Goal: Task Accomplishment & Management: Manage account settings

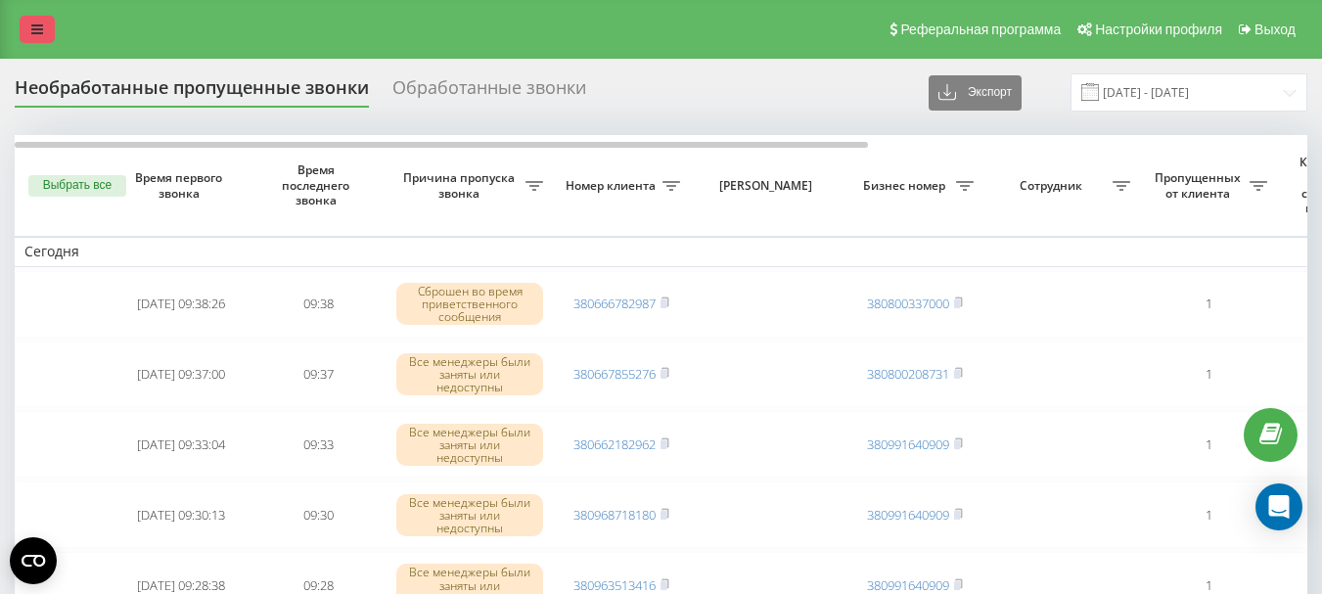
click at [36, 27] on icon at bounding box center [37, 29] width 12 height 14
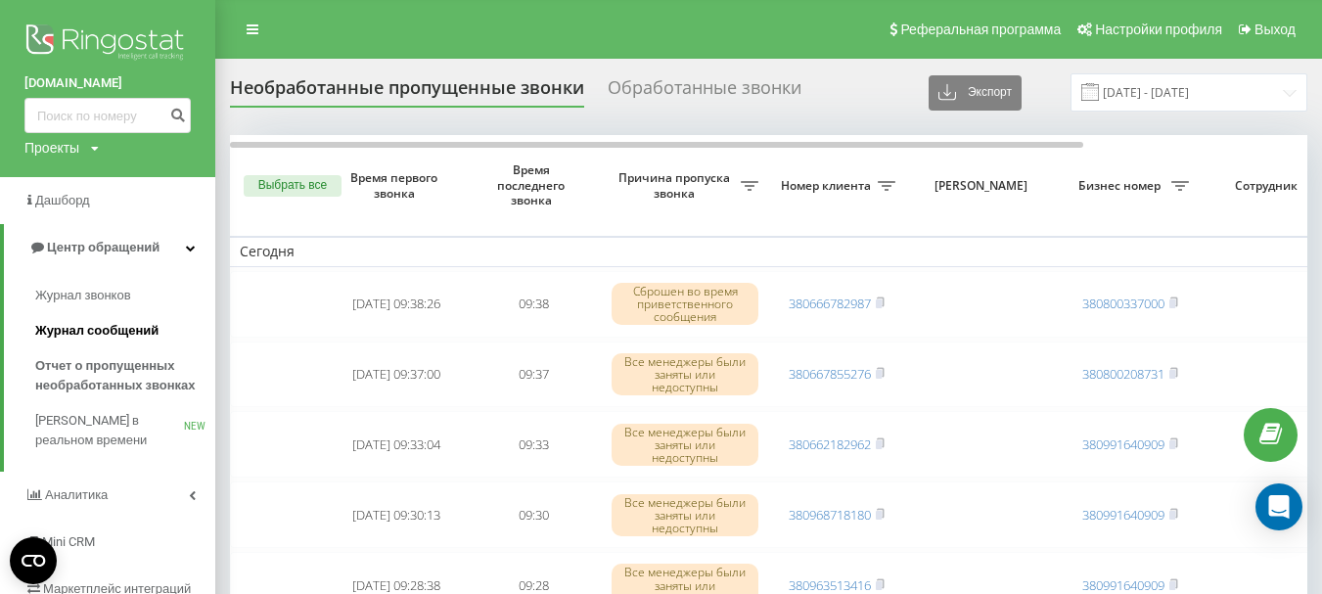
click at [110, 325] on span "Журнал сообщений" at bounding box center [96, 331] width 123 height 20
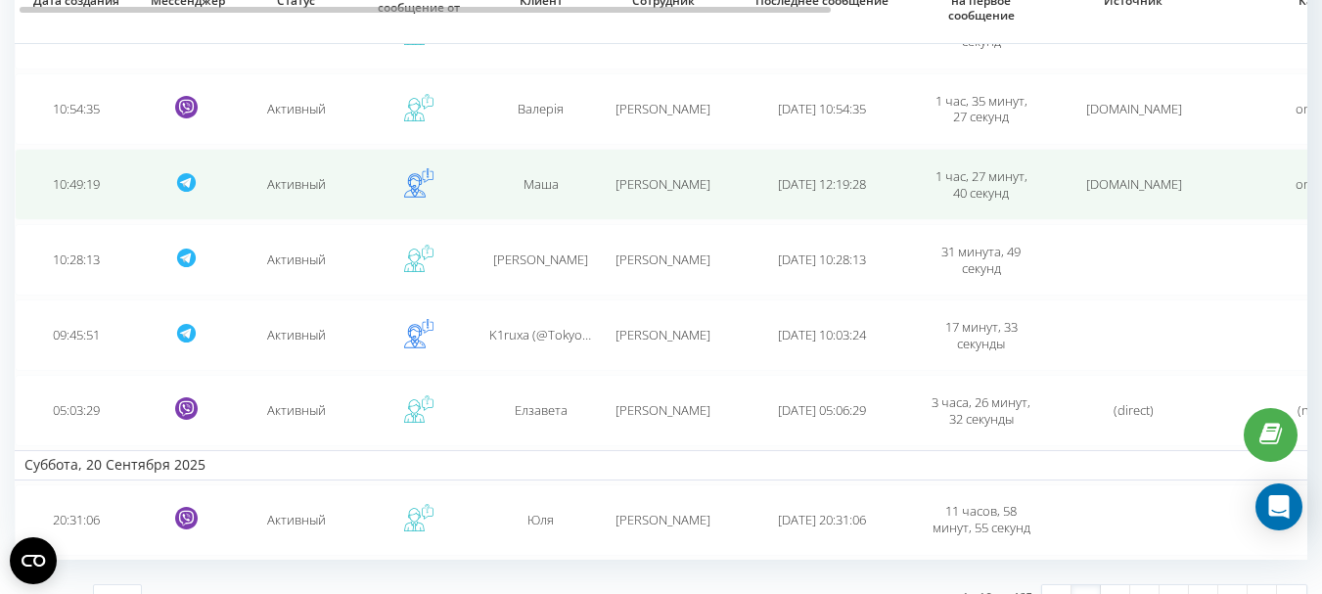
scroll to position [565, 0]
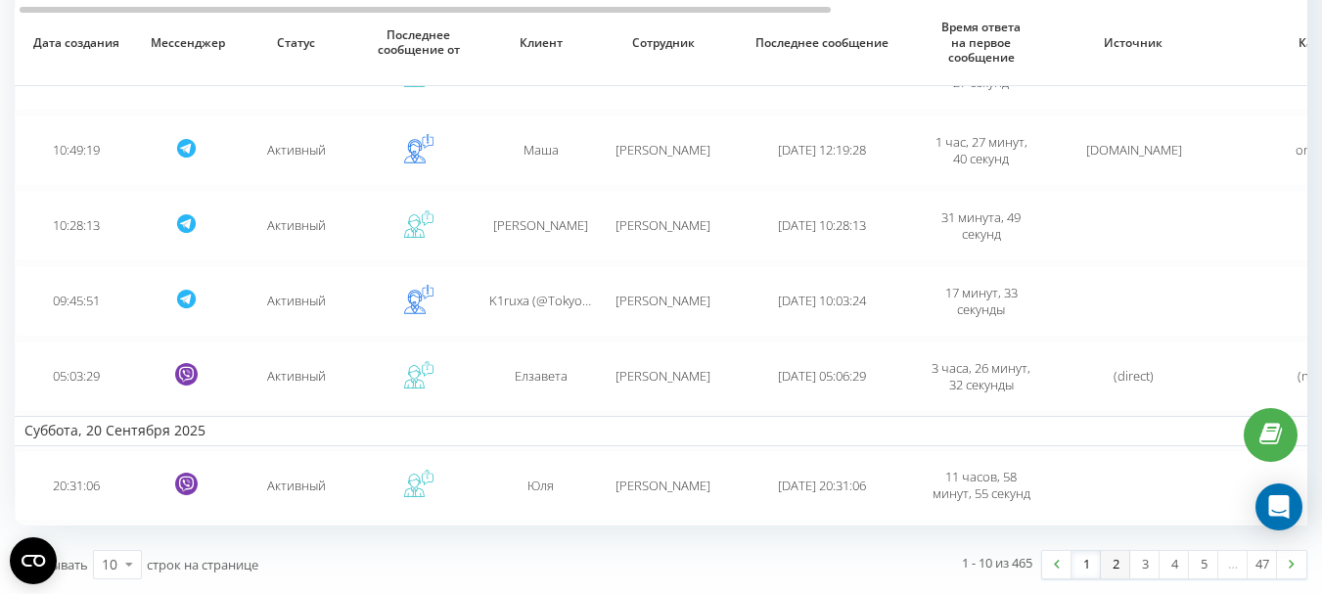
click at [1110, 560] on link "2" at bounding box center [1114, 564] width 29 height 27
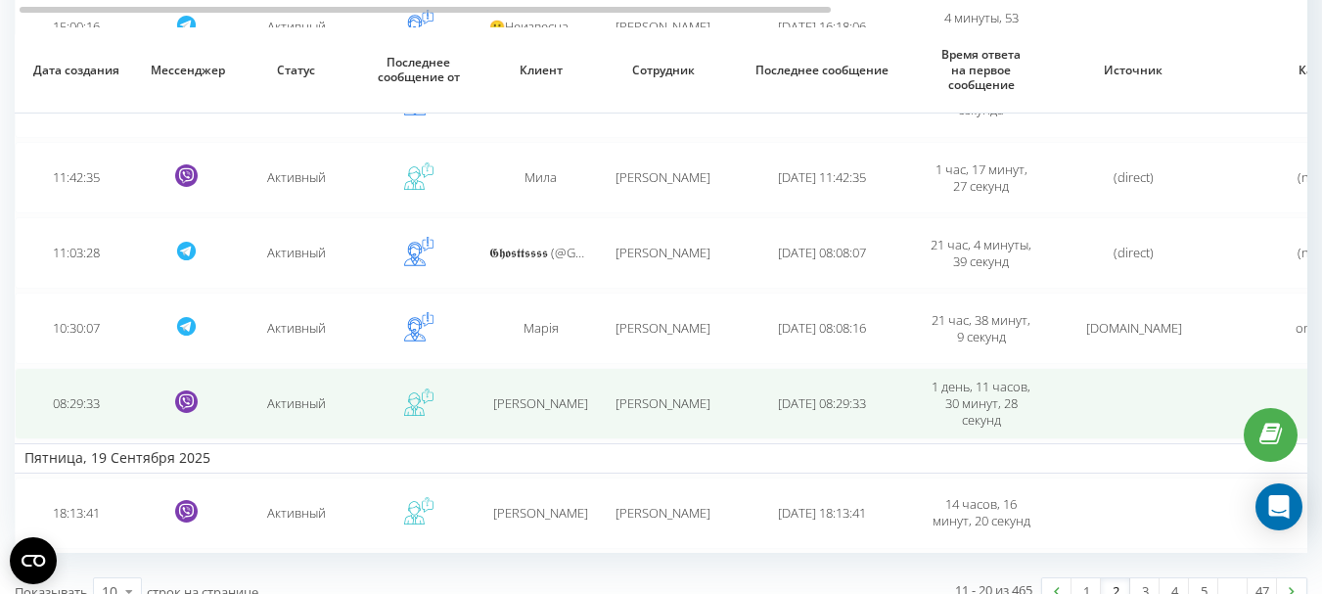
scroll to position [565, 0]
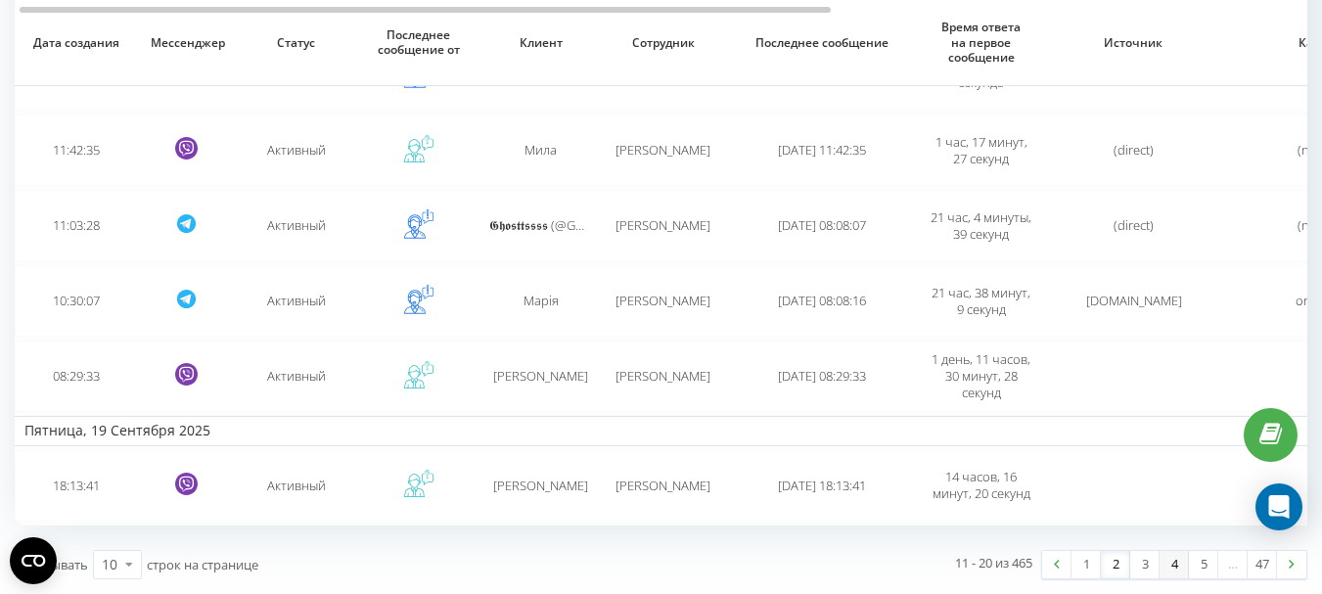
click at [1170, 565] on link "4" at bounding box center [1173, 564] width 29 height 27
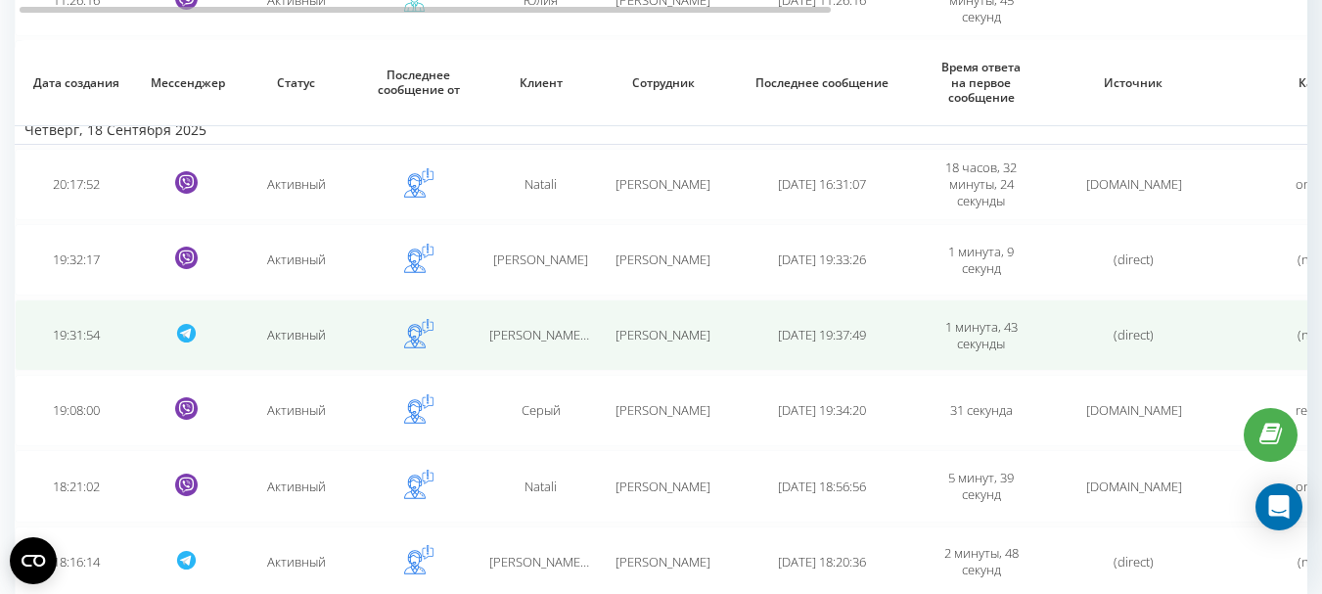
scroll to position [565, 0]
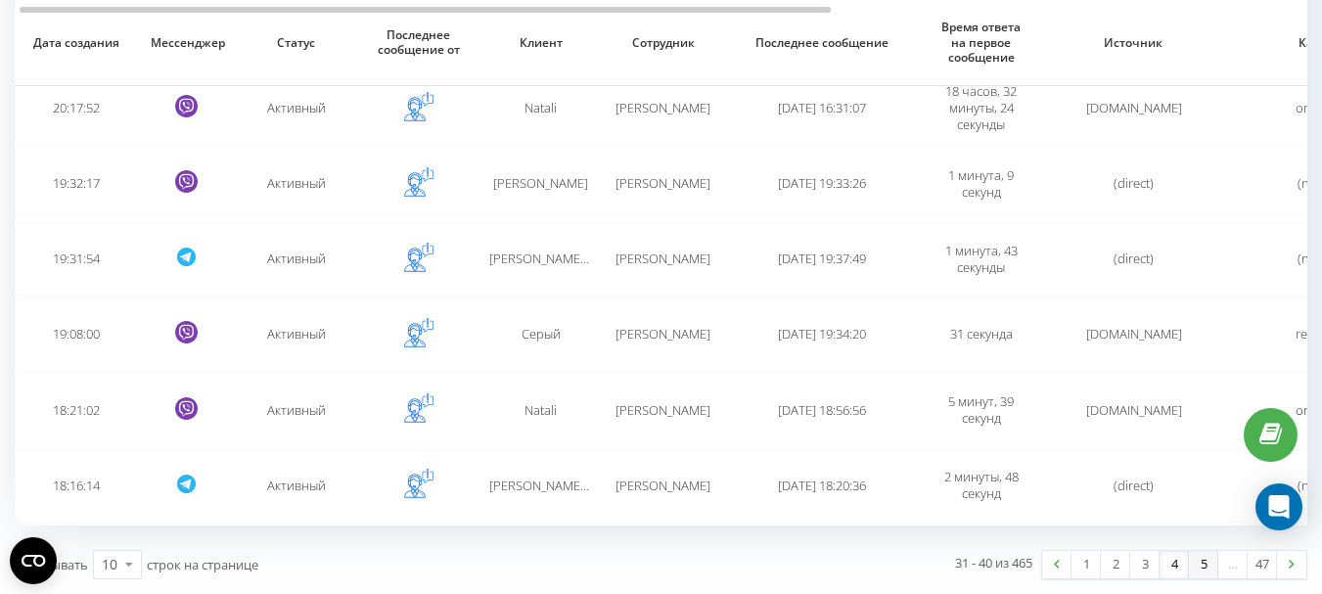
click at [1201, 565] on link "5" at bounding box center [1202, 564] width 29 height 27
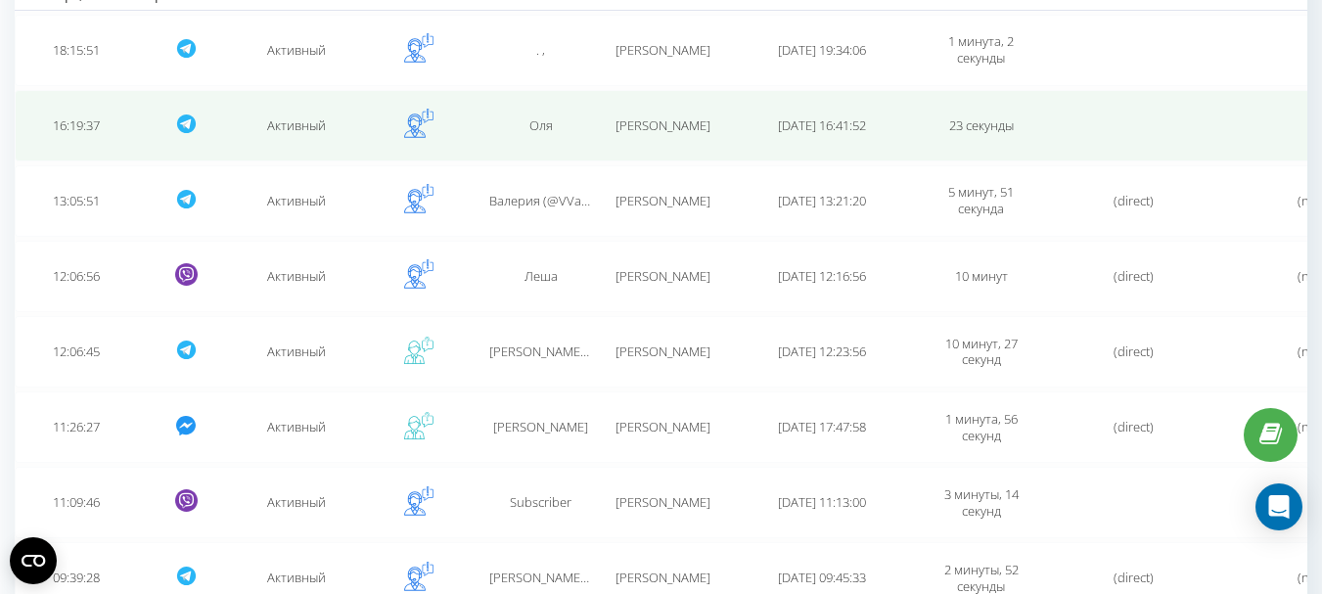
scroll to position [531, 0]
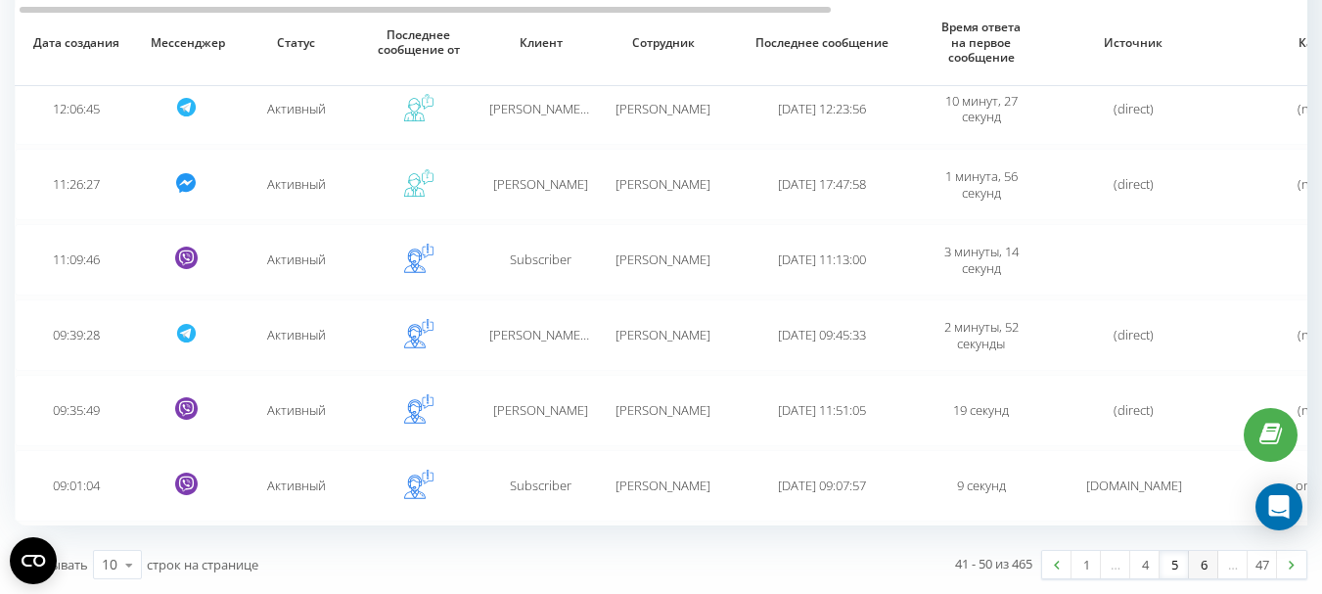
click at [1203, 570] on link "6" at bounding box center [1202, 564] width 29 height 27
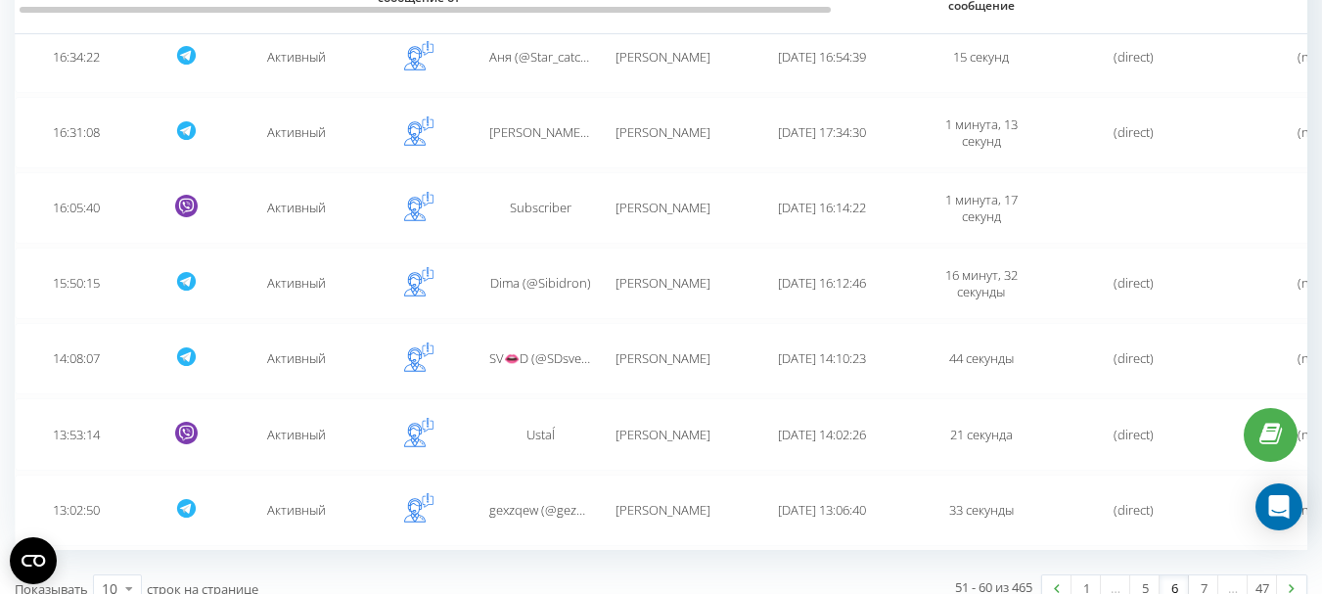
scroll to position [565, 0]
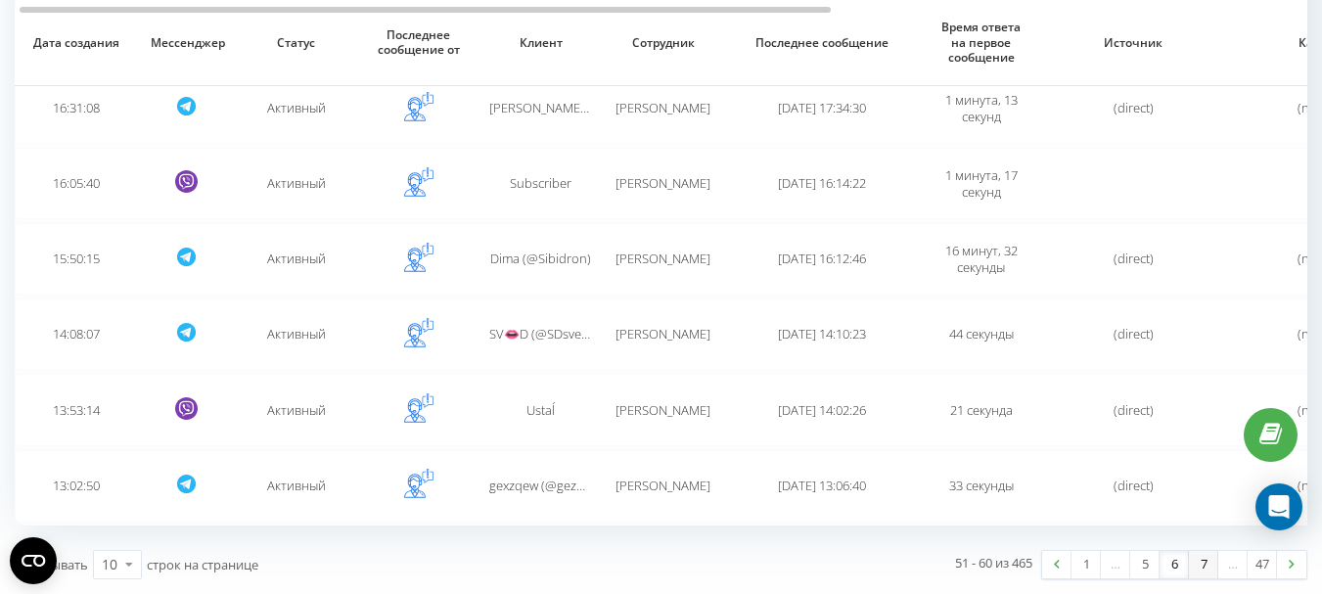
click at [1200, 561] on link "7" at bounding box center [1202, 564] width 29 height 27
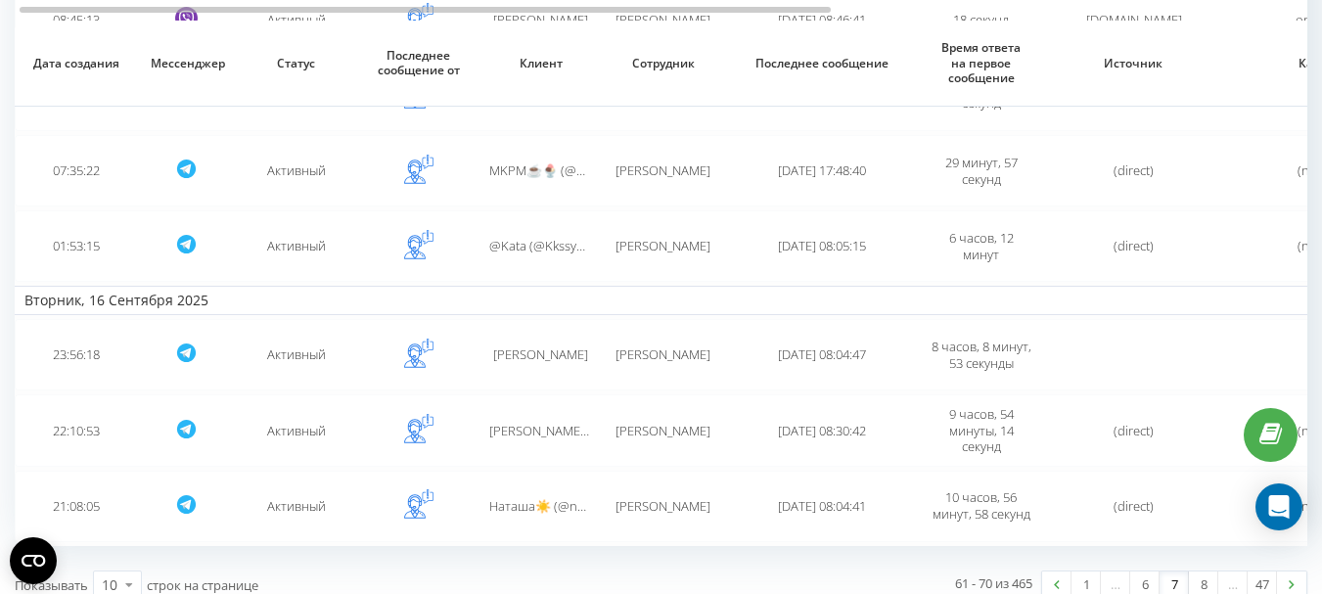
scroll to position [565, 0]
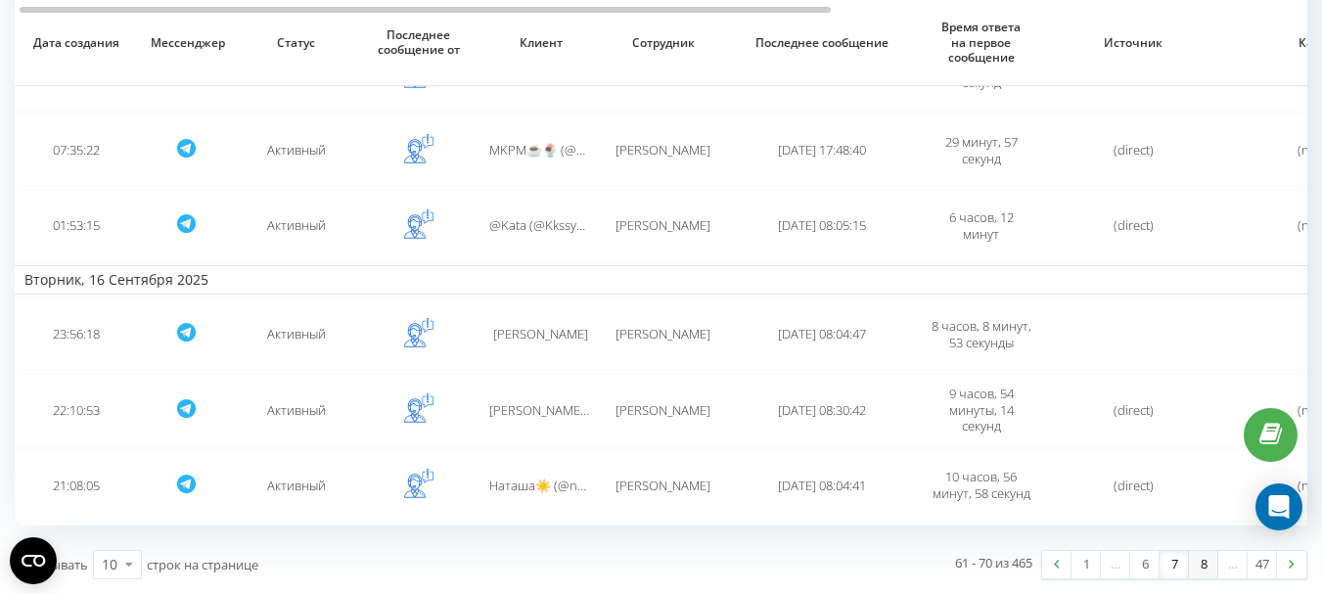
click at [1200, 566] on link "8" at bounding box center [1202, 564] width 29 height 27
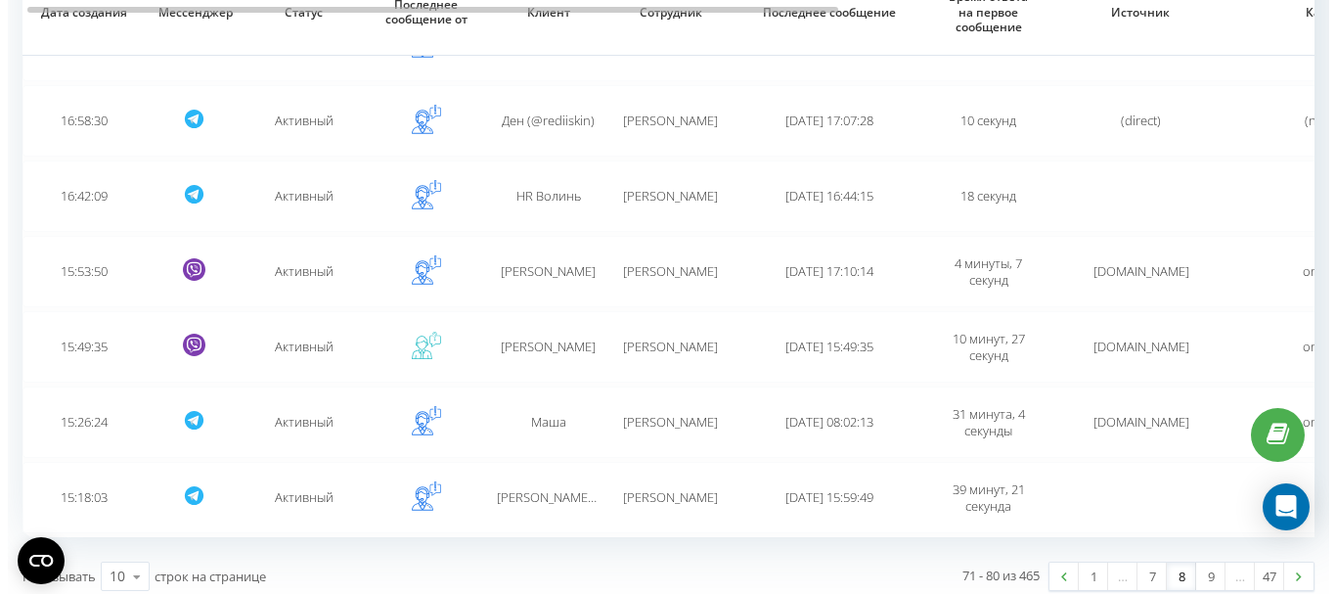
scroll to position [531, 0]
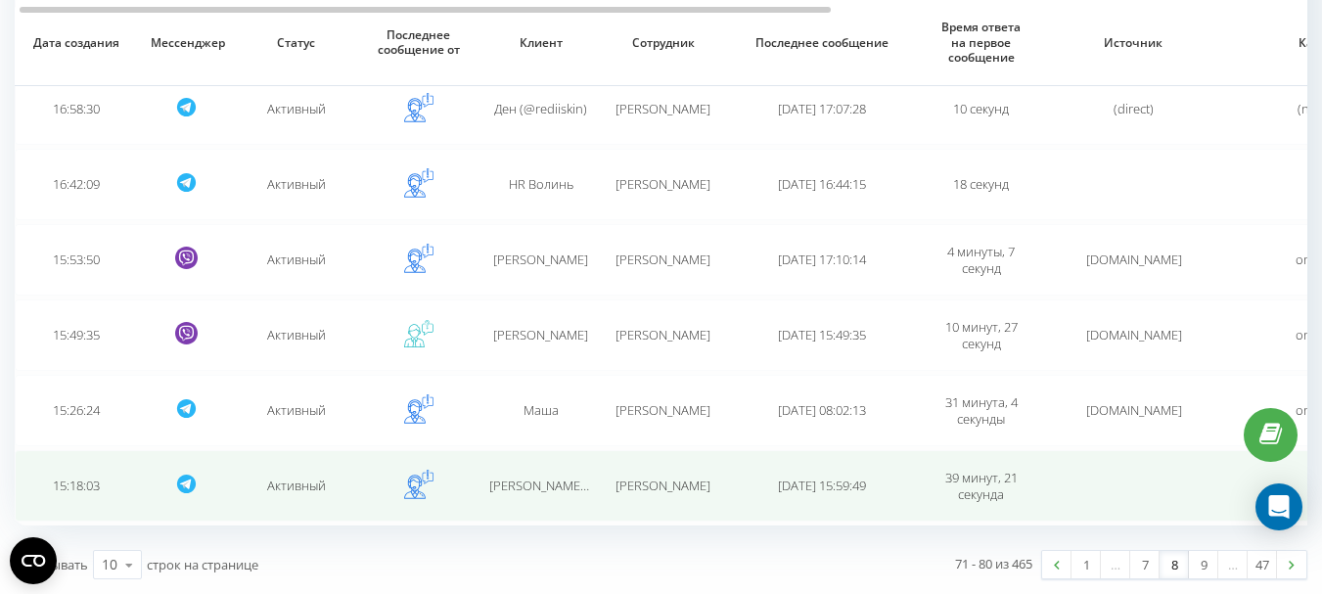
click at [664, 488] on span "[PERSON_NAME]" at bounding box center [662, 485] width 95 height 18
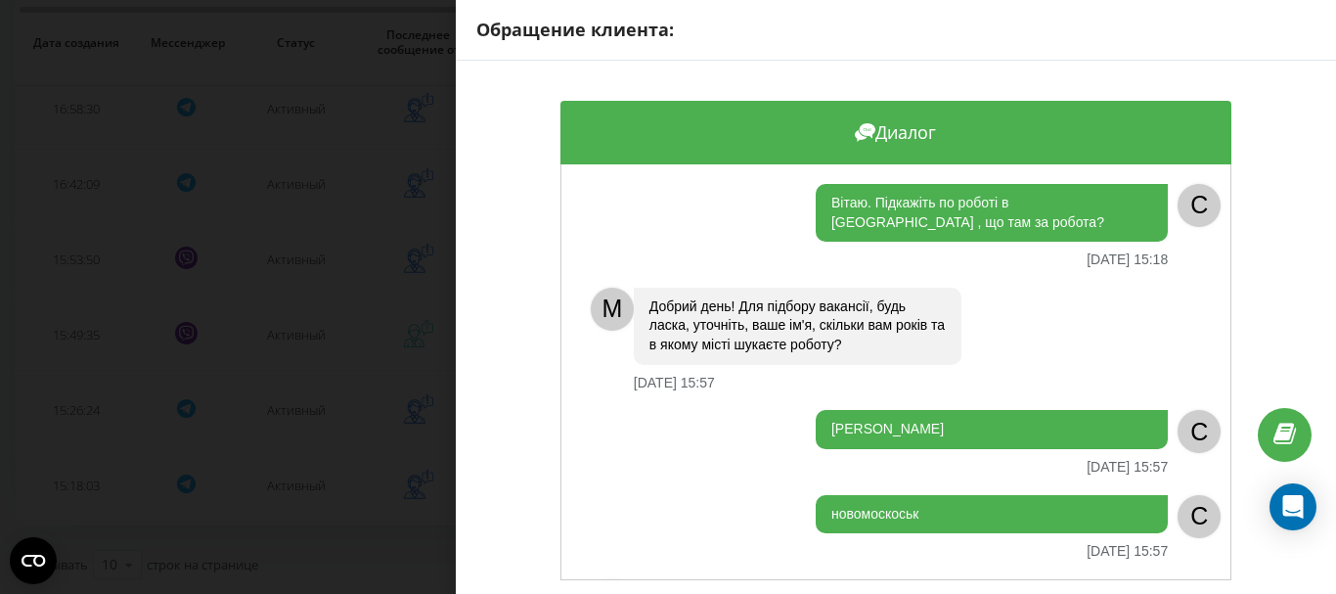
click at [677, 453] on div "Ганна 16.09.2025 15:57" at bounding box center [874, 442] width 587 height 65
click at [368, 338] on div "Обращение клиента: Диалог Вітаю. Підкажіть по роботі в Новомосковську , що там …" at bounding box center [668, 297] width 1336 height 594
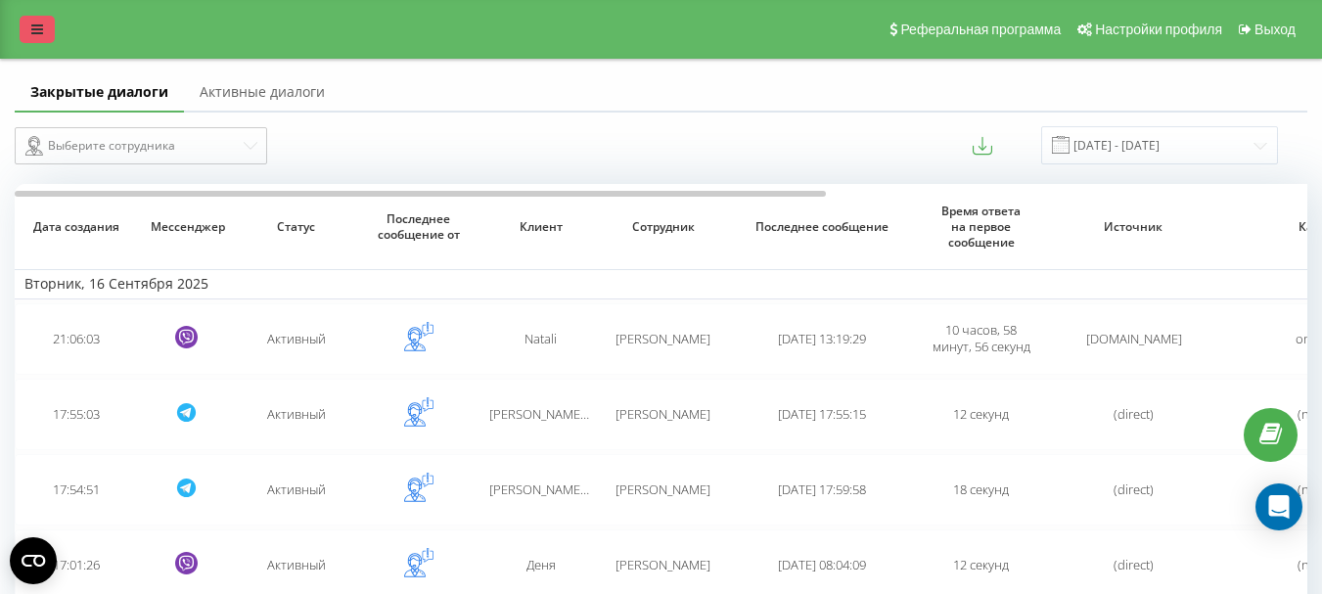
click at [34, 31] on icon at bounding box center [37, 29] width 12 height 14
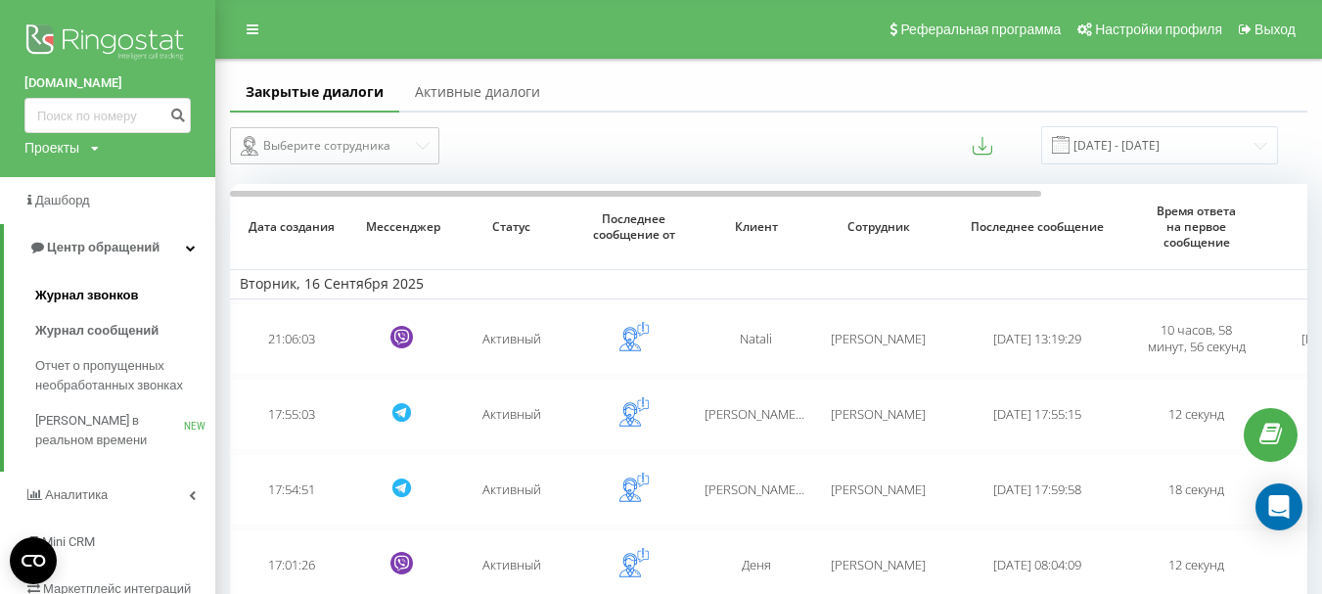
click at [100, 296] on span "Журнал звонков" at bounding box center [86, 296] width 103 height 20
click at [99, 362] on span "Отчет о пропущенных необработанных звонках" at bounding box center [120, 375] width 170 height 39
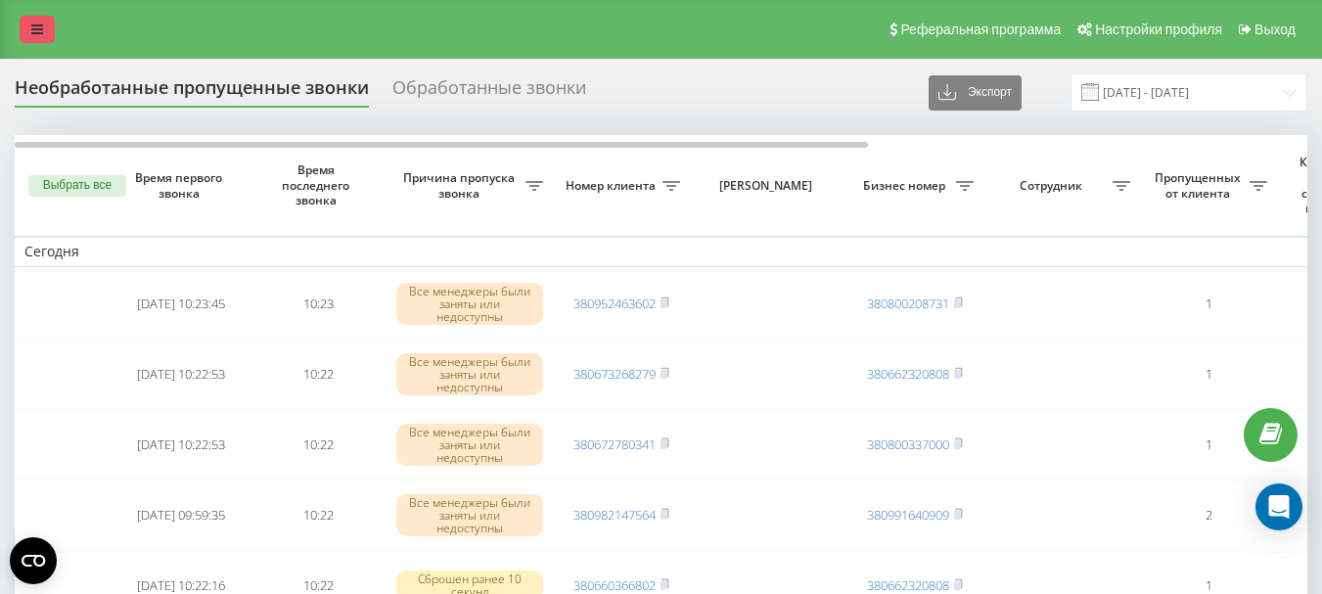
click at [43, 31] on link at bounding box center [37, 29] width 35 height 27
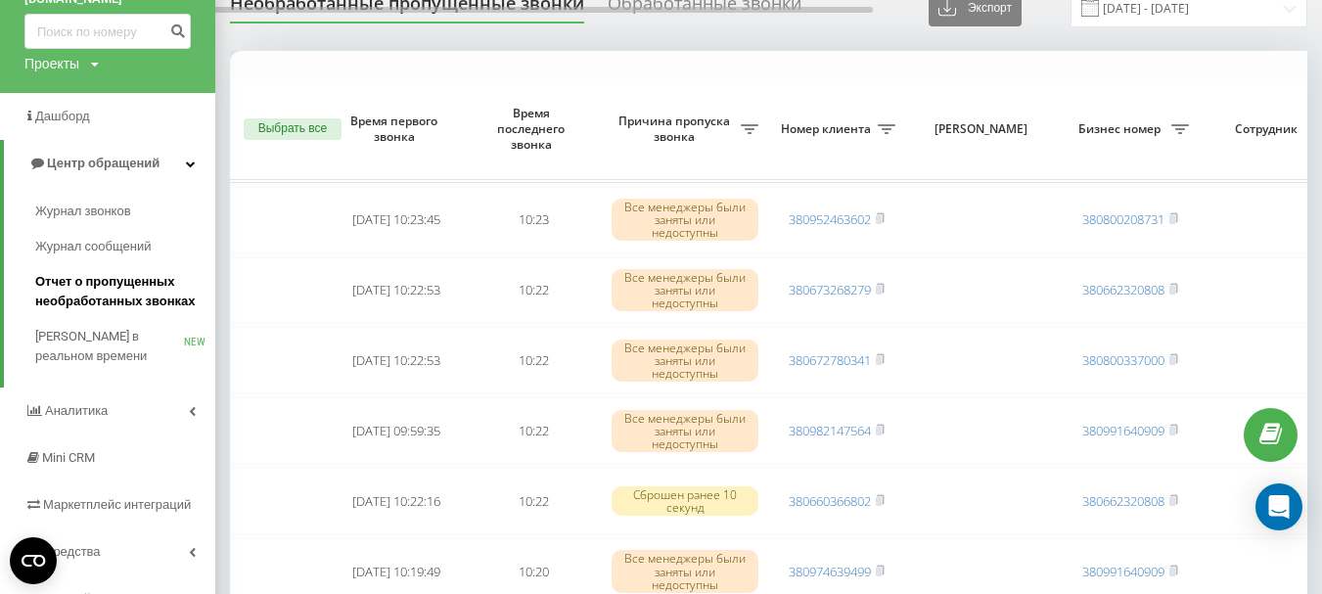
scroll to position [196, 0]
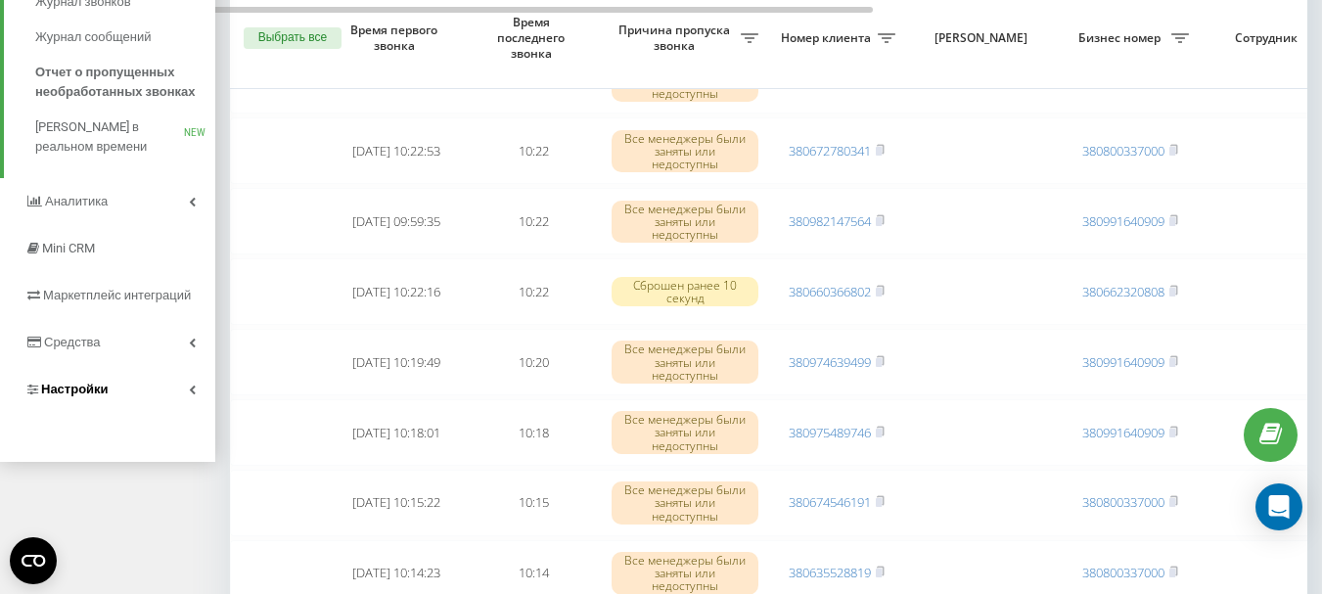
click at [70, 386] on span "Настройки" at bounding box center [74, 388] width 67 height 15
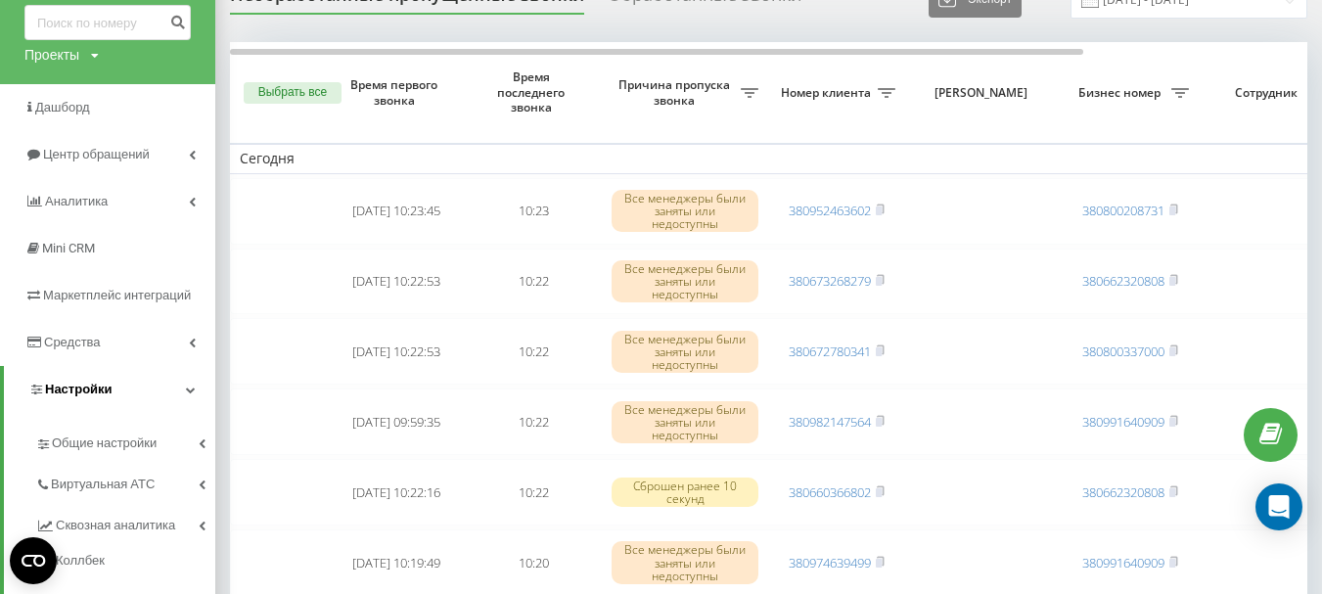
scroll to position [191, 0]
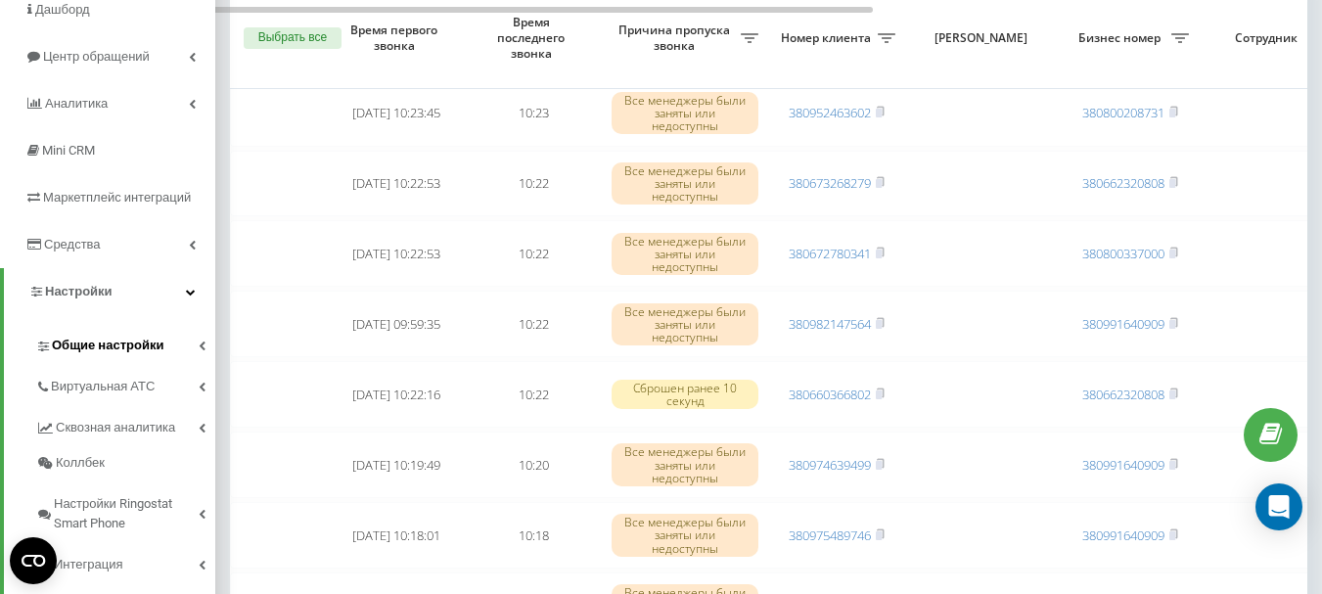
click at [113, 348] on span "Общие настройки" at bounding box center [108, 346] width 112 height 20
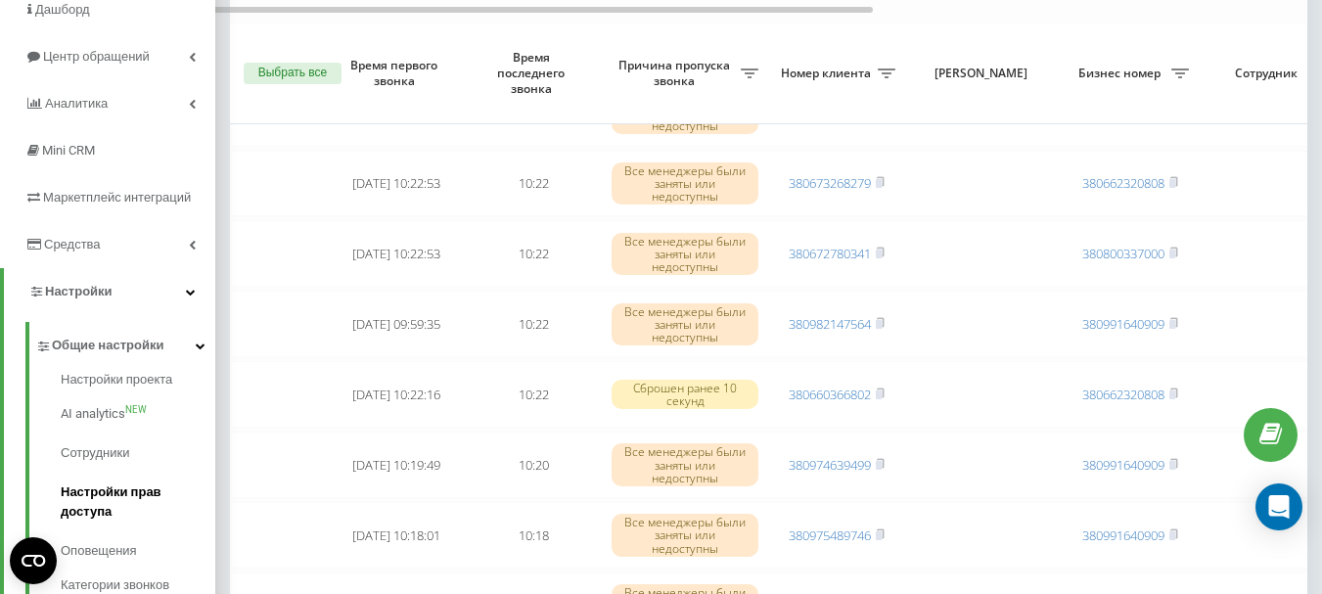
scroll to position [289, 0]
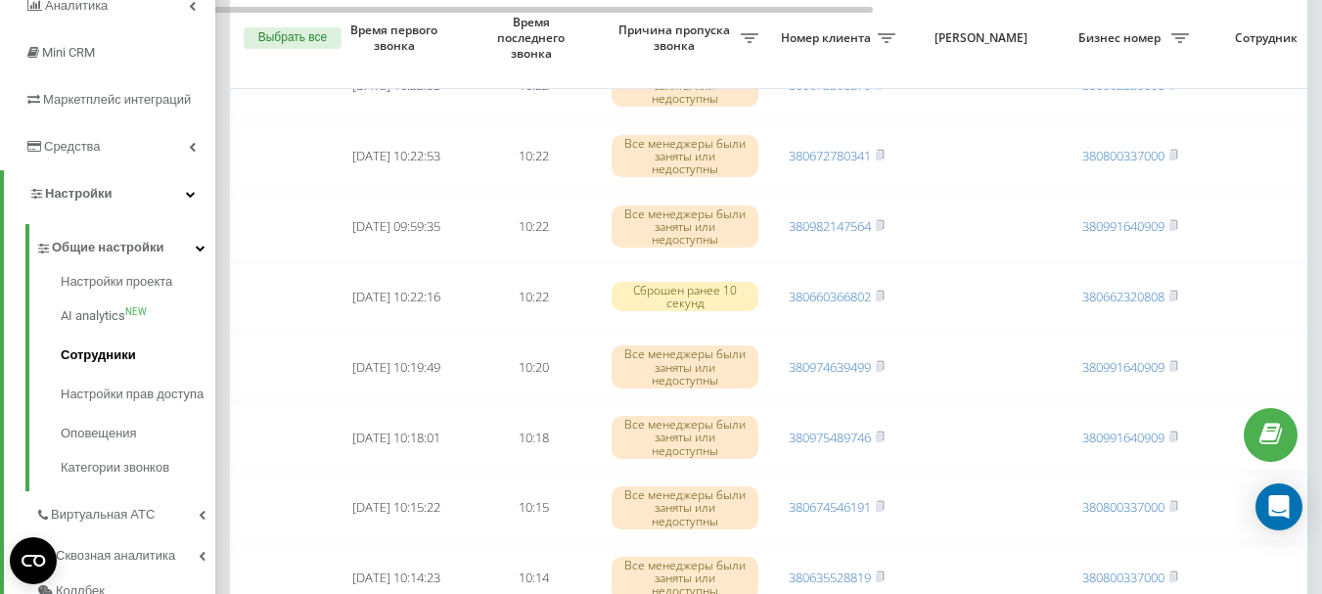
click at [109, 356] on span "Сотрудники" at bounding box center [98, 355] width 75 height 20
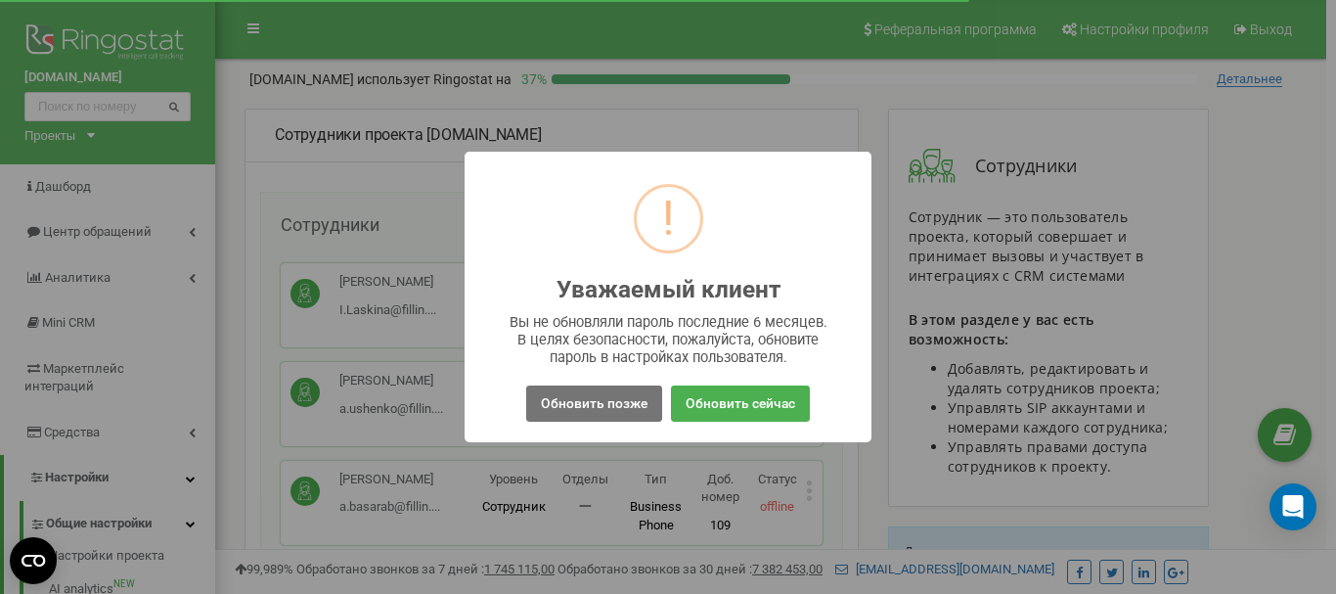
click at [715, 401] on button "Обновить сейчас" at bounding box center [740, 403] width 139 height 36
click at [600, 405] on button "Обновить позже" at bounding box center [594, 403] width 136 height 36
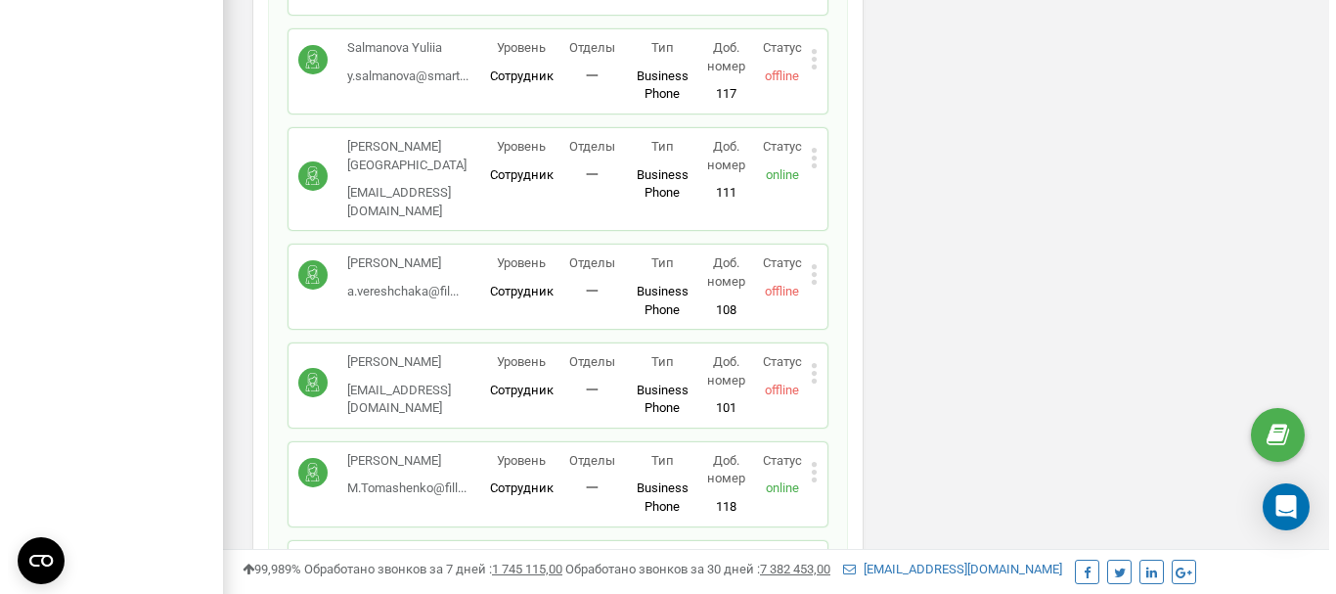
scroll to position [1272, 0]
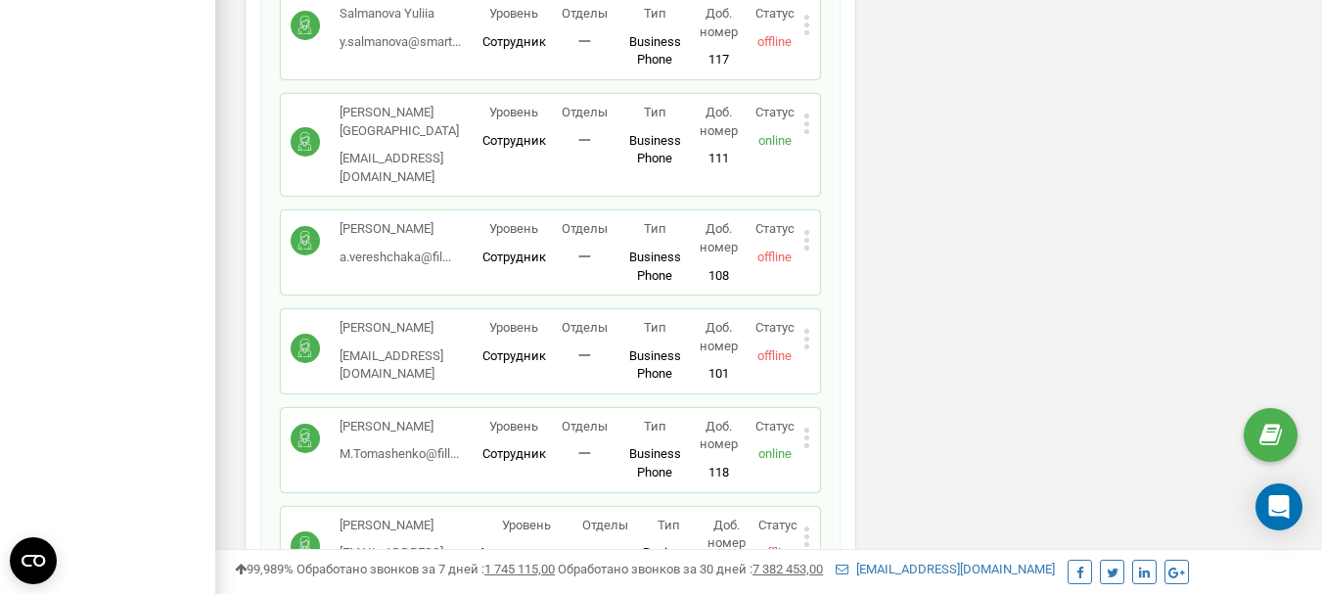
click at [807, 336] on icon at bounding box center [806, 338] width 5 height 5
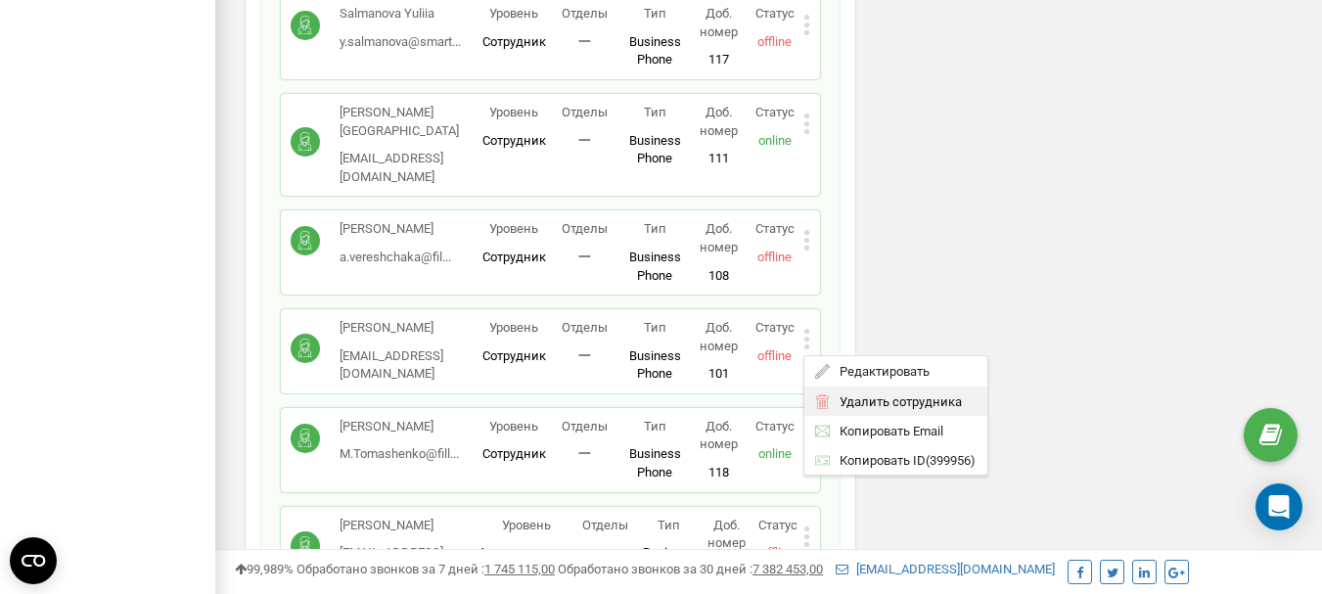
click at [861, 394] on span "Удалить сотрудника" at bounding box center [896, 400] width 132 height 13
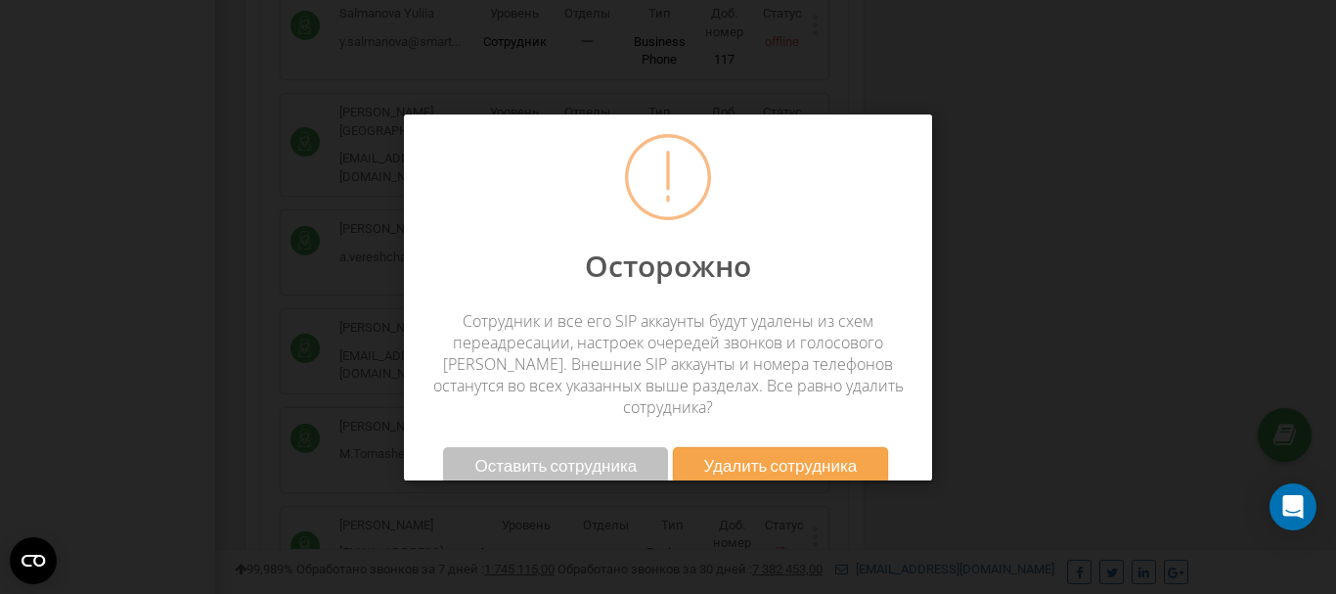
click at [511, 455] on span "Оставить сотрудника" at bounding box center [555, 465] width 162 height 21
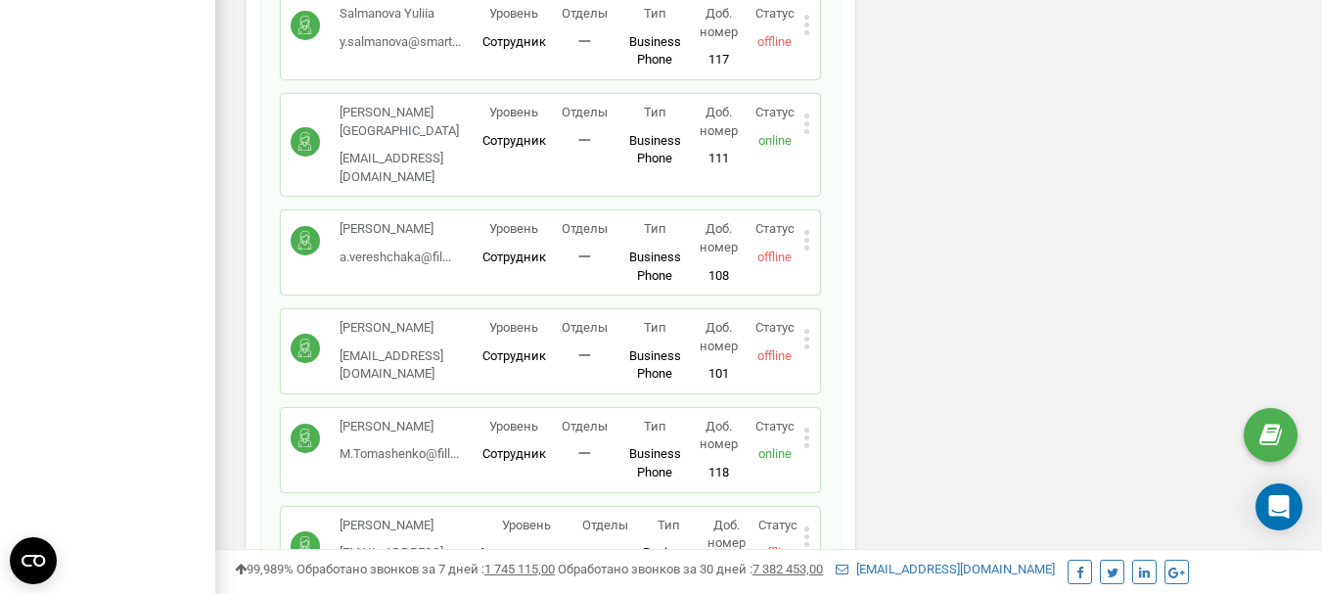
click at [804, 329] on icon at bounding box center [806, 339] width 7 height 21
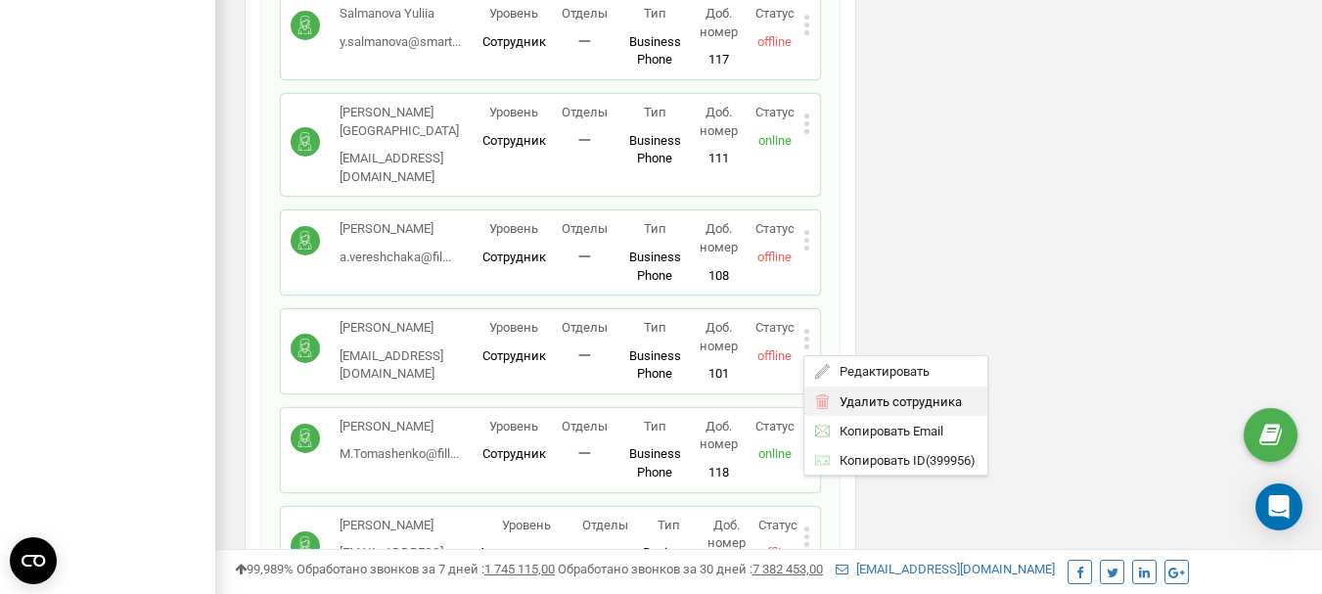
click at [867, 394] on span "Удалить сотрудника" at bounding box center [896, 400] width 132 height 13
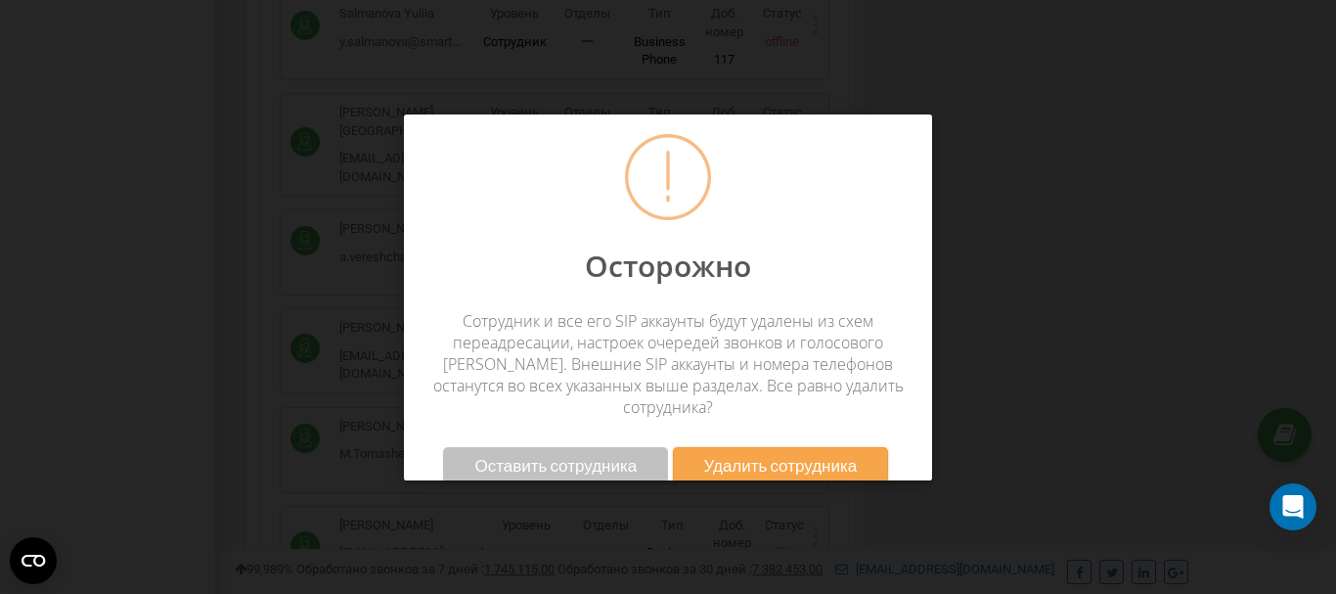
click at [736, 455] on span "Удалить сотрудника" at bounding box center [781, 465] width 154 height 21
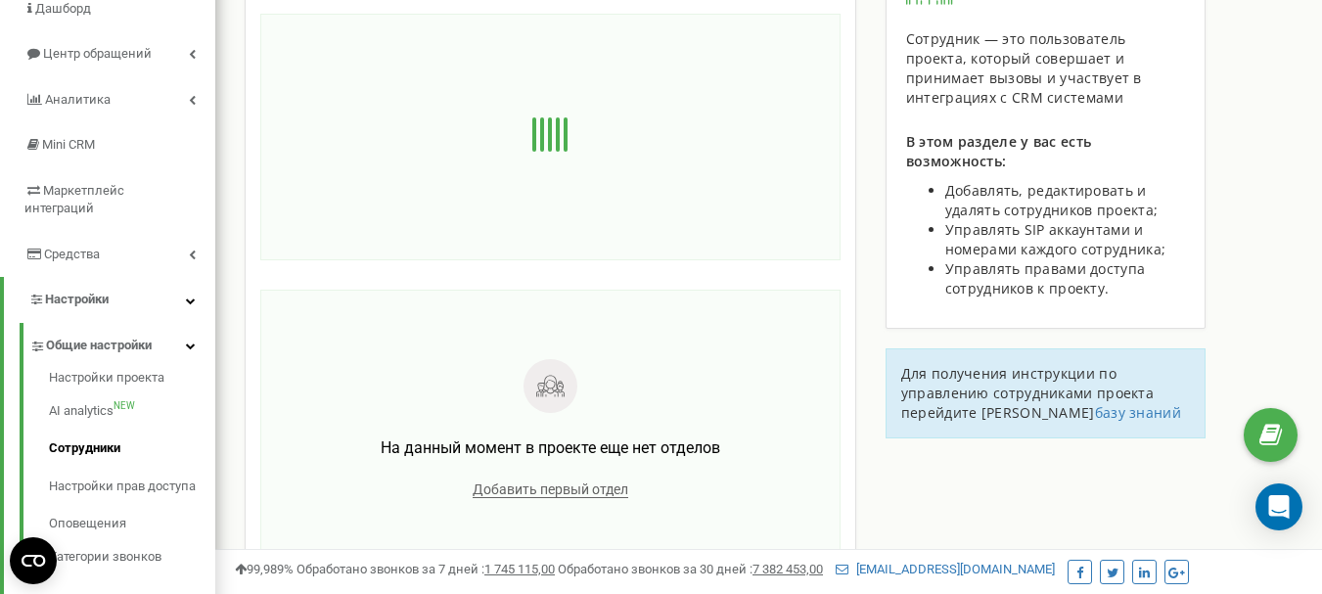
scroll to position [0, 0]
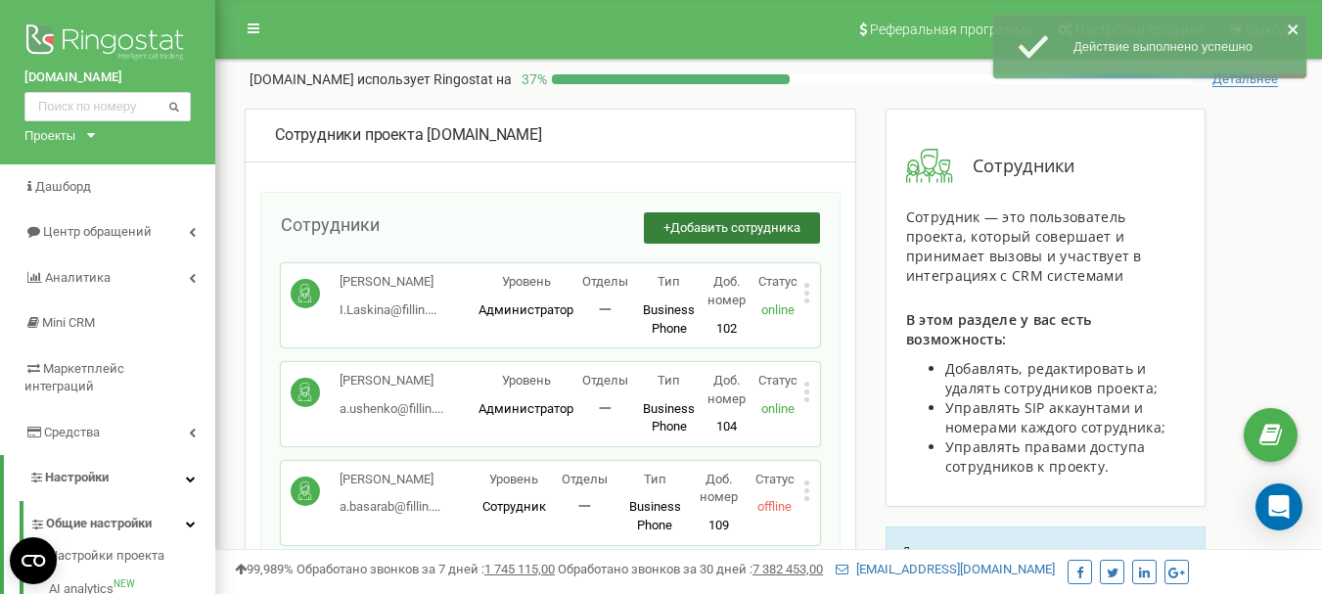
click at [695, 229] on span "Добавить сотрудника" at bounding box center [735, 227] width 130 height 15
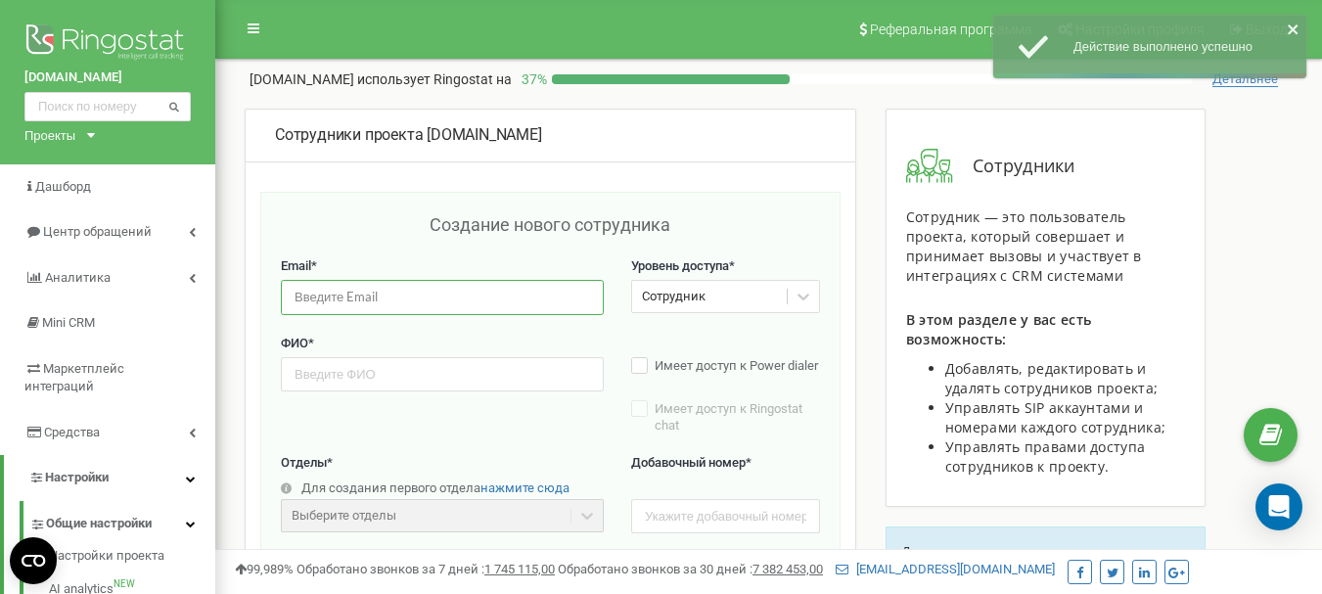
click at [354, 302] on input "email" at bounding box center [442, 297] width 323 height 34
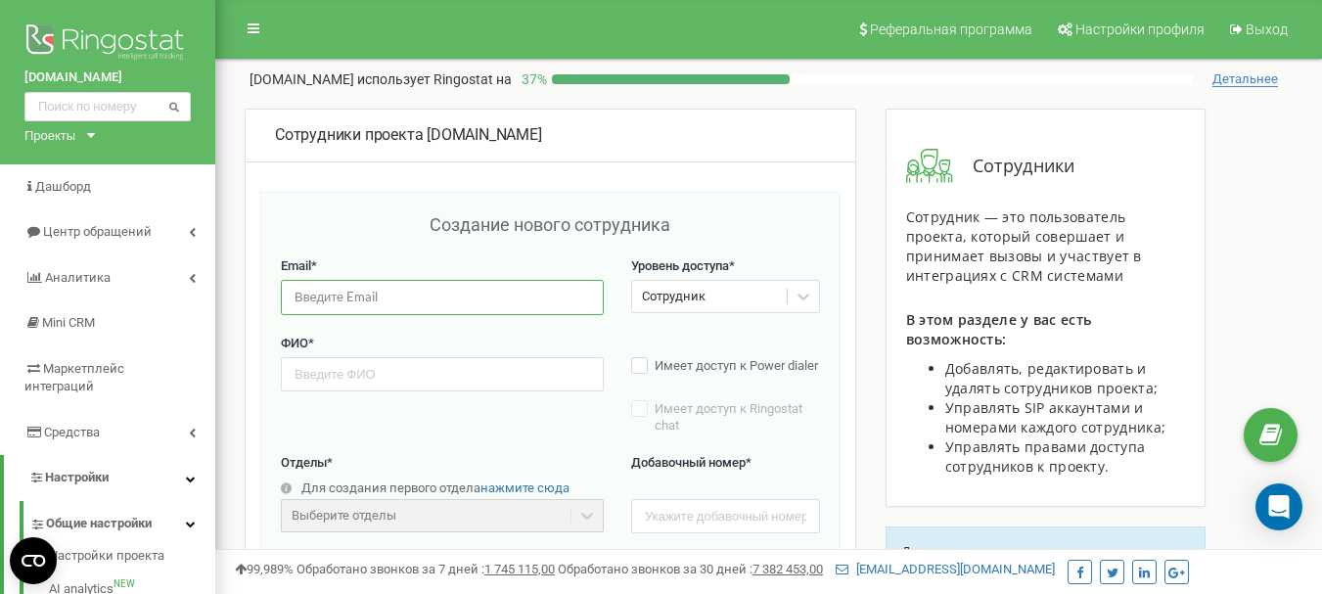
click at [375, 296] on input "email" at bounding box center [442, 297] width 323 height 34
paste input "K.Yalych@fillin.ua"
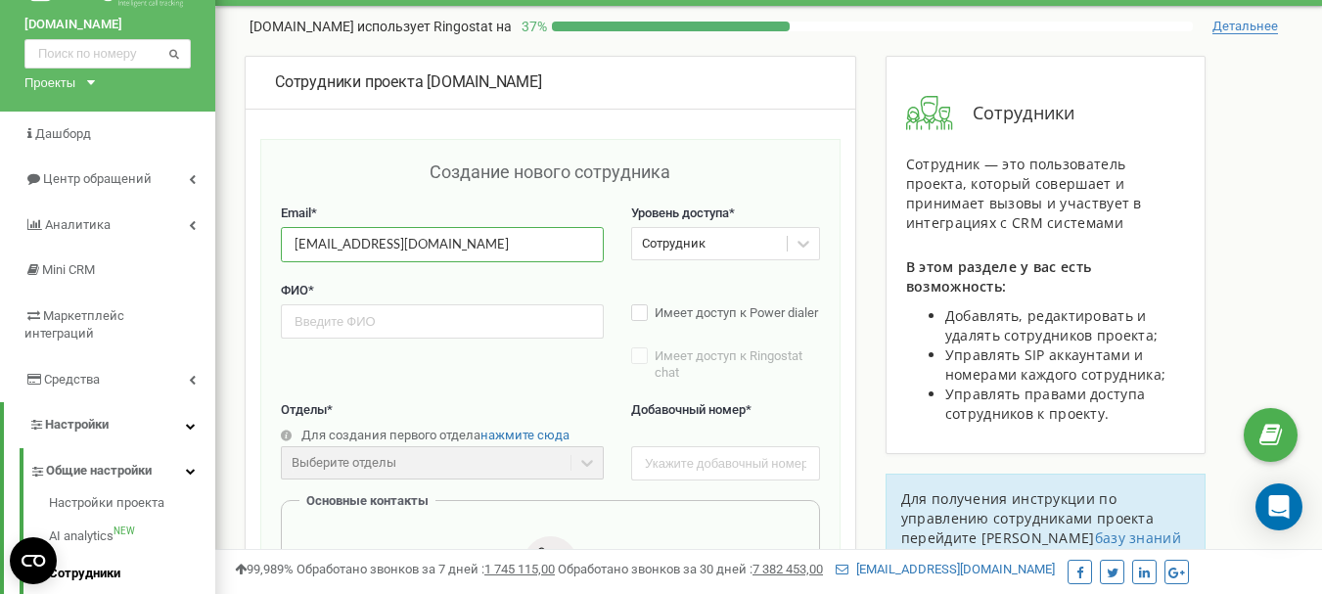
scroll to position [98, 0]
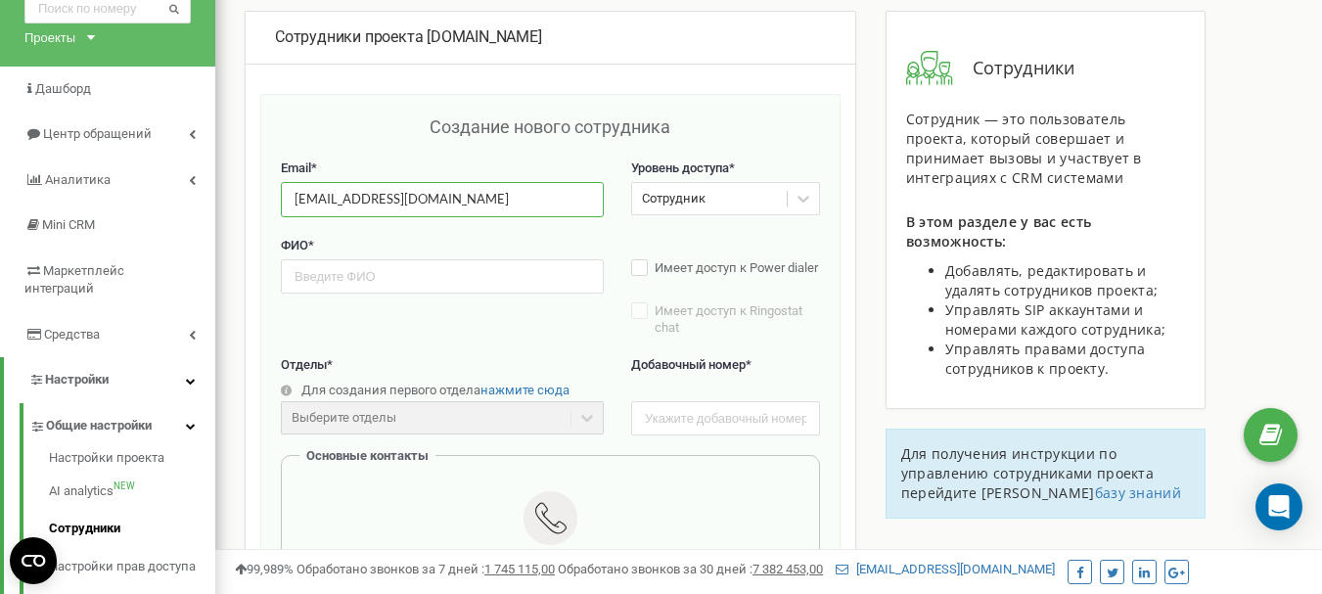
type input "K.Yalych@fillin.ua"
click at [682, 435] on input "text" at bounding box center [725, 418] width 189 height 34
type input "101"
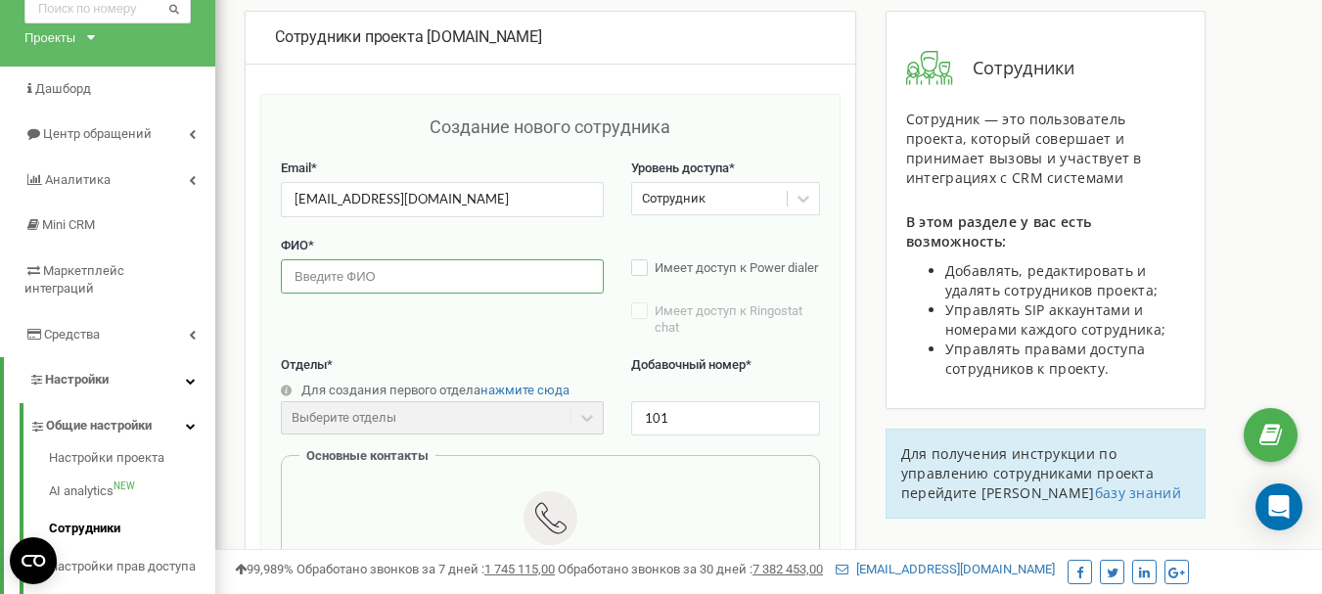
click at [315, 285] on input "text" at bounding box center [442, 276] width 323 height 34
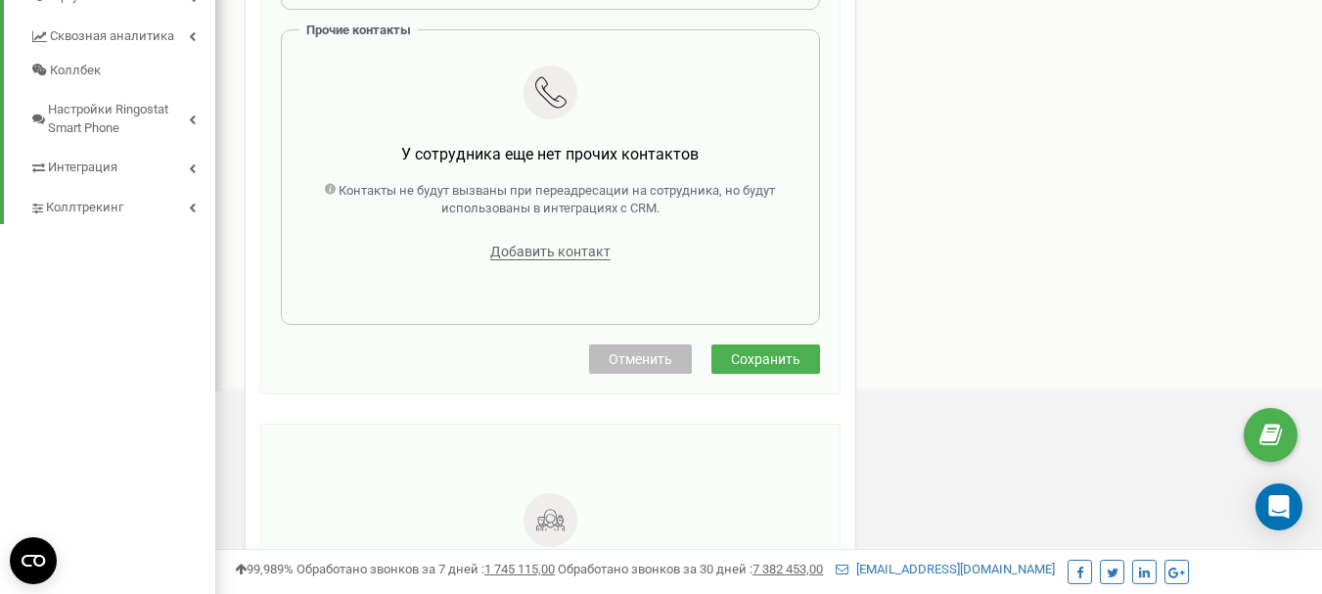
type input "Ялич Карина Миколаїв"
click at [744, 367] on span "Сохранить" at bounding box center [765, 359] width 69 height 16
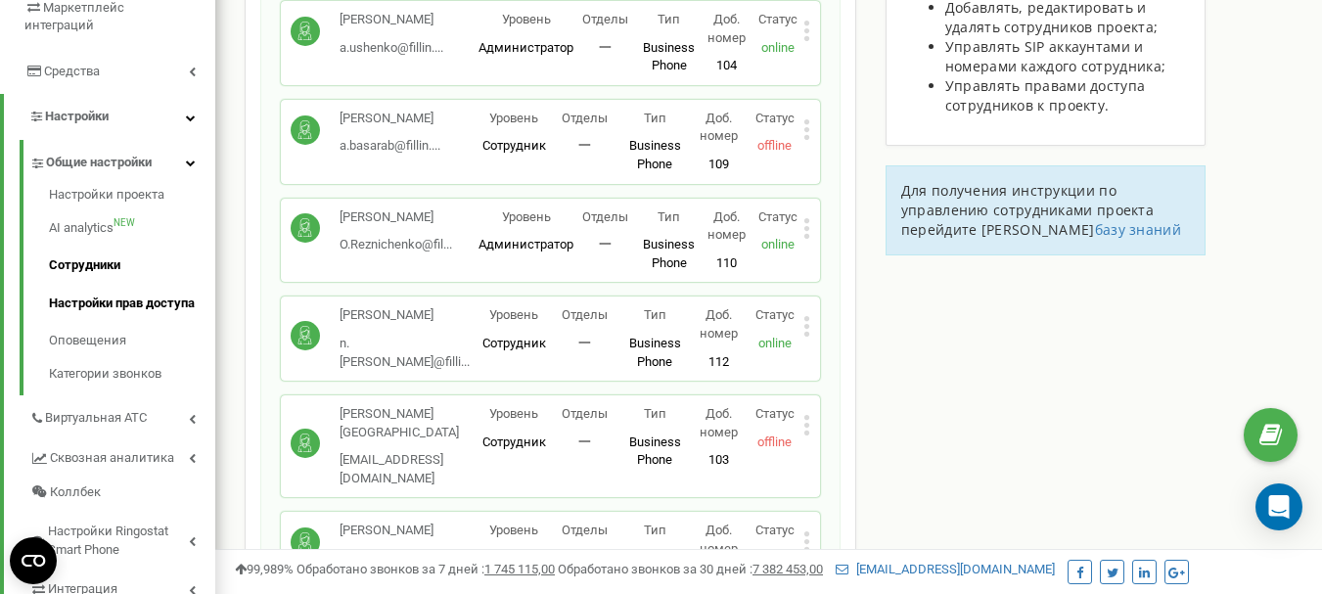
scroll to position [391, 0]
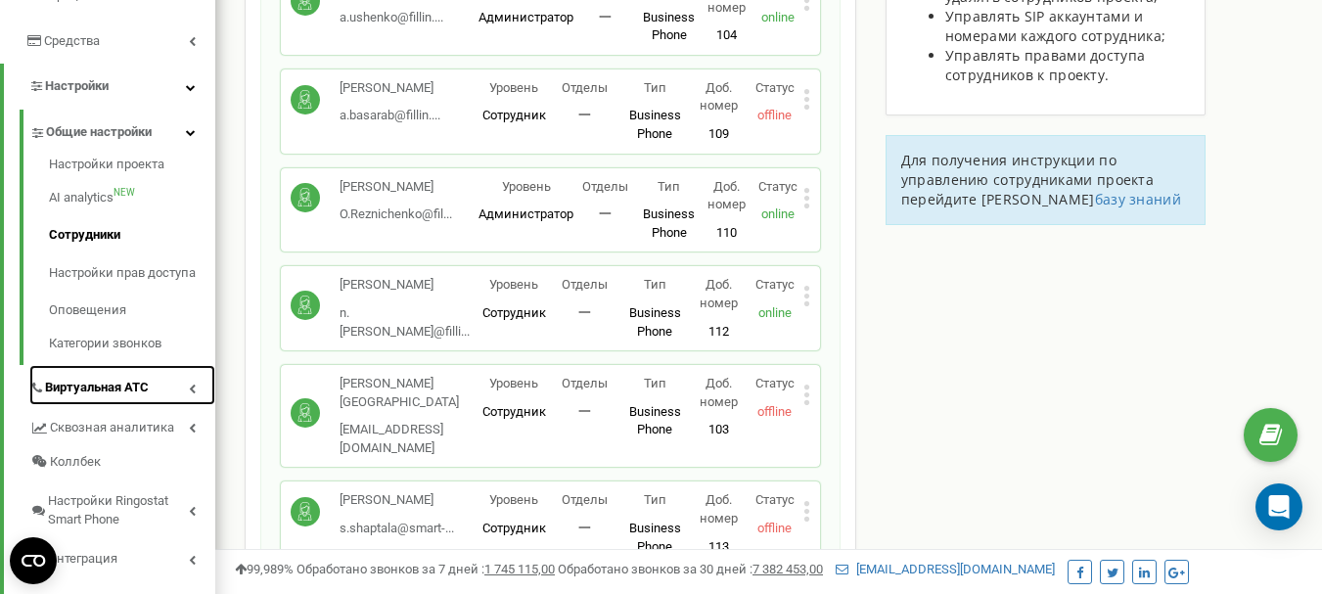
click at [105, 379] on span "Виртуальная АТС" at bounding box center [97, 388] width 104 height 19
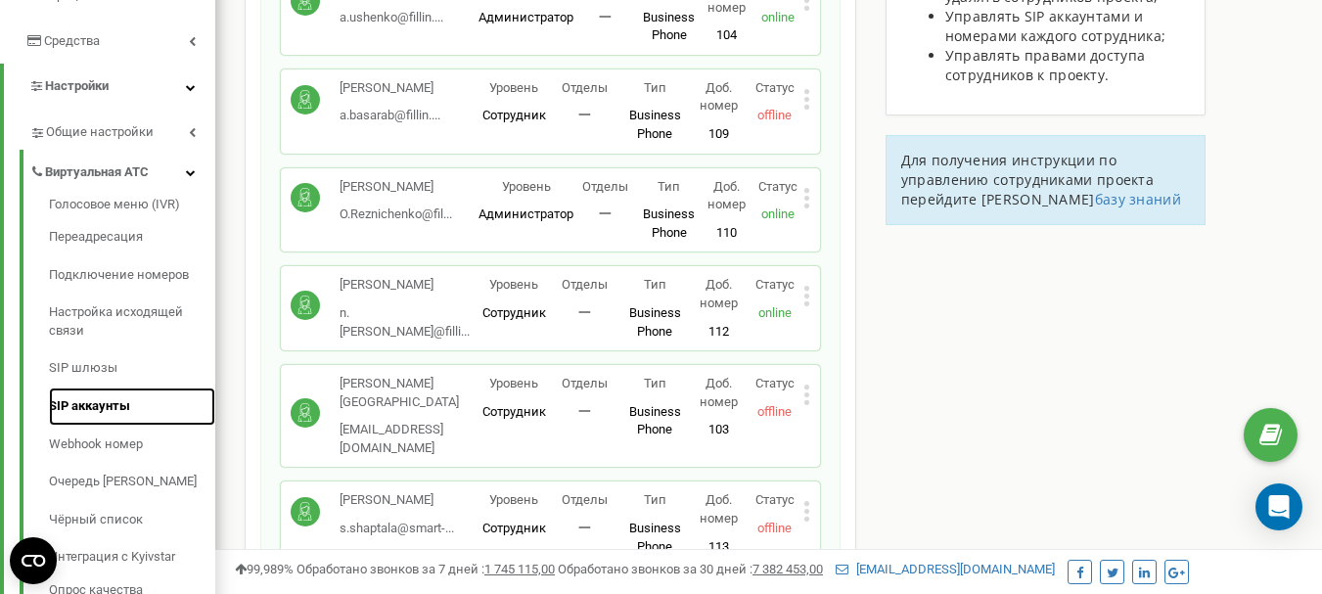
click at [90, 387] on link "SIP аккаунты" at bounding box center [132, 406] width 166 height 38
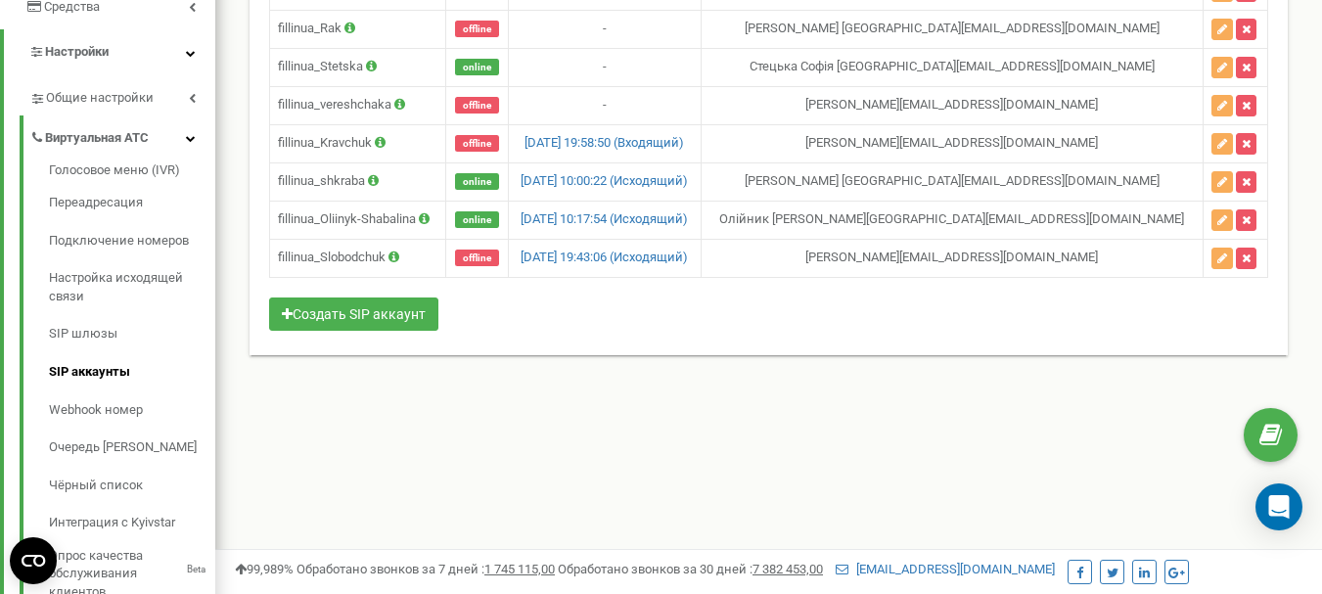
scroll to position [391, 0]
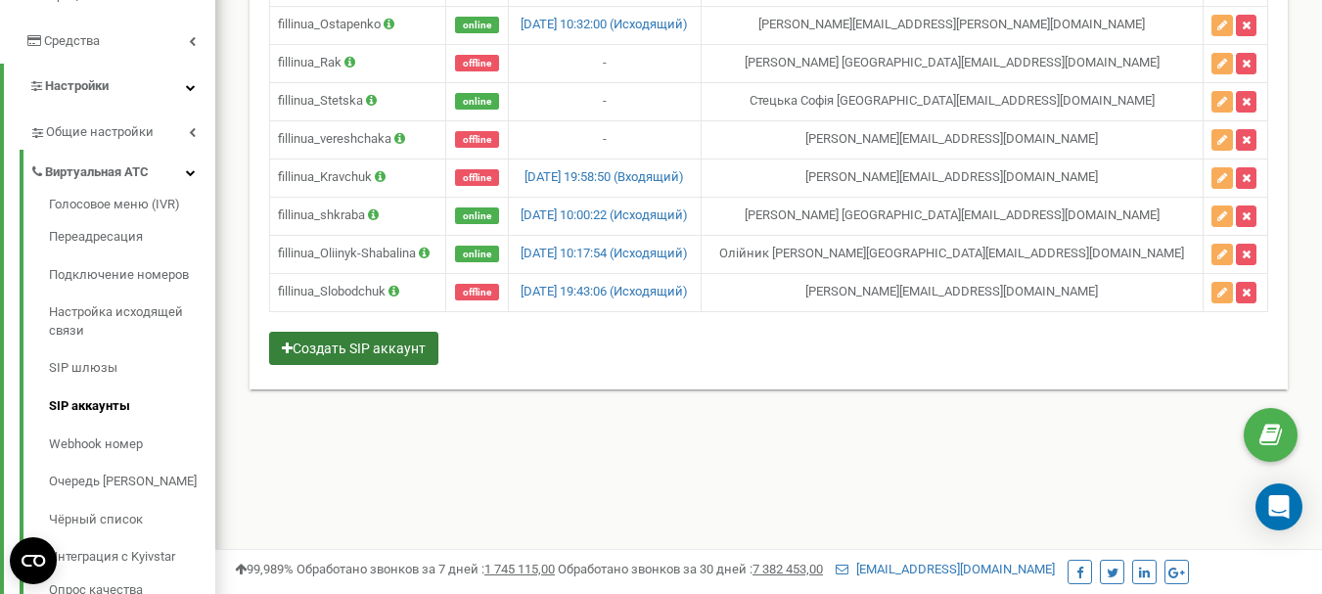
click at [372, 351] on button "Создать SIP аккаунт" at bounding box center [353, 348] width 169 height 33
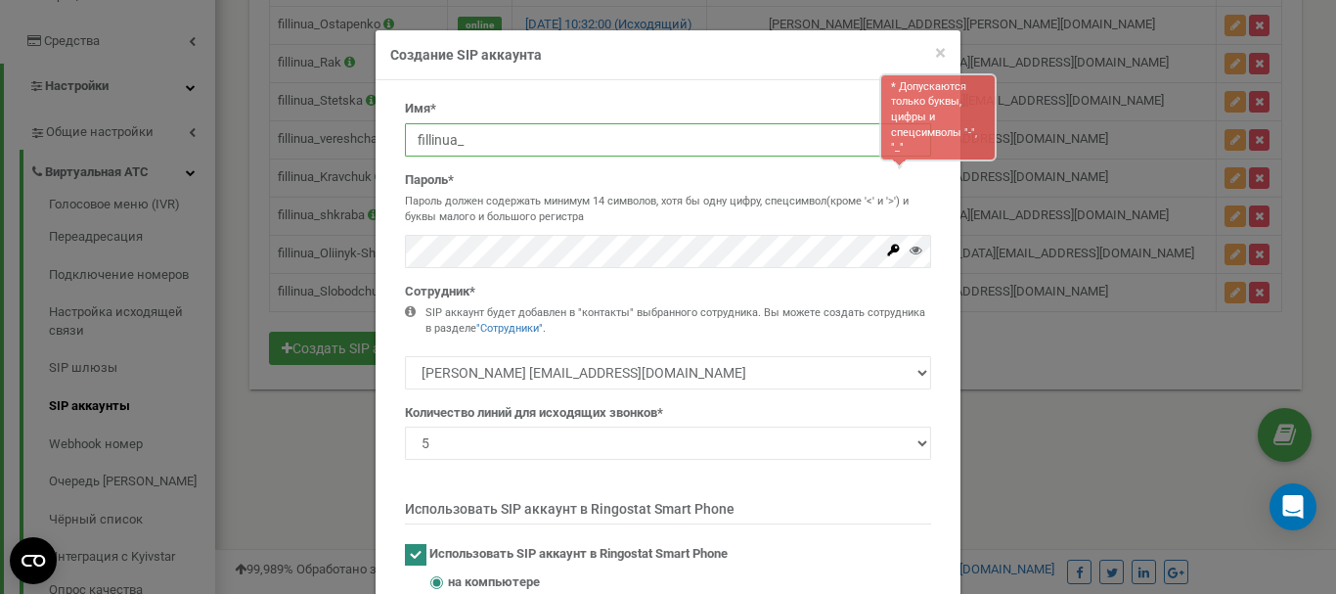
click at [506, 136] on input "fillinua_" at bounding box center [668, 139] width 526 height 33
click at [390, 273] on div "Имя* * Допускаются только буквы, цифры и спецсимволы "-", "_" fillinua_ Пароль*…" at bounding box center [668, 364] width 556 height 529
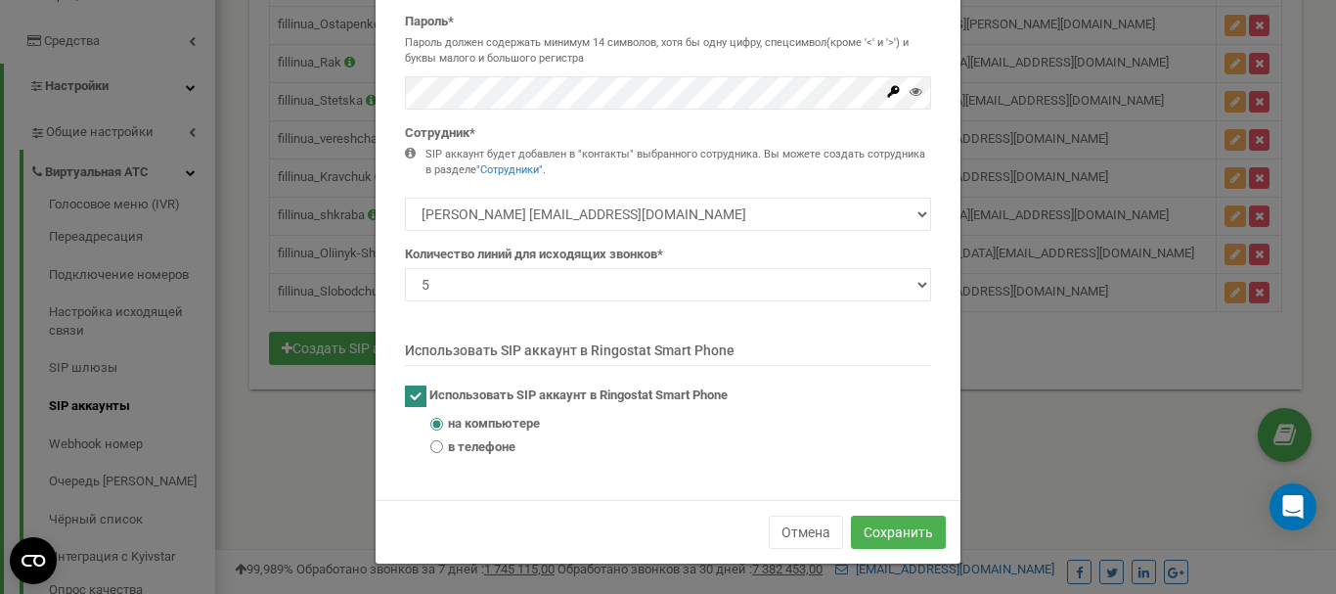
scroll to position [0, 0]
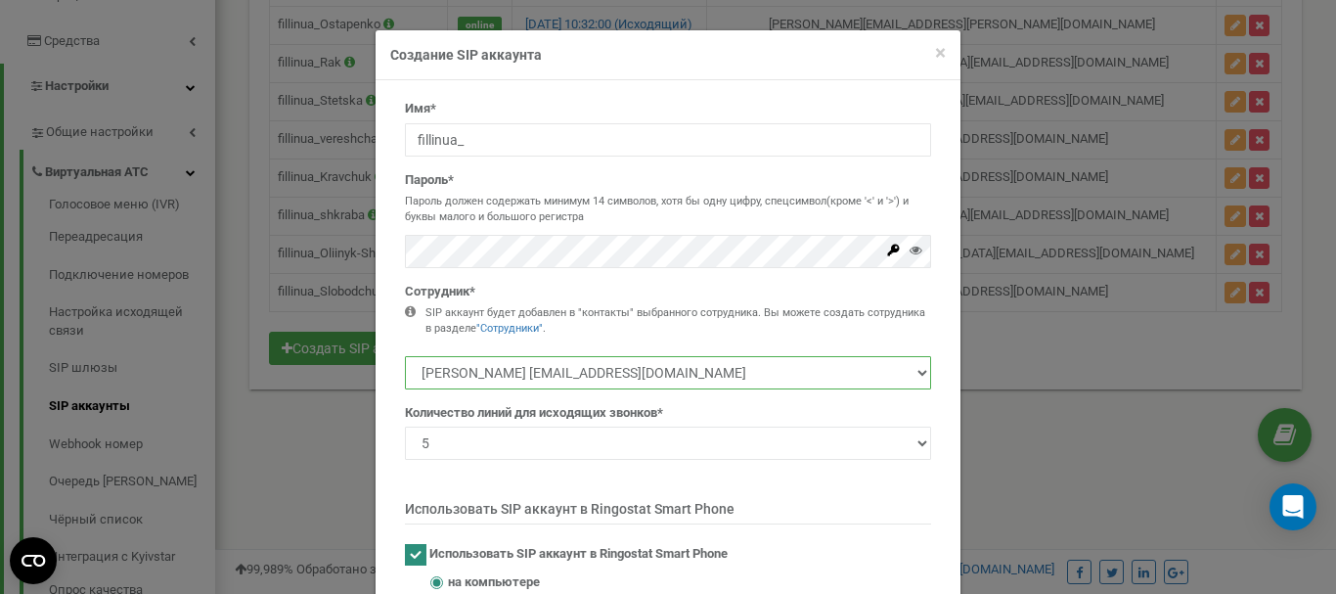
click at [579, 372] on select "Ялич Карина Миколаїв K.Yalych@fillin.ua Ласкіна Інна Юріївна I.Laskina@fillin.c…" at bounding box center [668, 372] width 526 height 33
click at [489, 131] on input "fillinua_" at bounding box center [668, 139] width 526 height 33
paste input "Yalych"
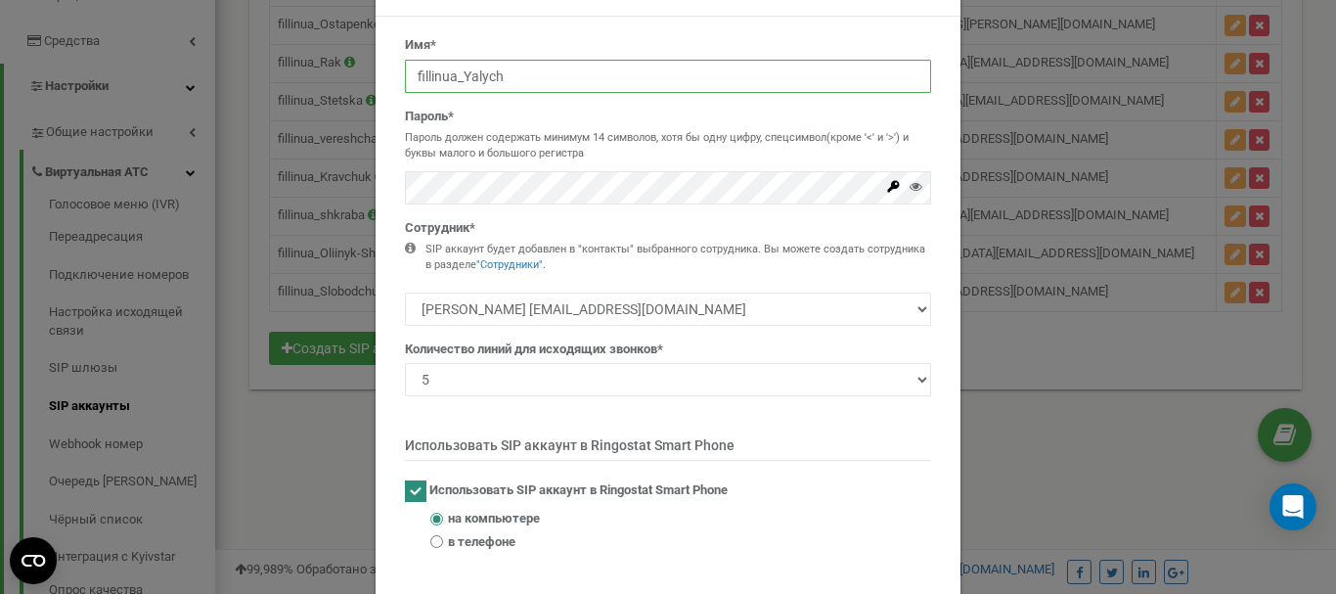
scroll to position [98, 0]
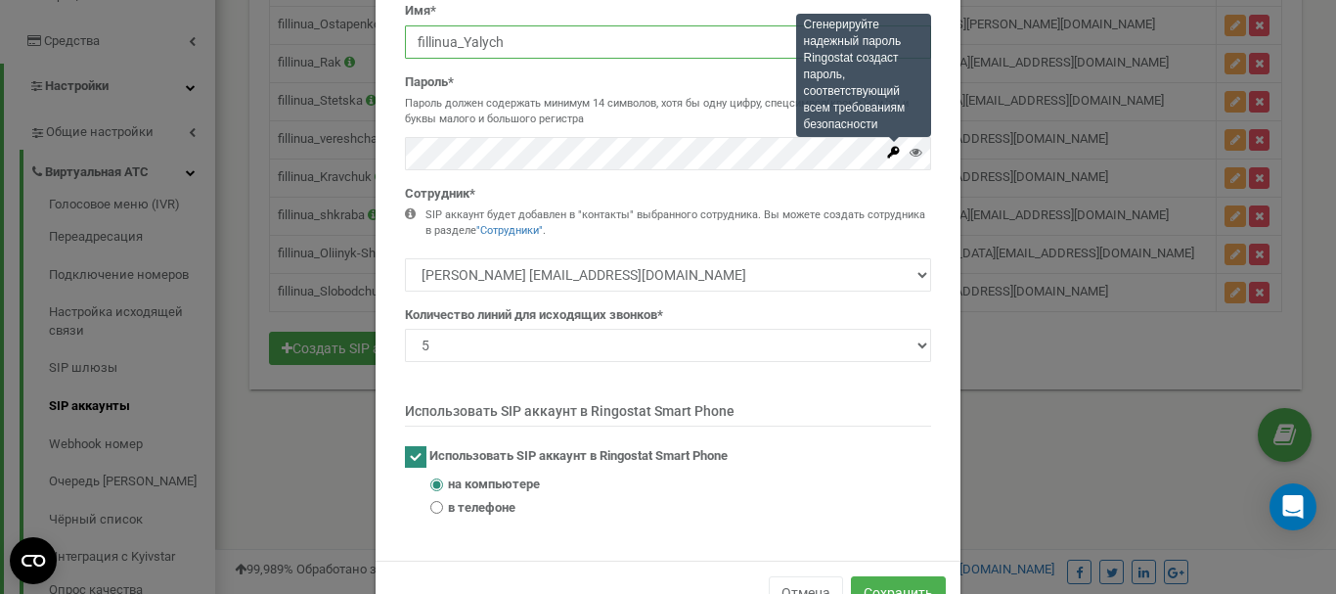
type input "fillinua_Yalych"
click at [888, 152] on icon at bounding box center [894, 152] width 12 height 12
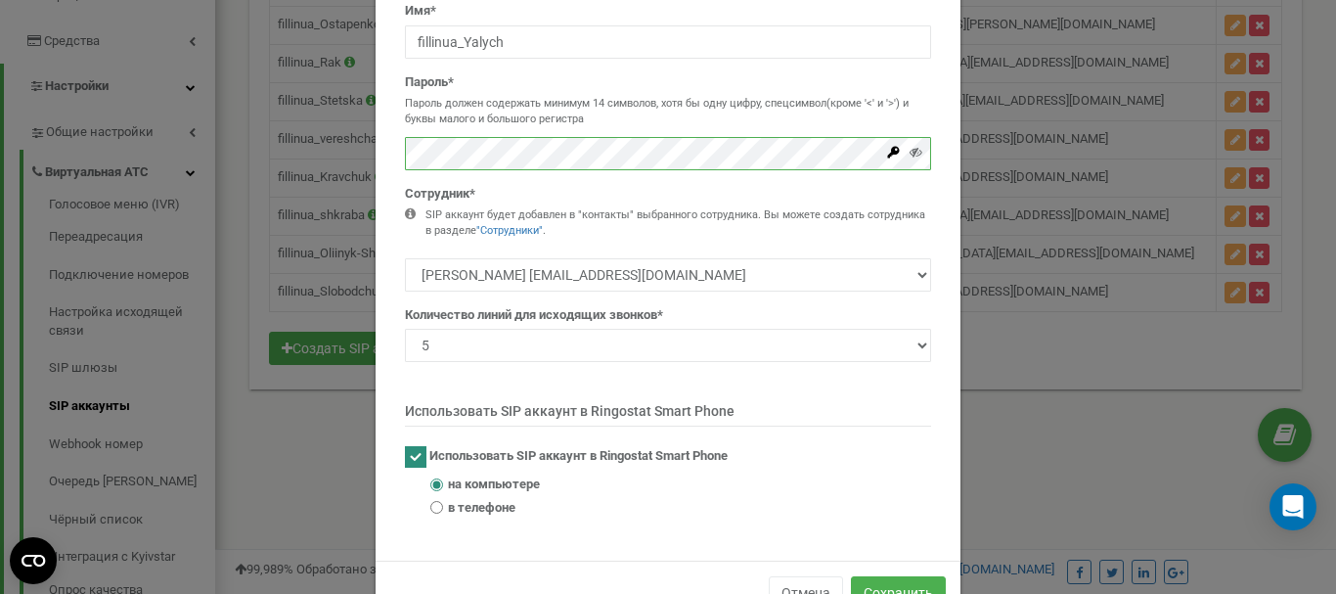
click at [339, 156] on div "× Close Создание SIP аккаунта Имя* fillinua_Yalych Пароль* Пароль должен содерж…" at bounding box center [668, 297] width 1336 height 594
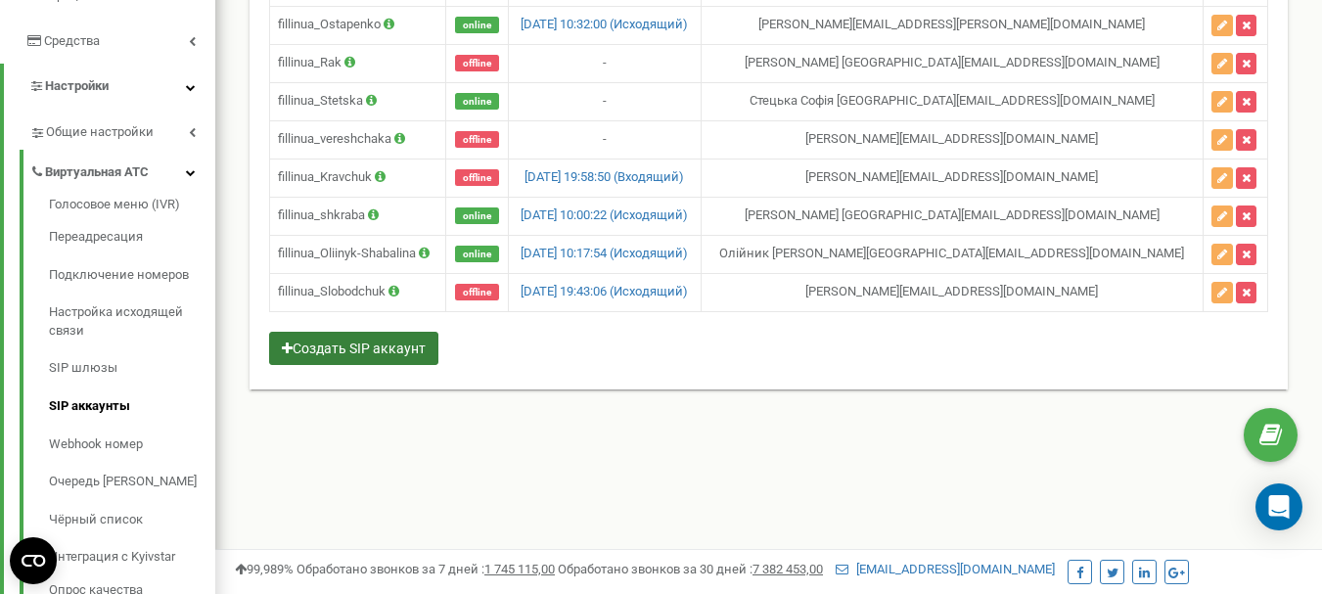
click at [407, 351] on button "Создать SIP аккаунт" at bounding box center [353, 348] width 169 height 33
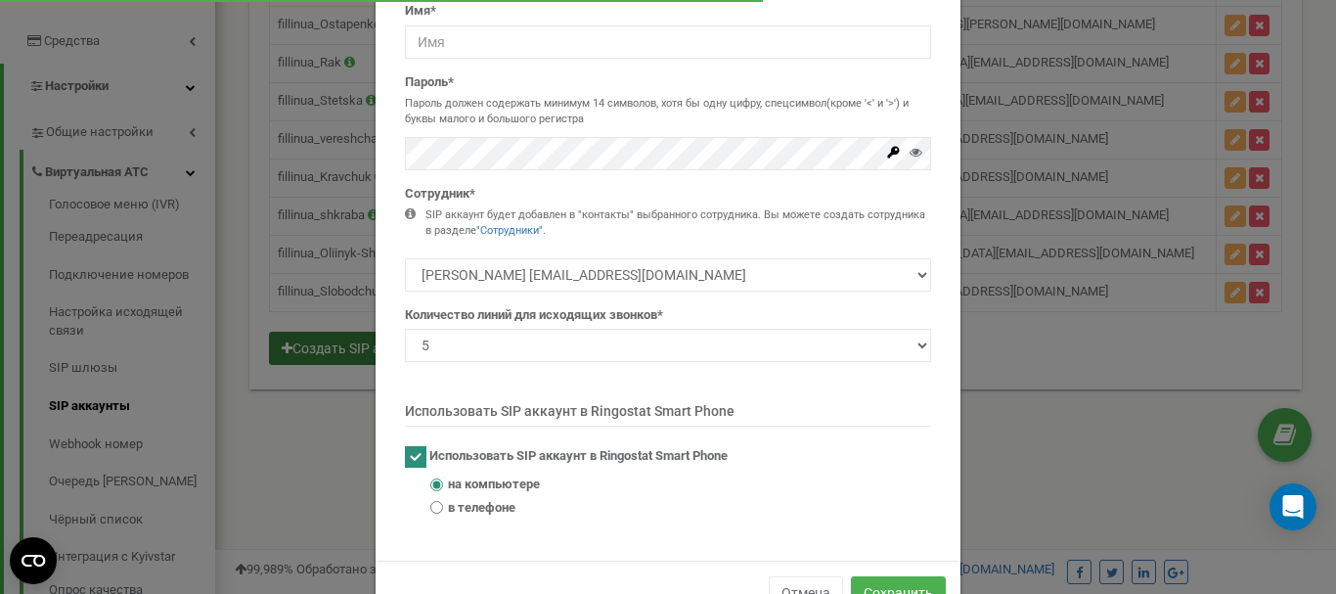
scroll to position [0, 0]
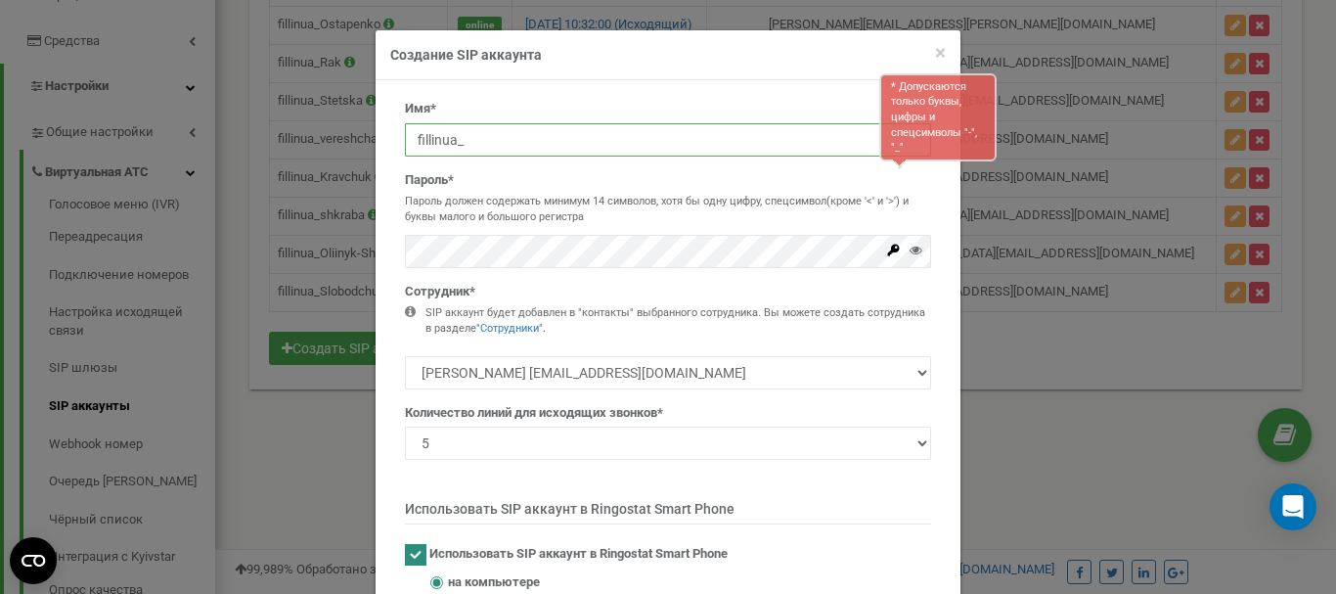
click at [505, 136] on input "fillinua_" at bounding box center [668, 139] width 526 height 33
paste input "Yalych"
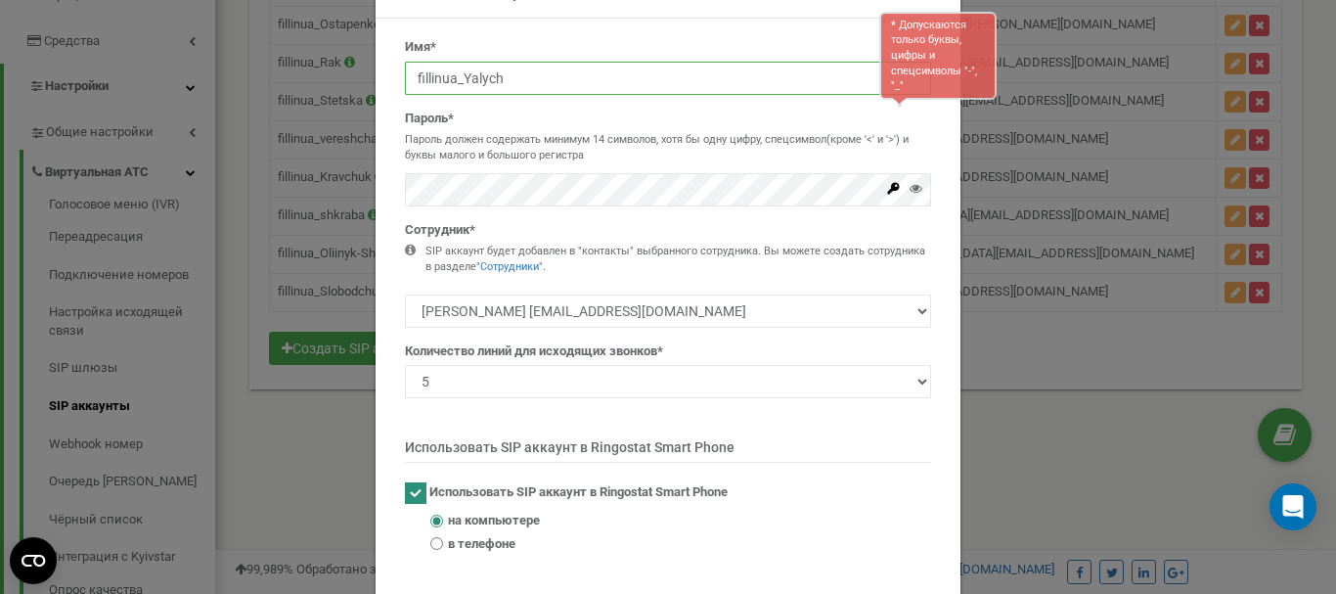
scroll to position [61, 0]
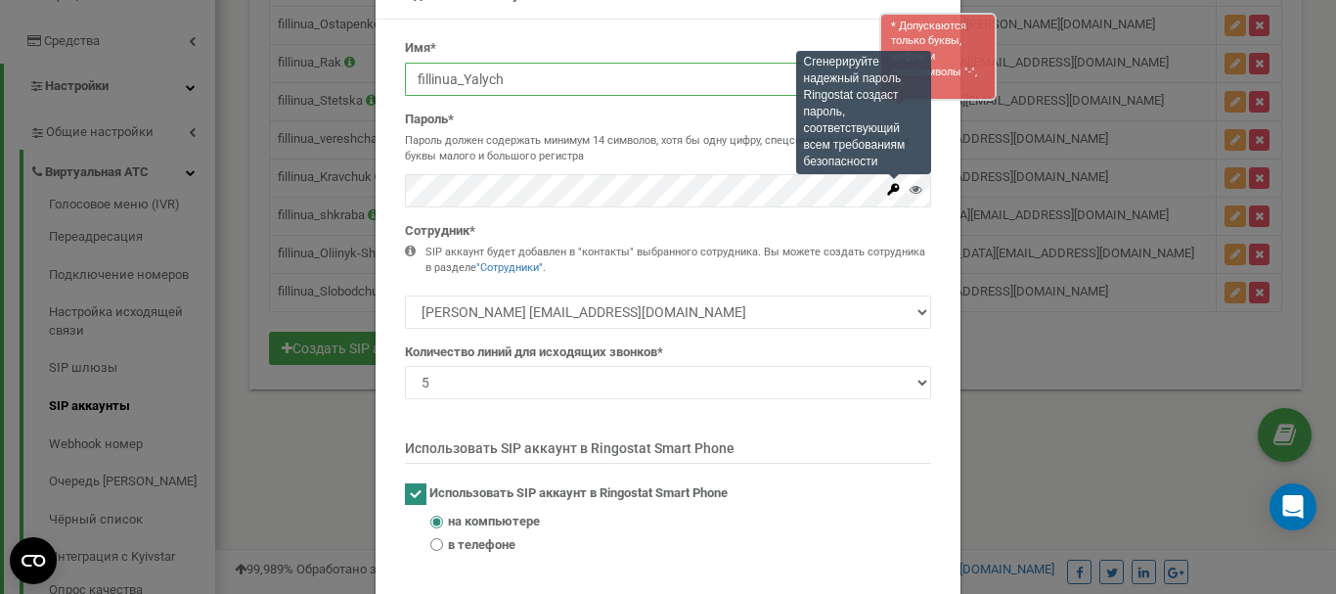
type input "fillinua_Yalych"
click at [888, 190] on icon at bounding box center [894, 189] width 12 height 12
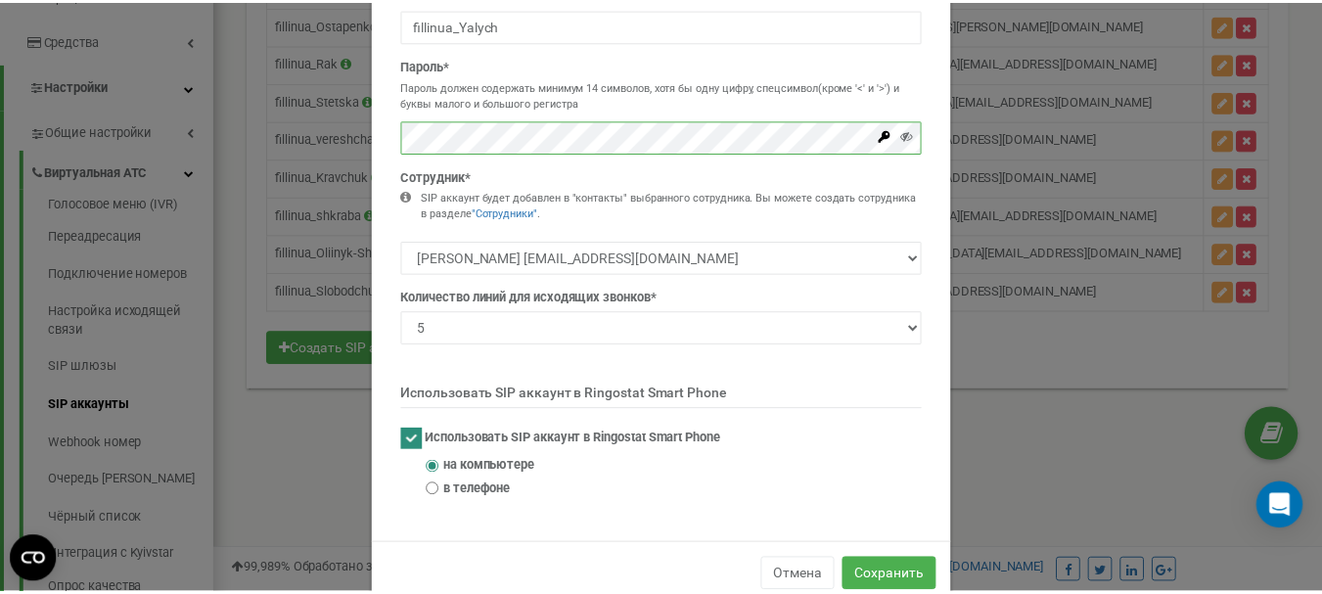
scroll to position [158, 0]
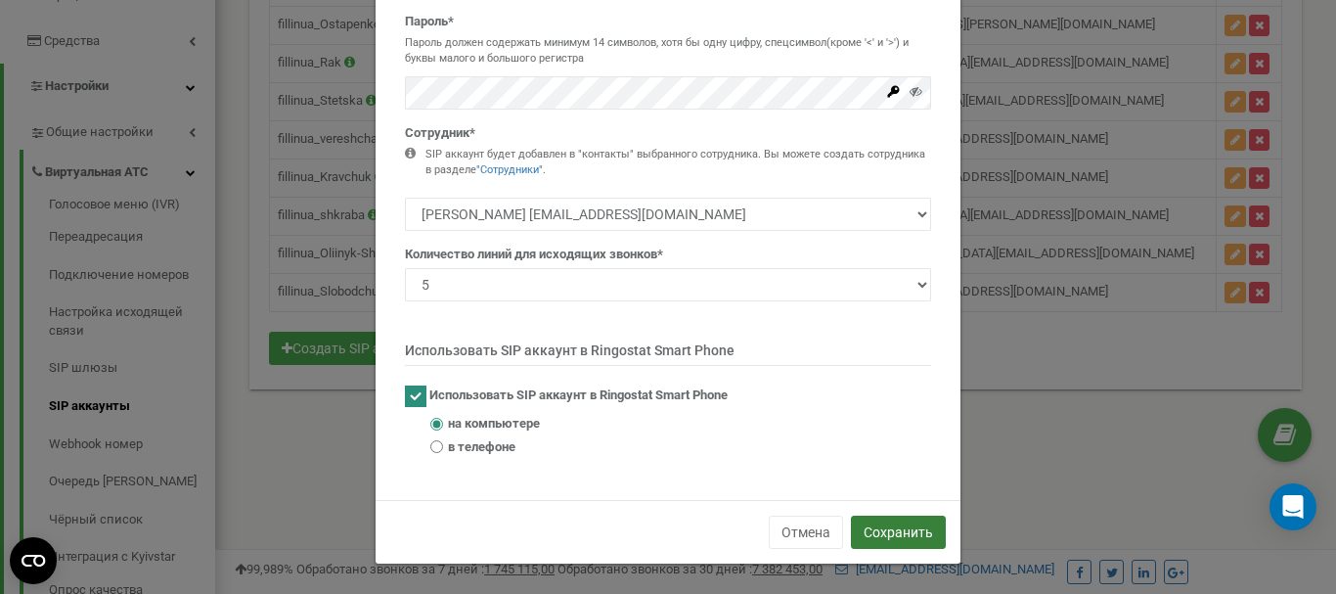
click at [897, 537] on button "Сохранить" at bounding box center [898, 532] width 95 height 33
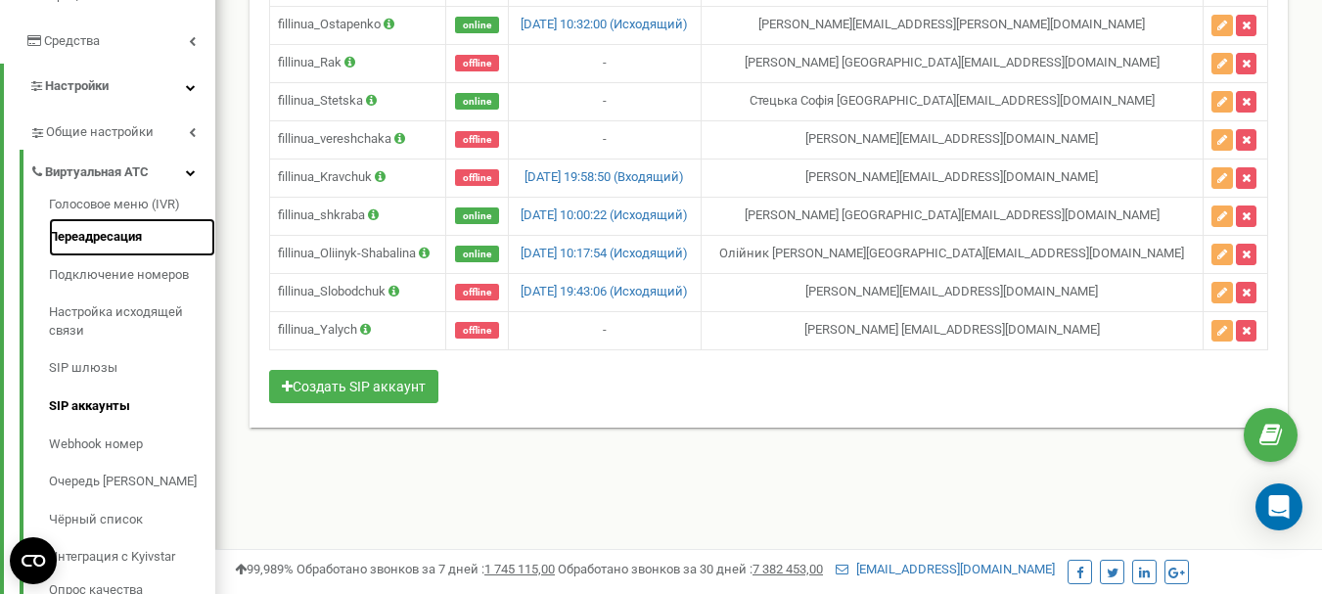
click at [95, 218] on link "Переадресация" at bounding box center [132, 237] width 166 height 38
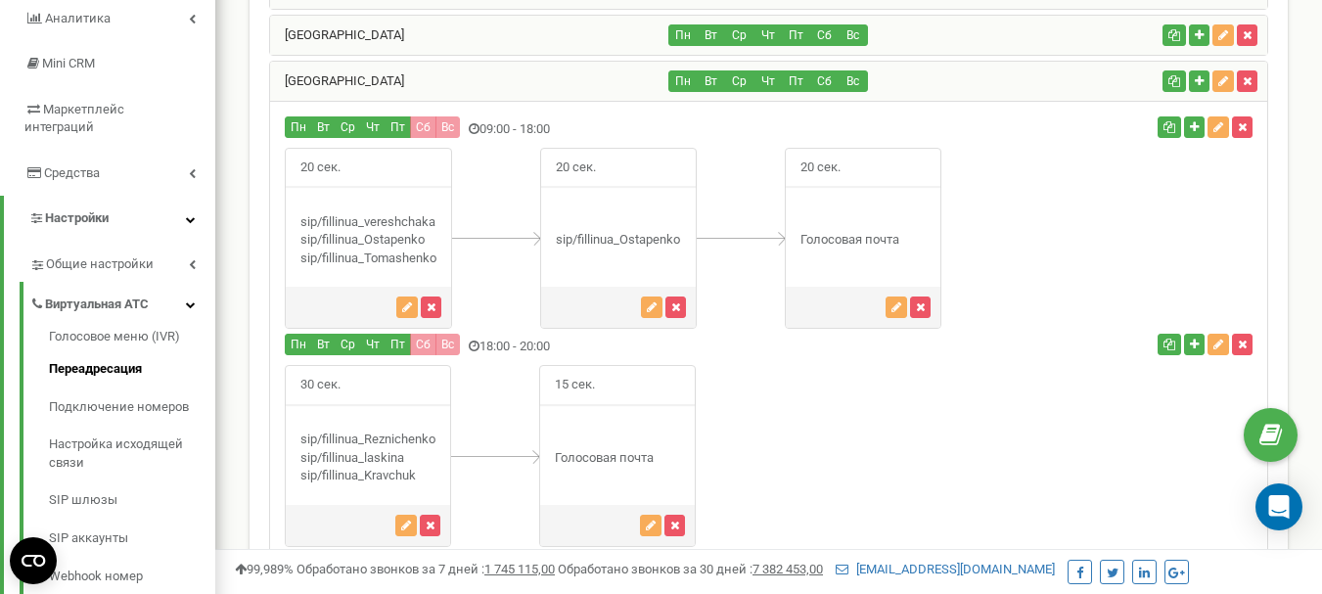
scroll to position [293, 0]
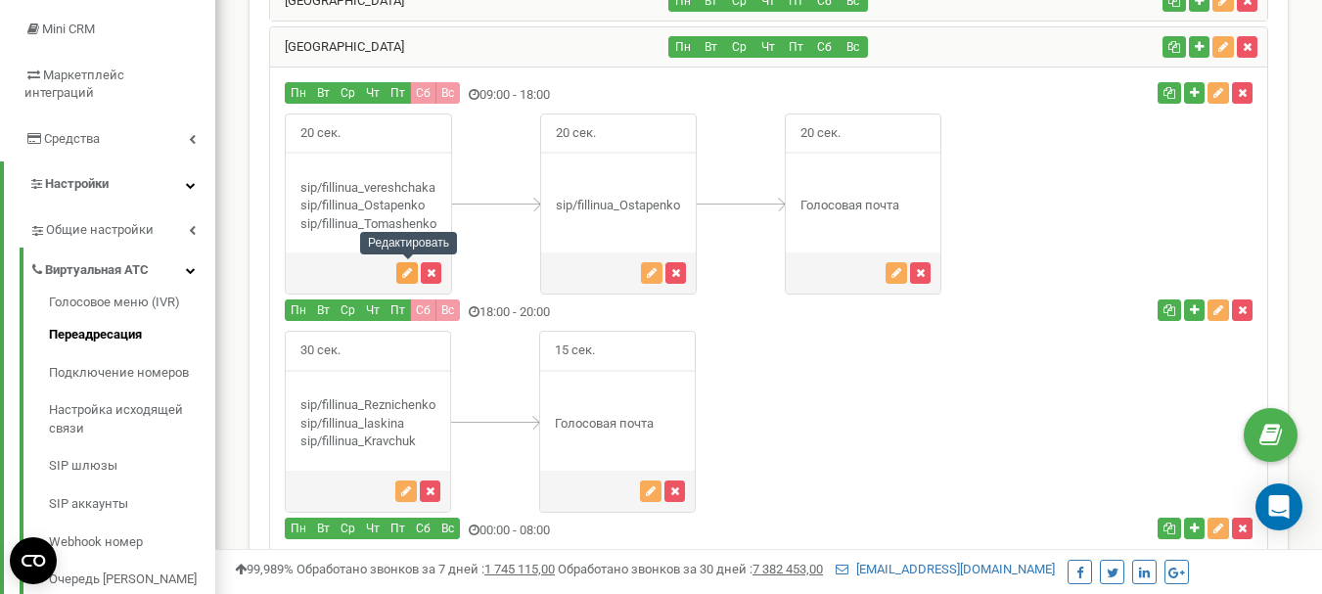
click at [406, 272] on icon "button" at bounding box center [407, 273] width 10 height 12
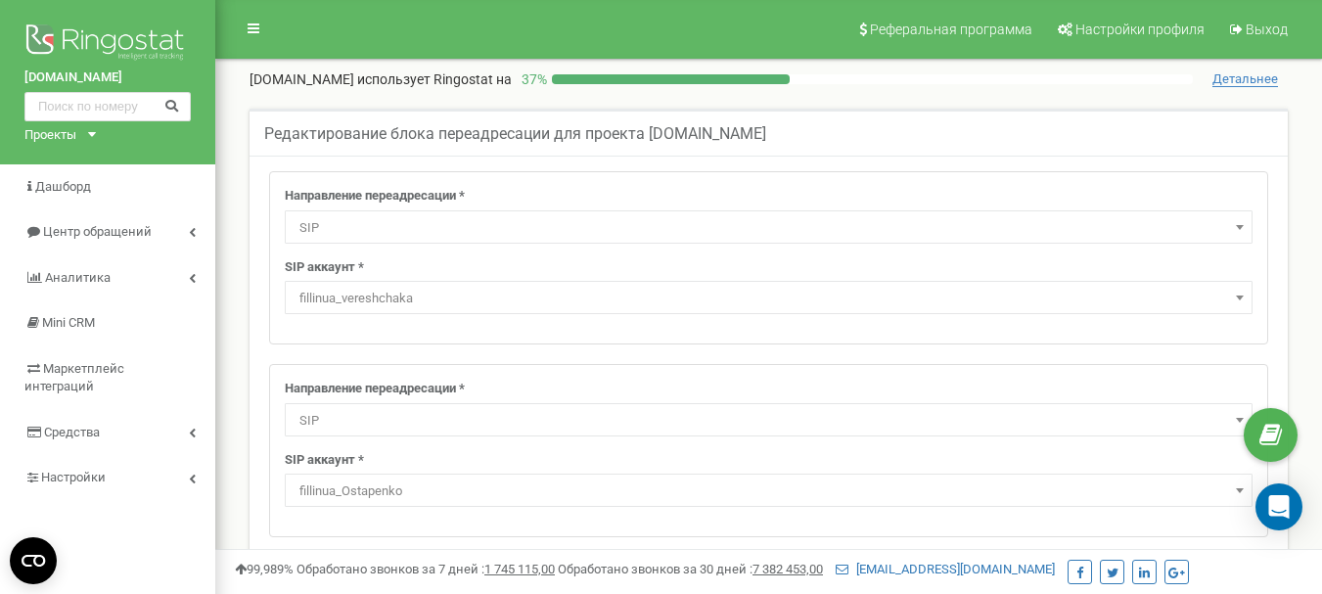
select select "SIP"
select select "fillinua_vereshchaka"
select select "SIP"
select select "fillinua_Ostapenko"
select select "SIP"
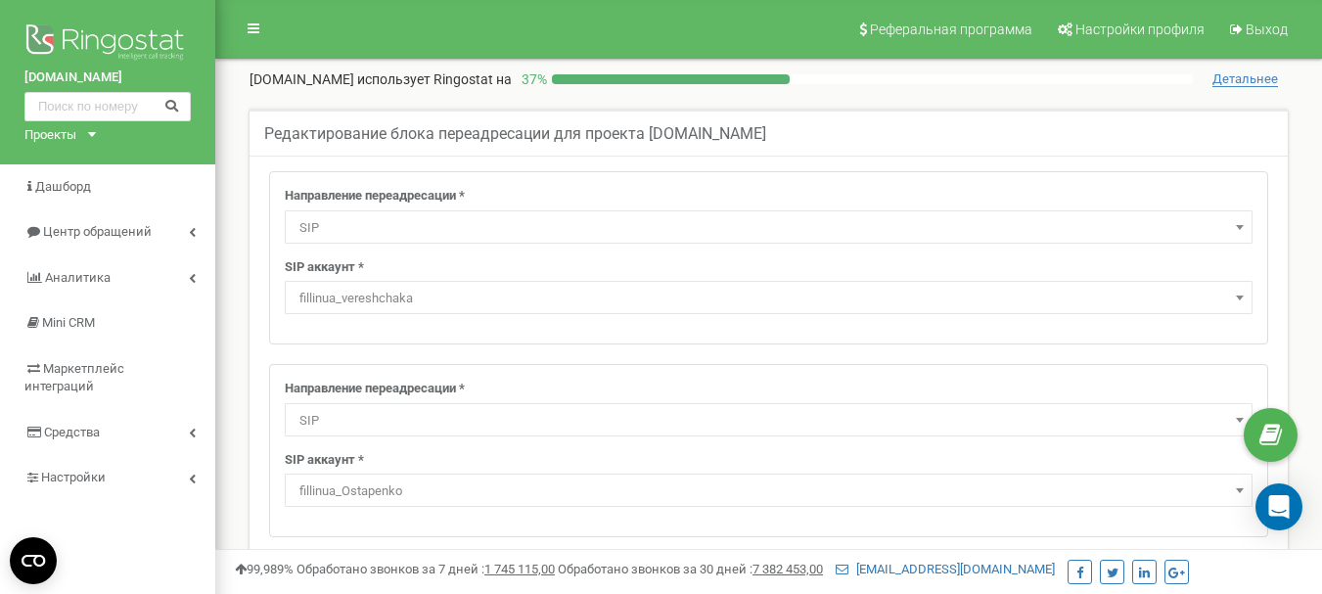
select select "fillinua_Tomashenko"
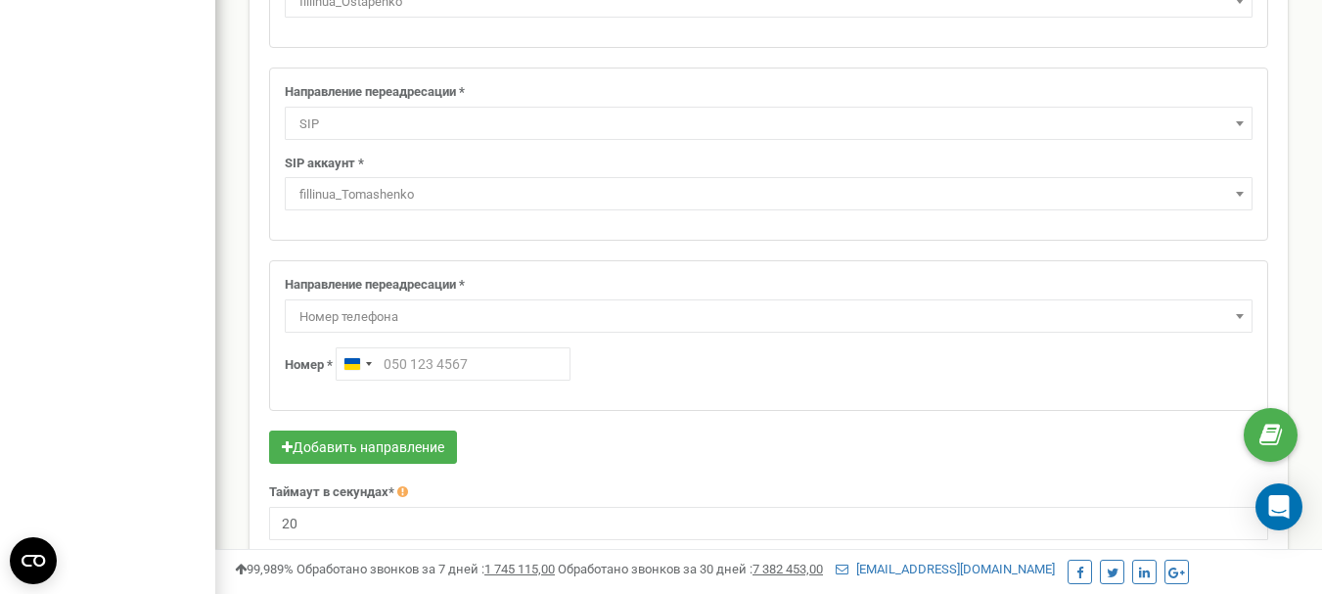
click at [388, 312] on span "Номер телефона" at bounding box center [769, 316] width 954 height 27
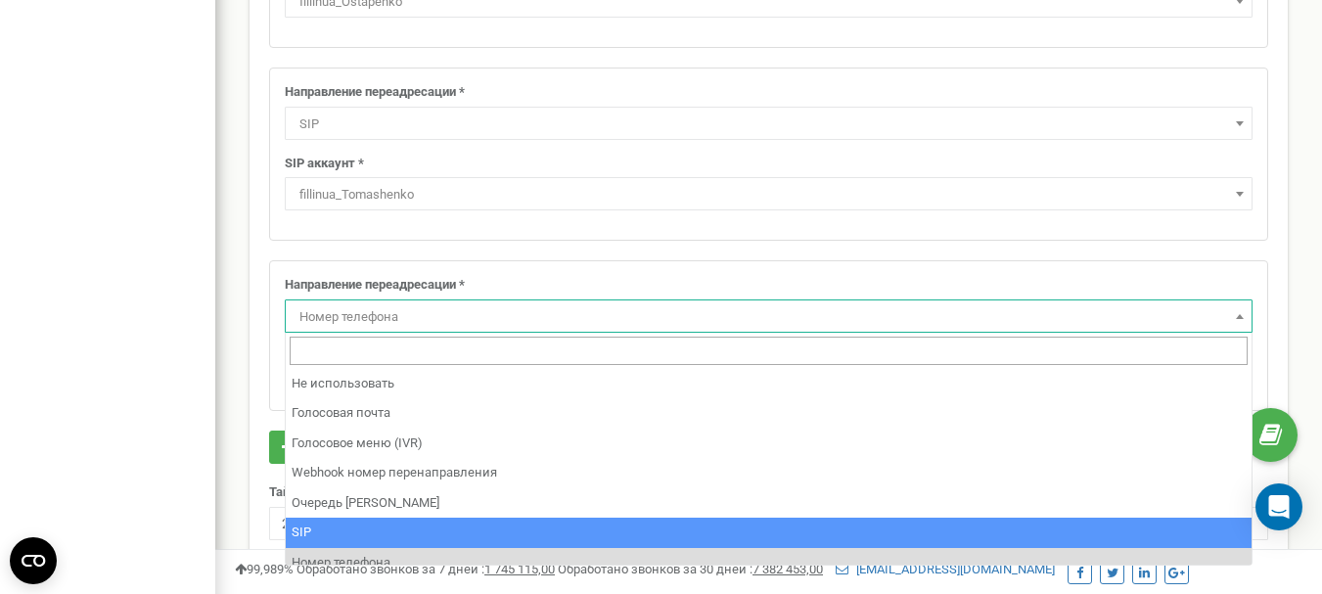
select select "SIP"
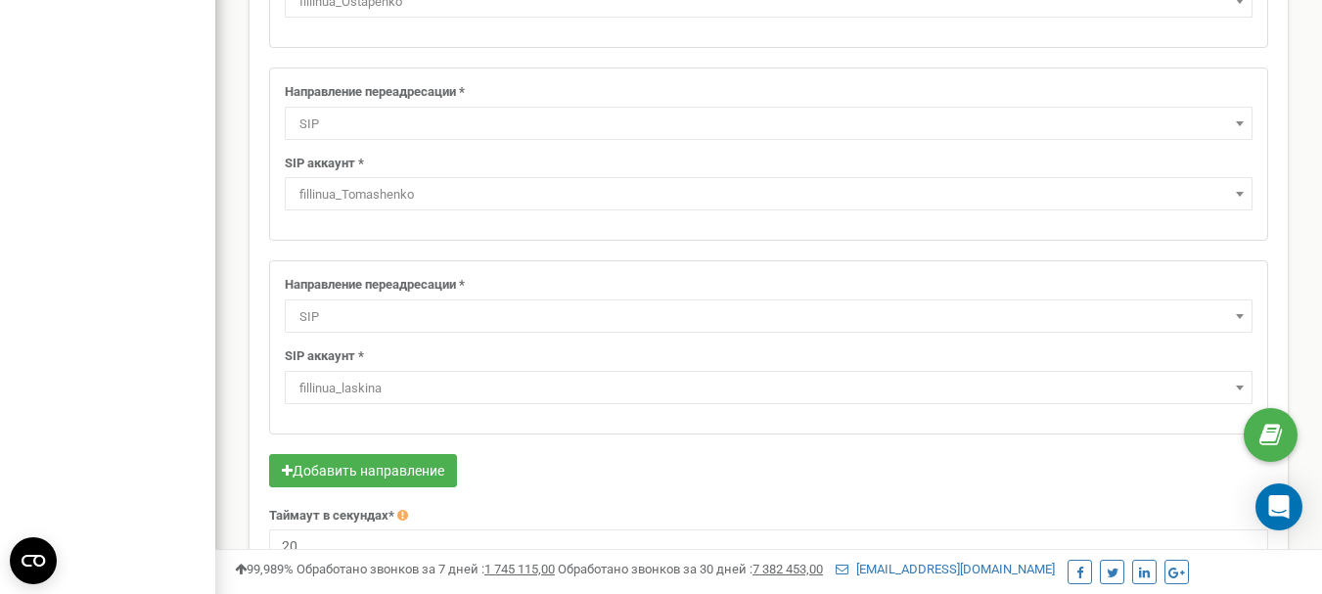
click at [403, 386] on span "fillinua_laskina" at bounding box center [769, 388] width 954 height 27
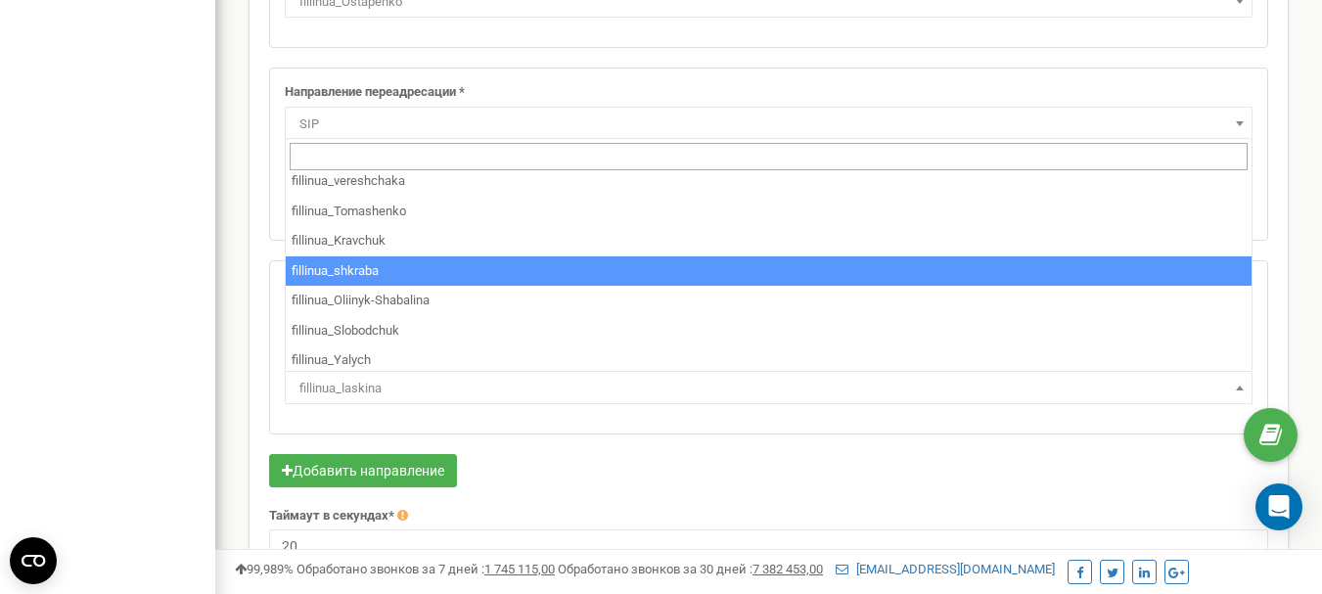
scroll to position [223, 0]
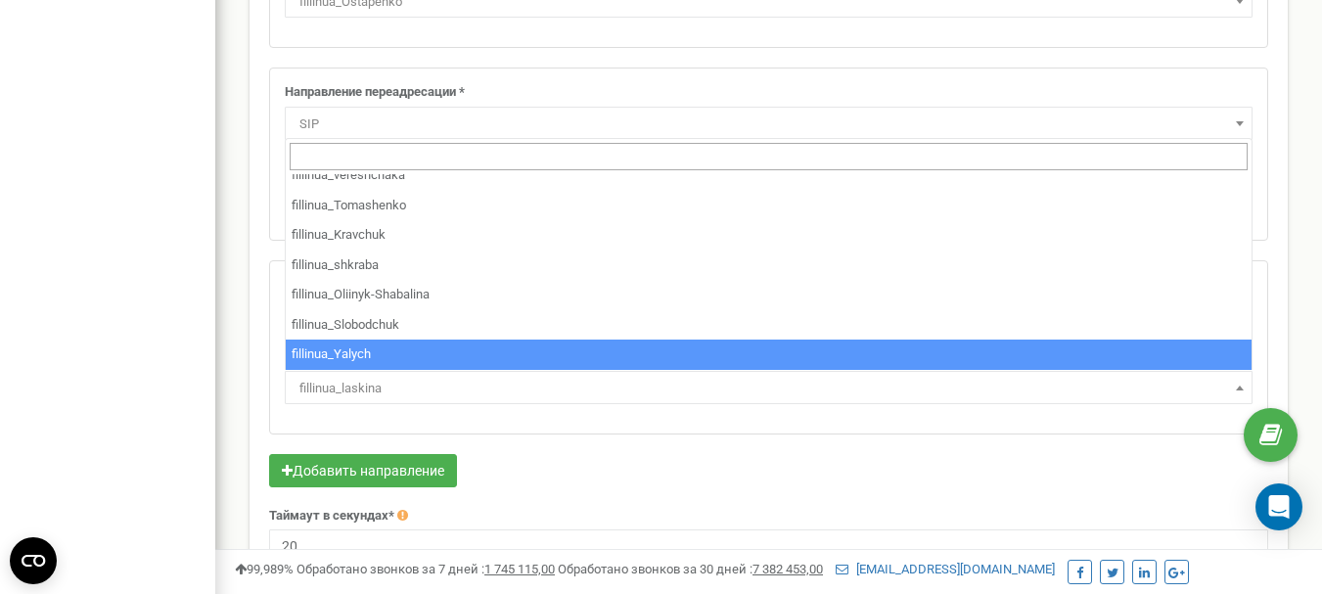
select select "fillinua_Yalych"
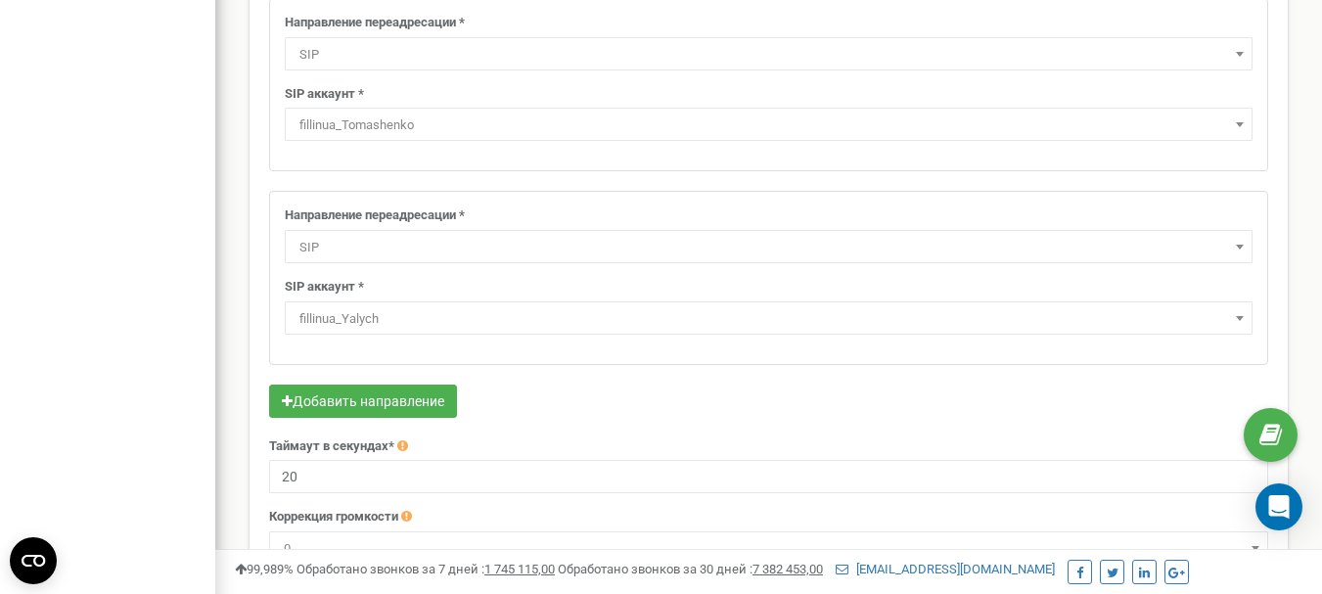
scroll to position [665, 0]
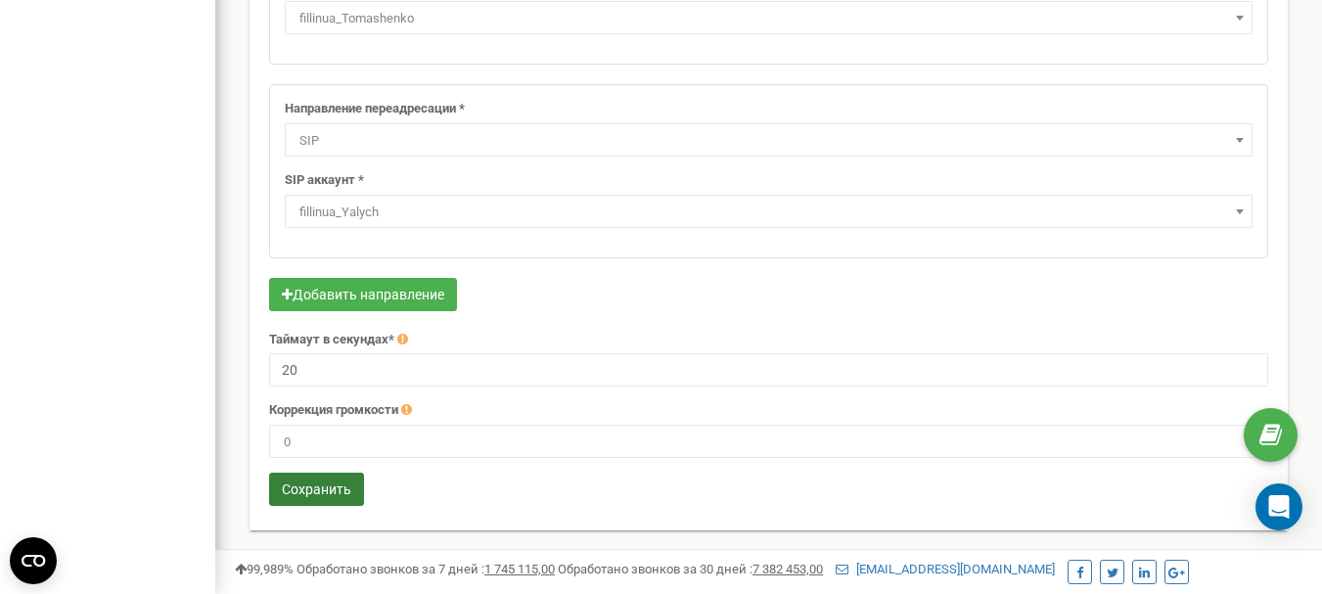
click at [289, 489] on button "Сохранить" at bounding box center [316, 488] width 95 height 33
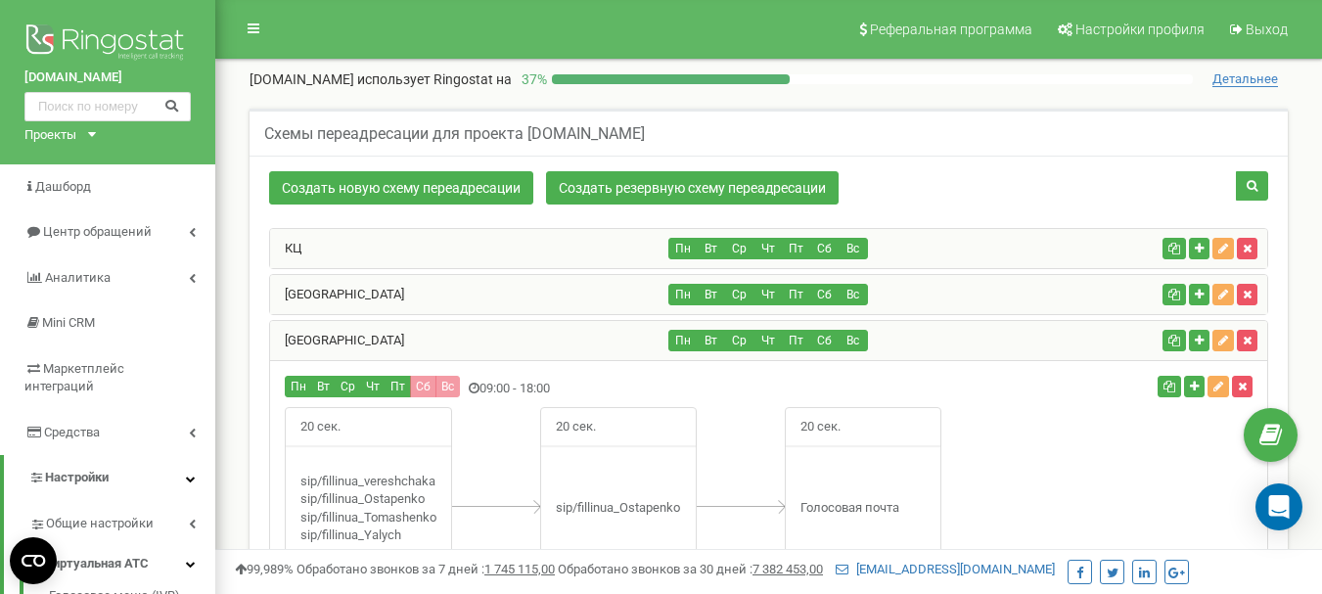
click at [360, 337] on div "Миколаїв" at bounding box center [469, 340] width 399 height 39
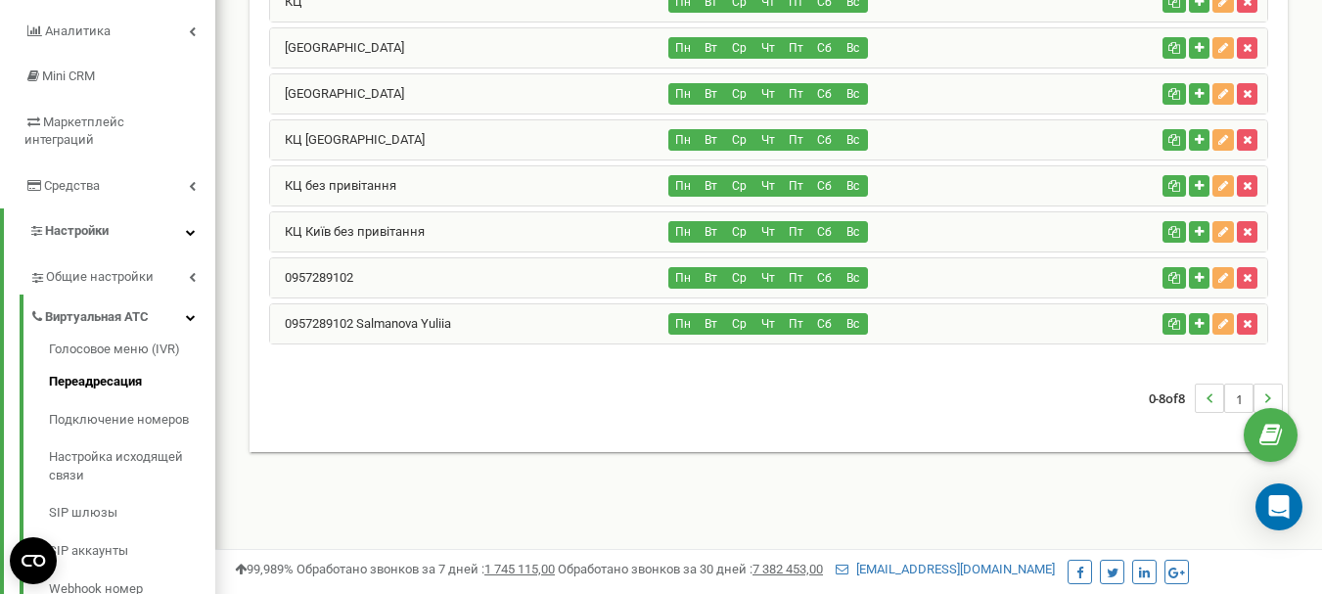
scroll to position [293, 0]
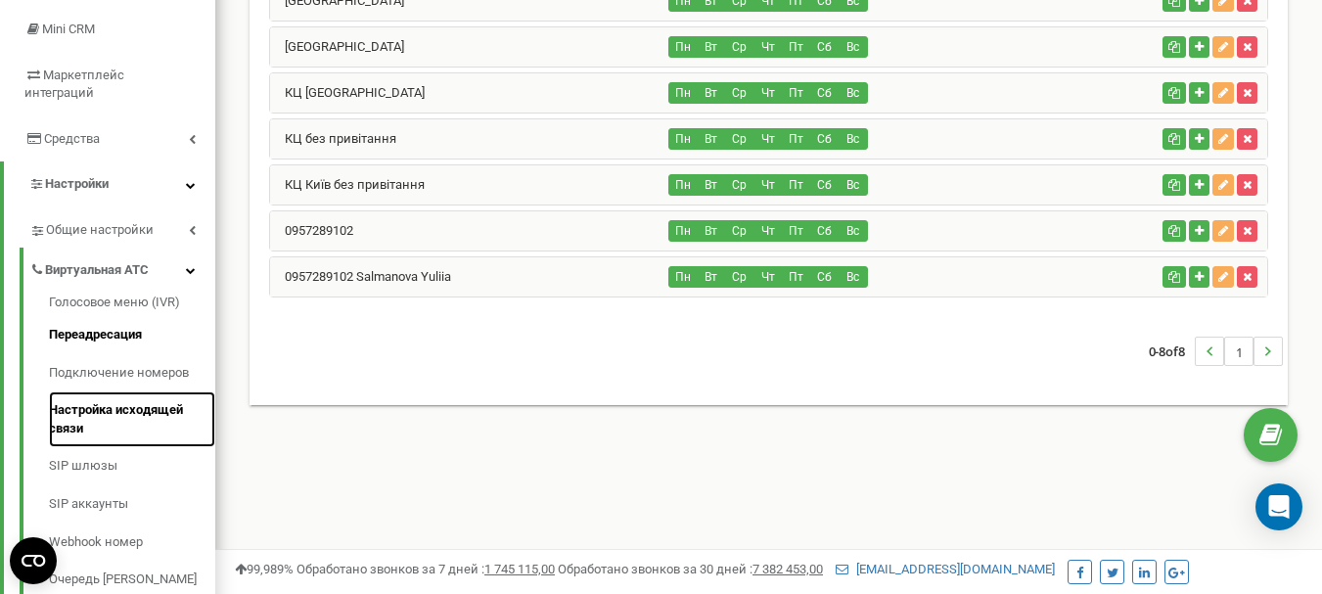
click at [107, 395] on link "Настройка исходящей связи" at bounding box center [132, 419] width 166 height 56
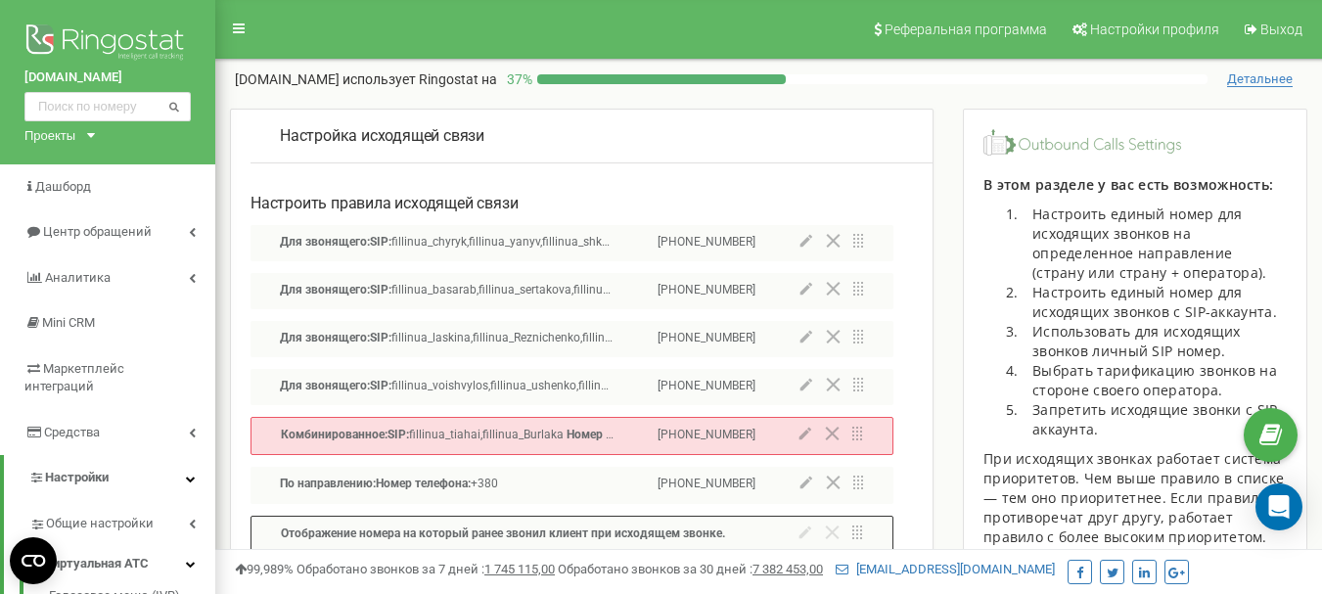
click at [806, 286] on icon at bounding box center [805, 289] width 13 height 14
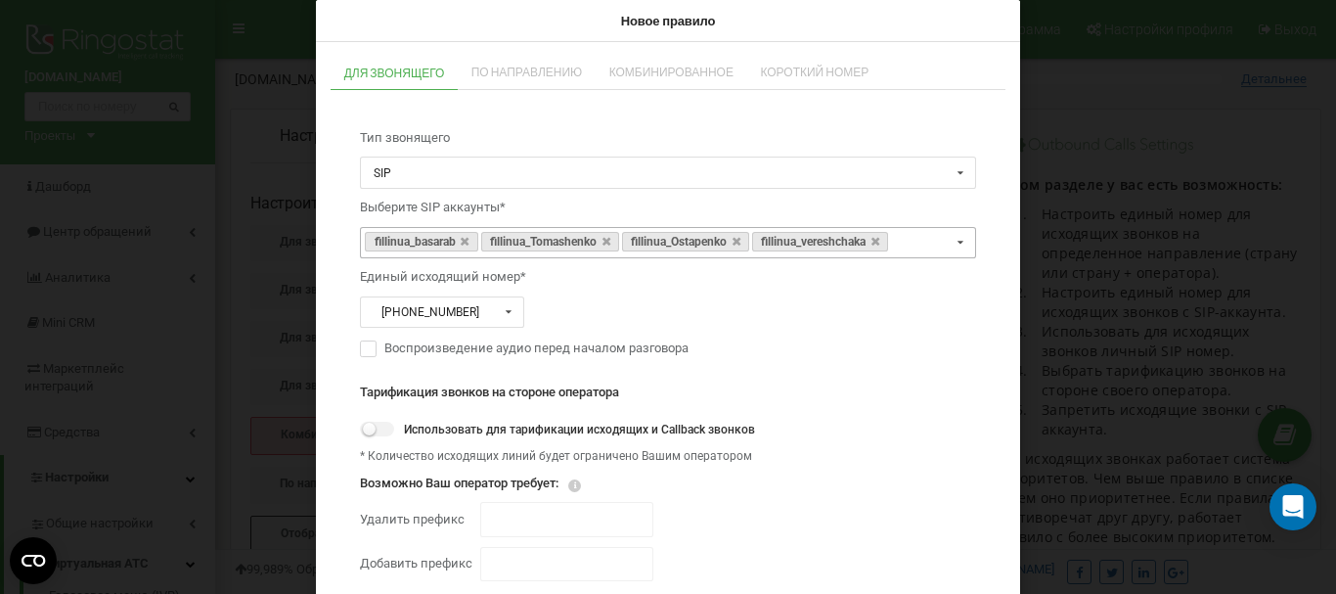
click at [959, 239] on icon at bounding box center [961, 243] width 24 height 30
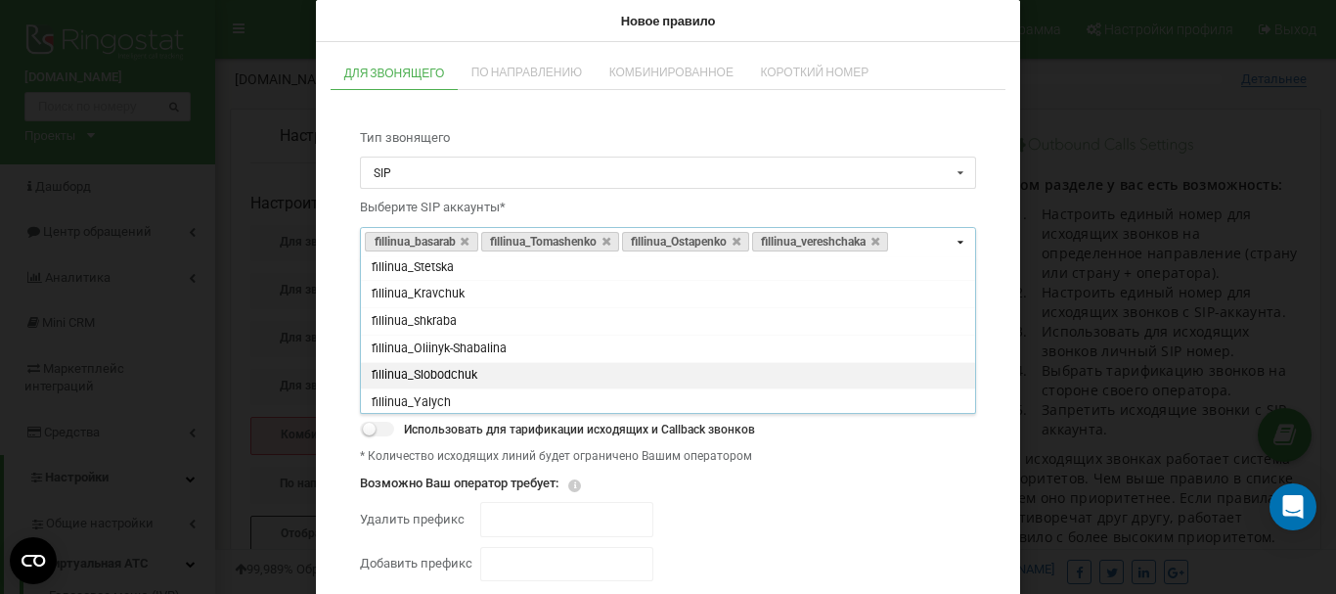
scroll to position [115, 0]
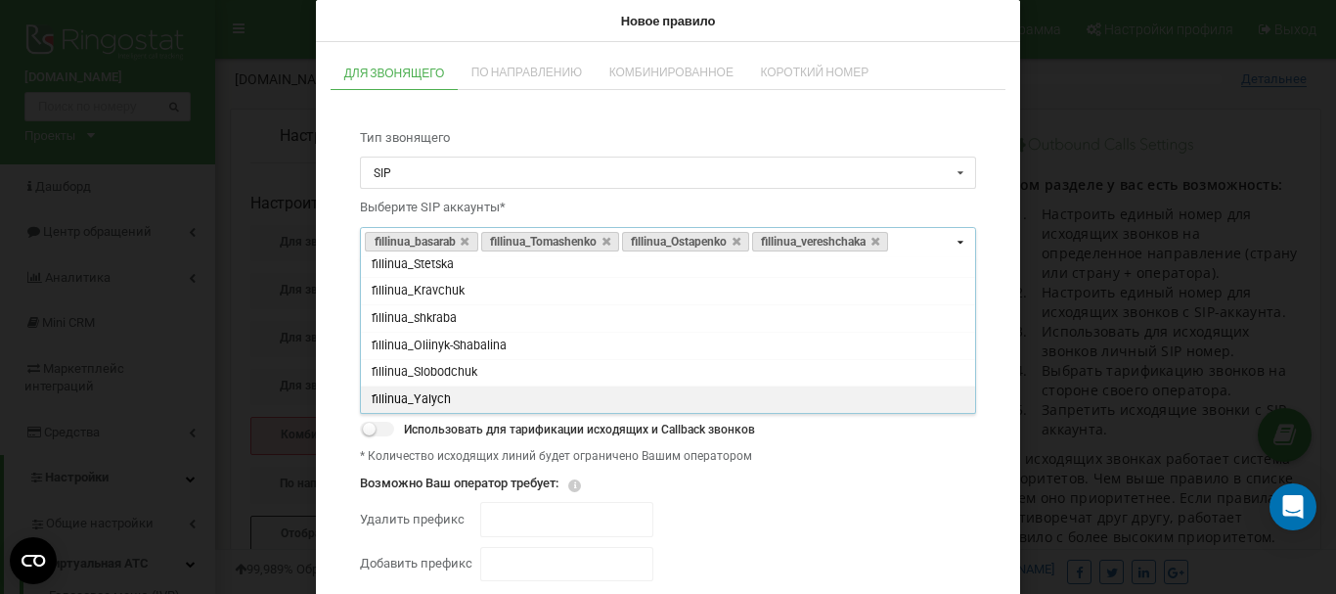
click at [436, 394] on span "fillinua_Yalych" at bounding box center [411, 398] width 79 height 15
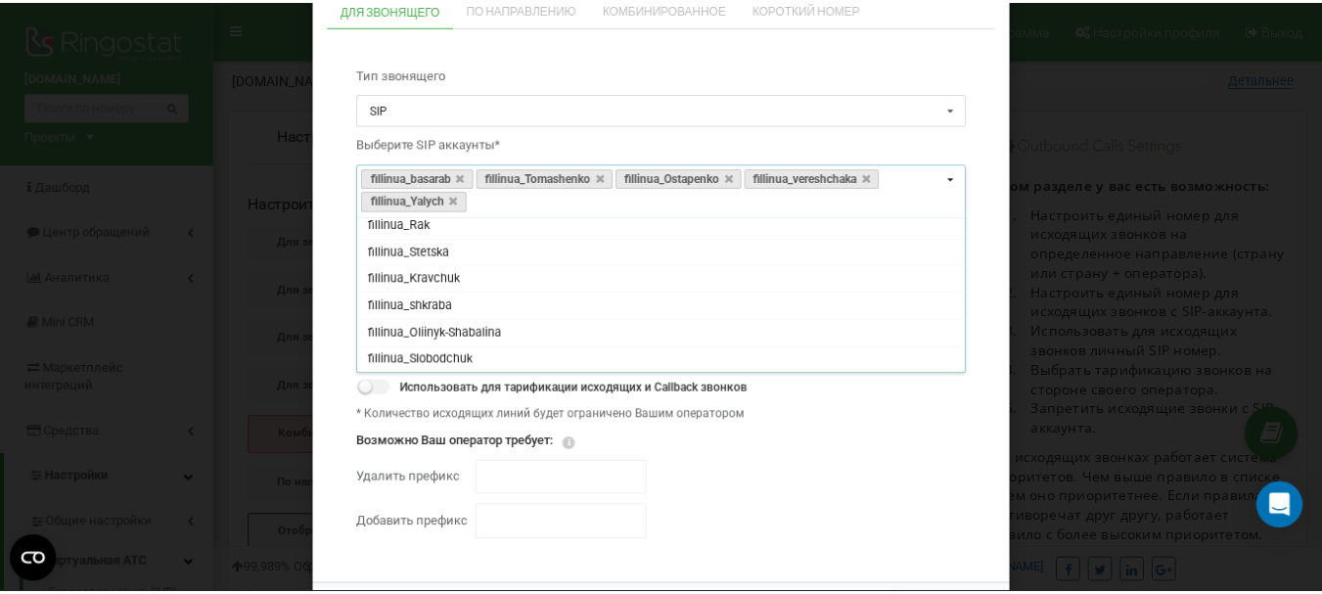
scroll to position [108, 0]
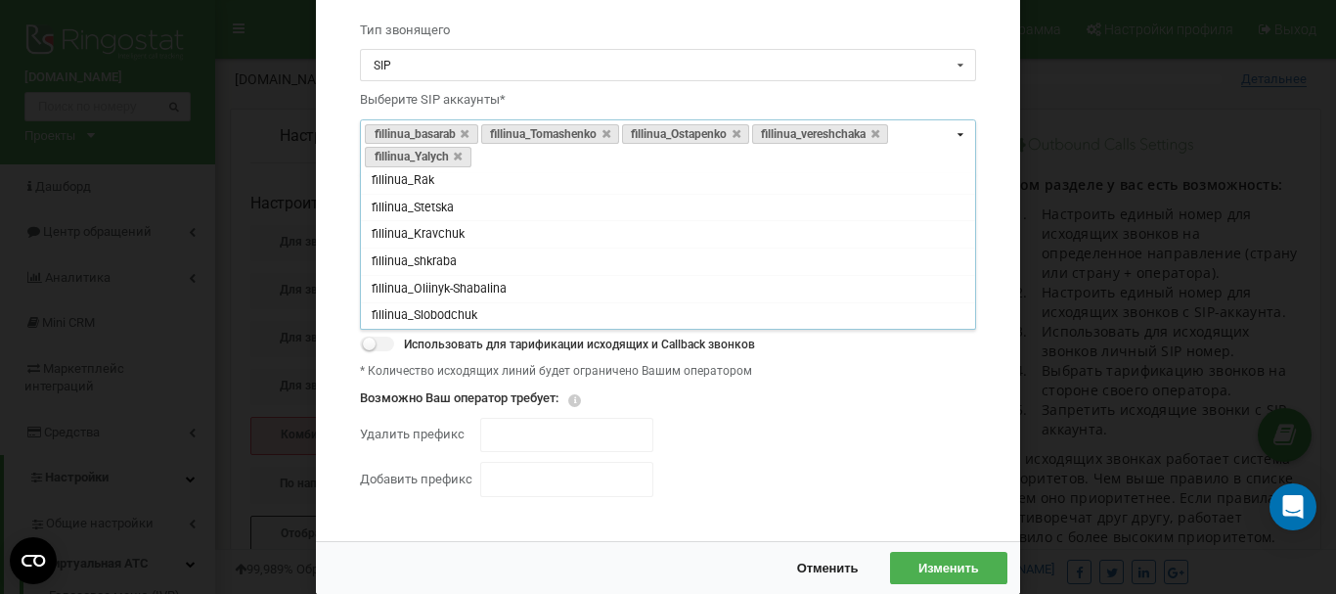
click at [929, 568] on span "Изменить" at bounding box center [949, 568] width 61 height 16
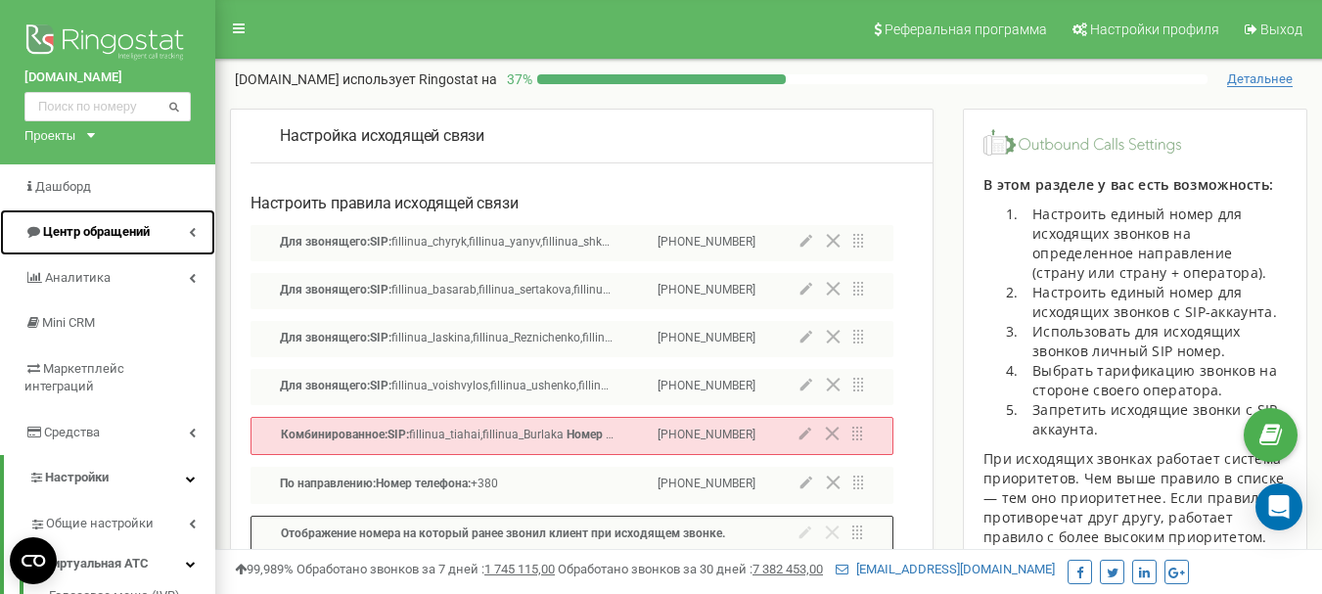
click at [67, 224] on span "Центр обращений" at bounding box center [96, 231] width 107 height 15
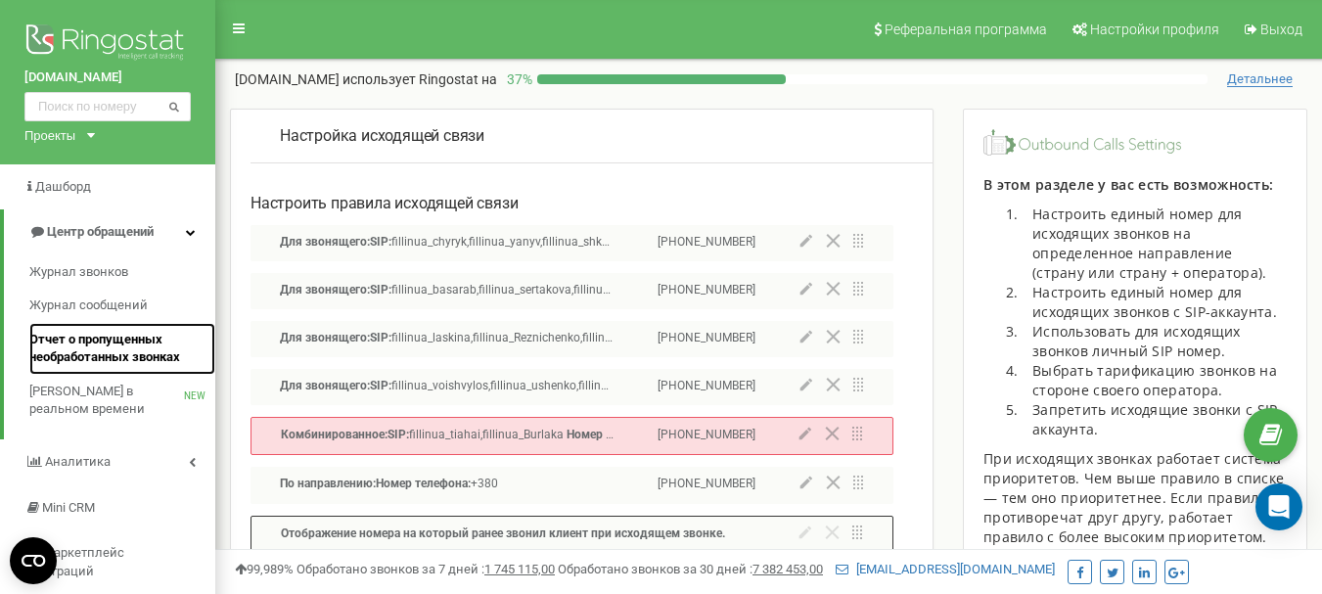
click at [88, 351] on span "Отчет о пропущенных необработанных звонках" at bounding box center [117, 349] width 176 height 36
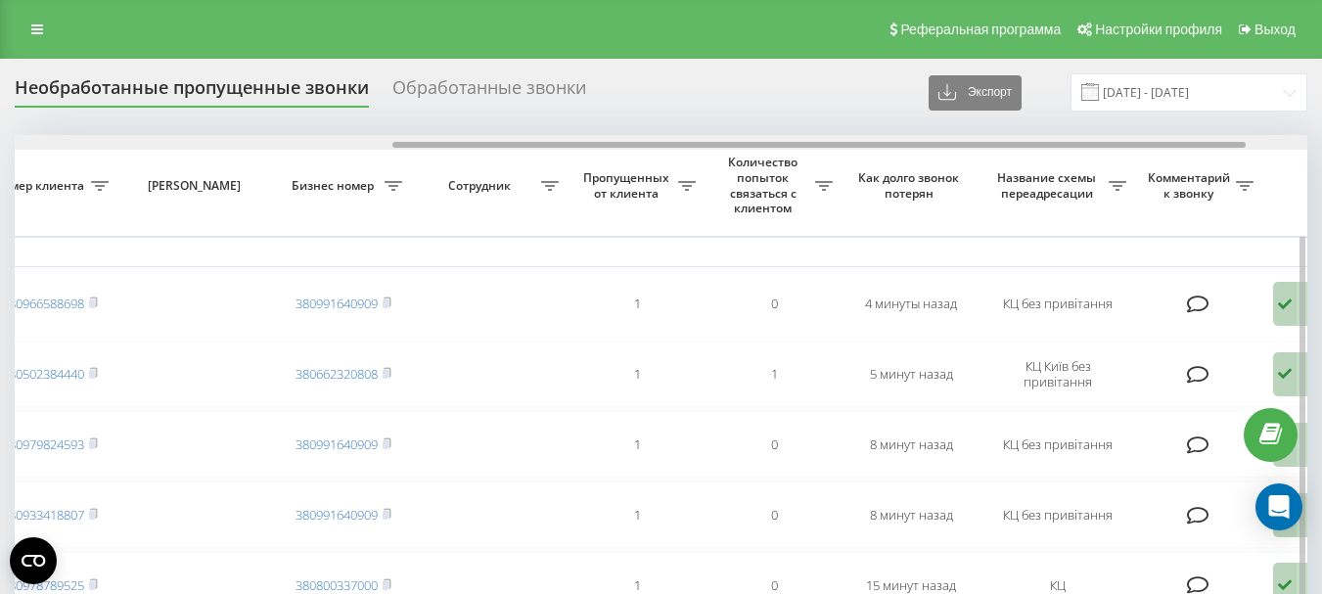
scroll to position [0, 572]
drag, startPoint x: 333, startPoint y: 146, endPoint x: 711, endPoint y: 162, distance: 378.9
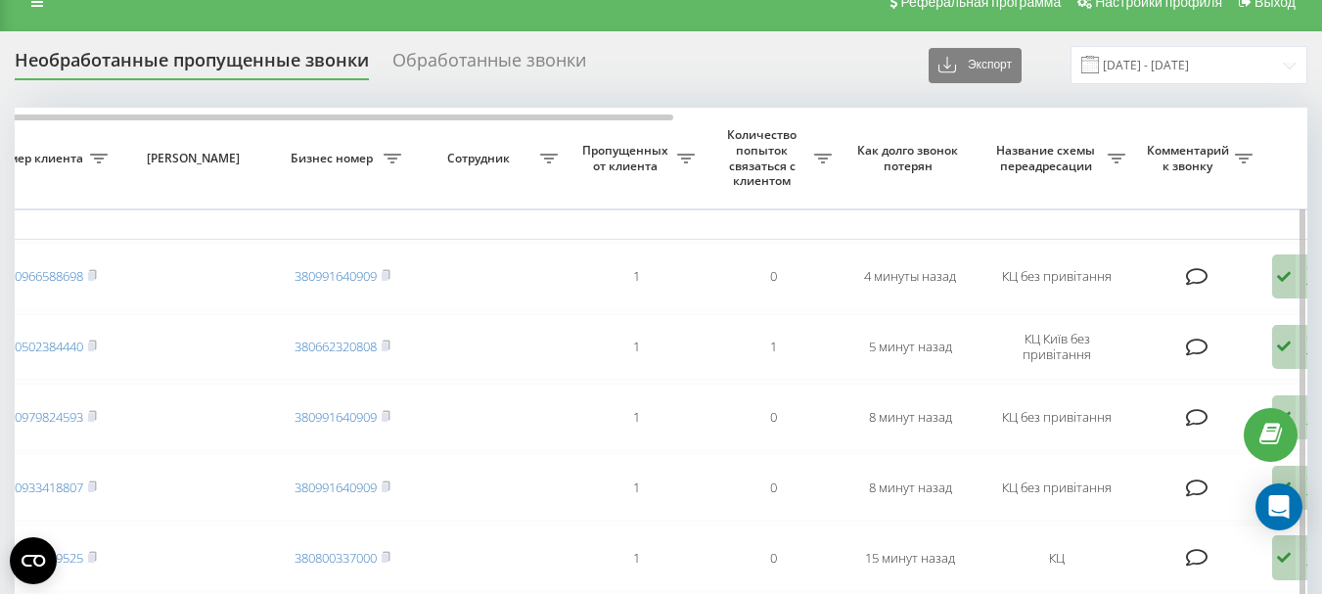
scroll to position [0, 0]
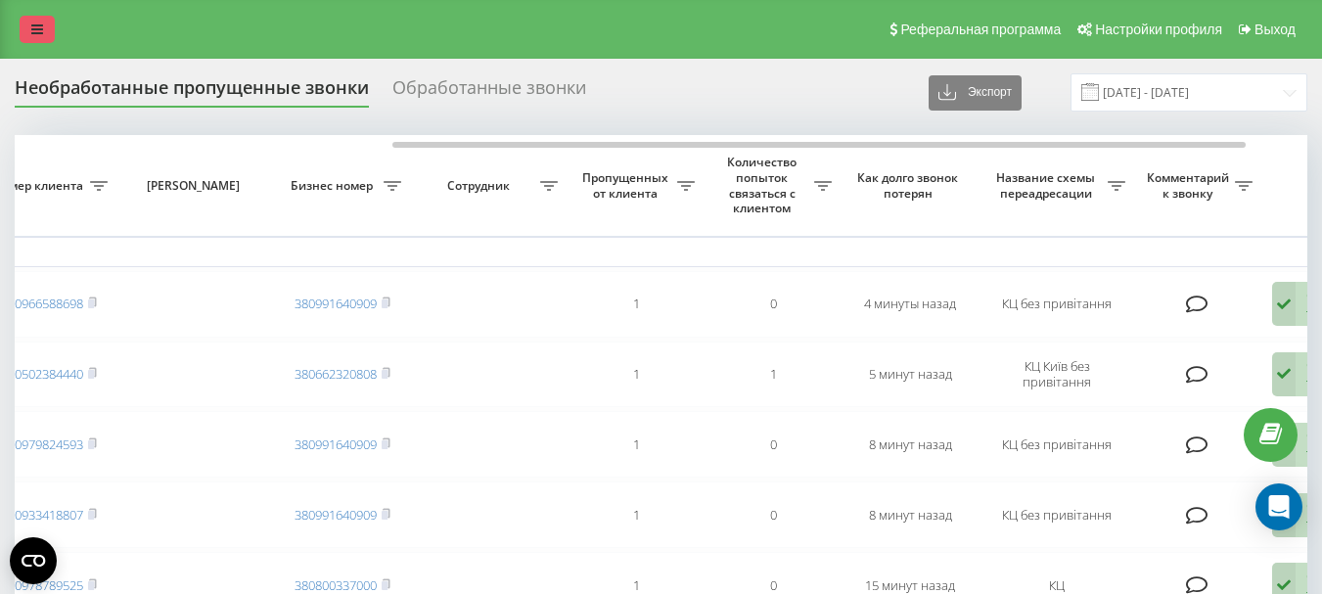
click at [40, 33] on icon at bounding box center [37, 29] width 12 height 14
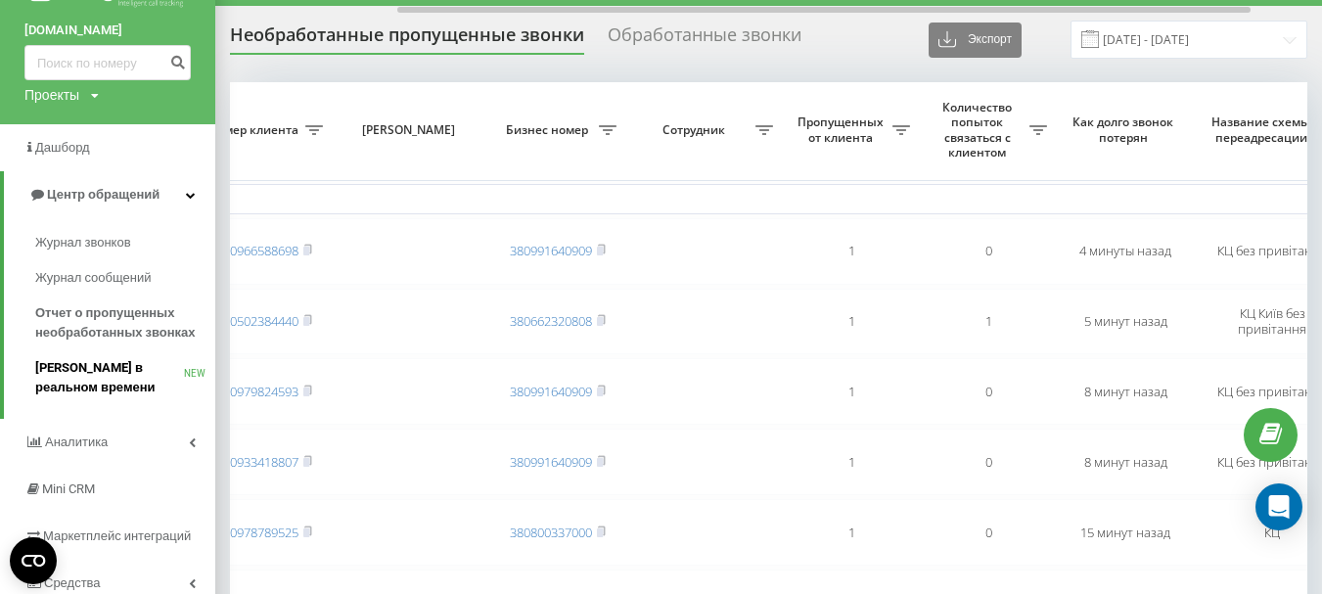
scroll to position [196, 0]
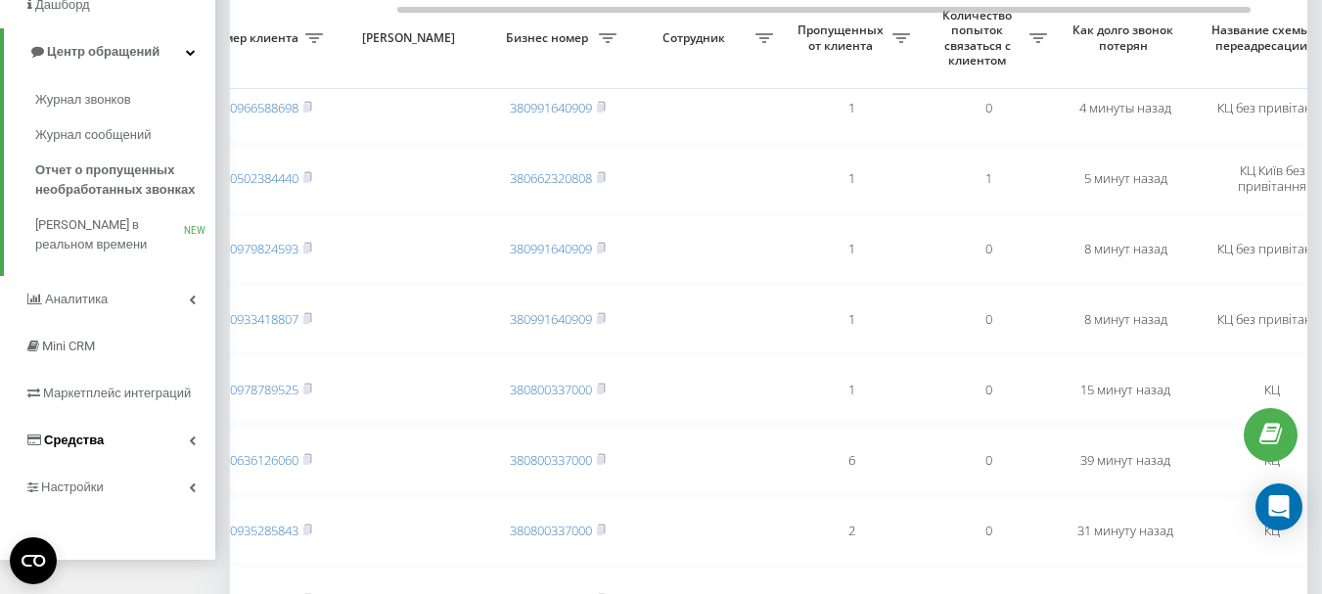
click at [92, 435] on span "Средства" at bounding box center [74, 439] width 60 height 15
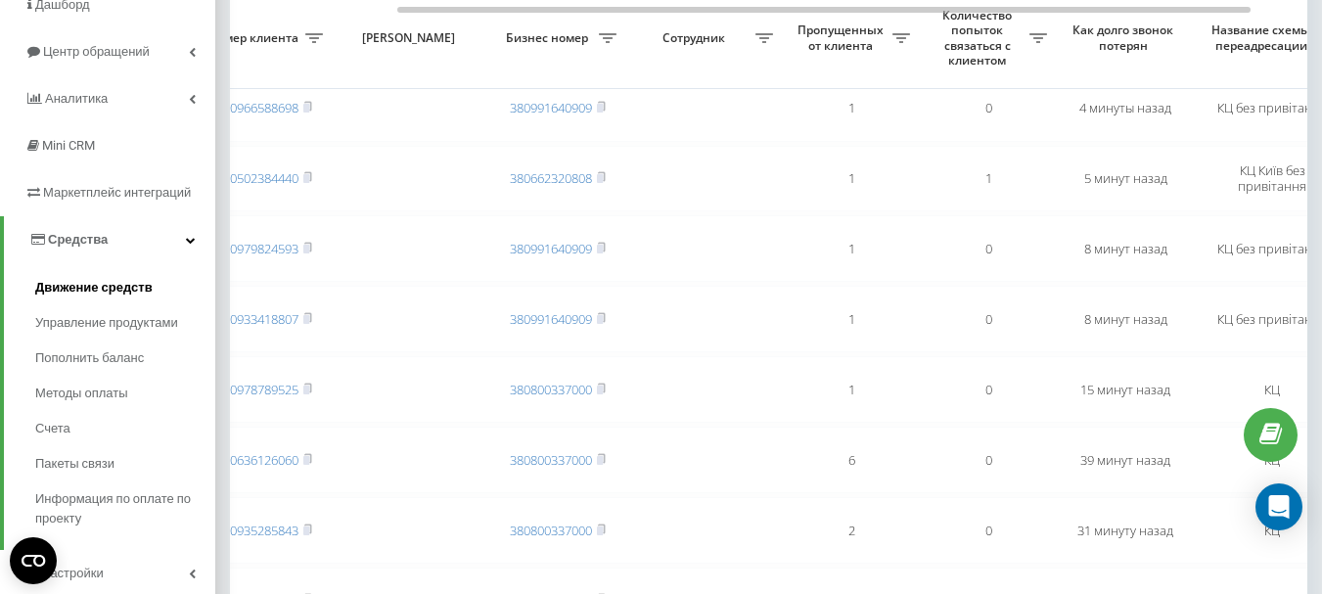
click at [80, 292] on span "Движение средств" at bounding box center [93, 288] width 117 height 20
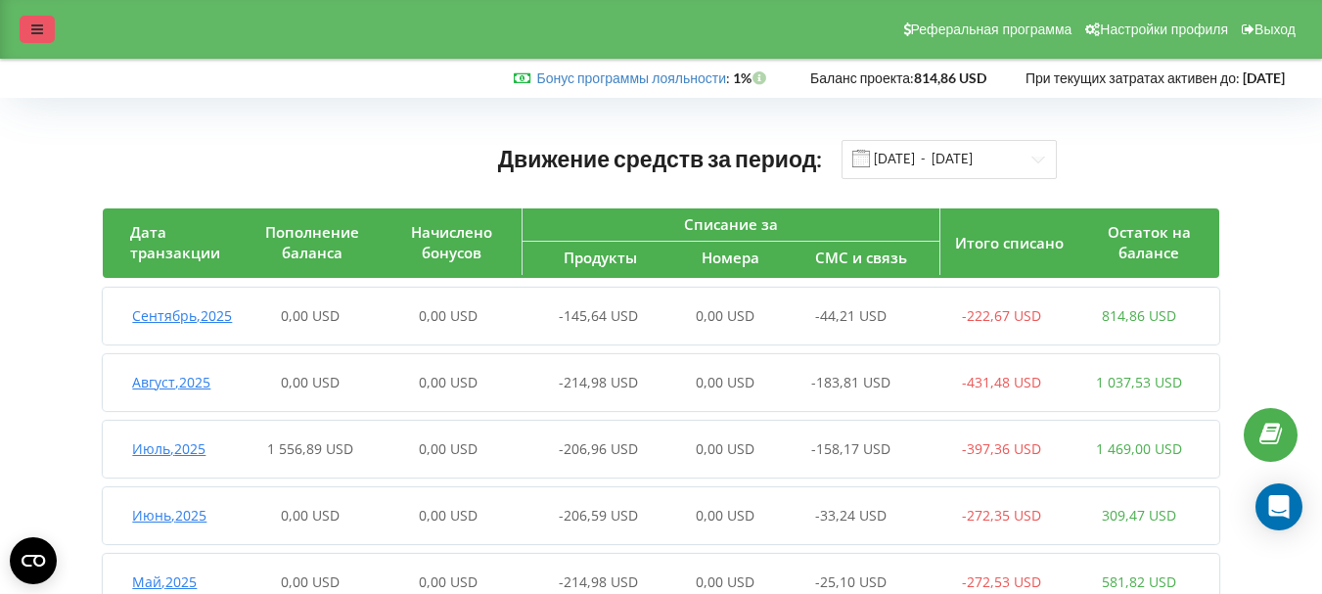
click at [34, 31] on icon at bounding box center [37, 29] width 12 height 14
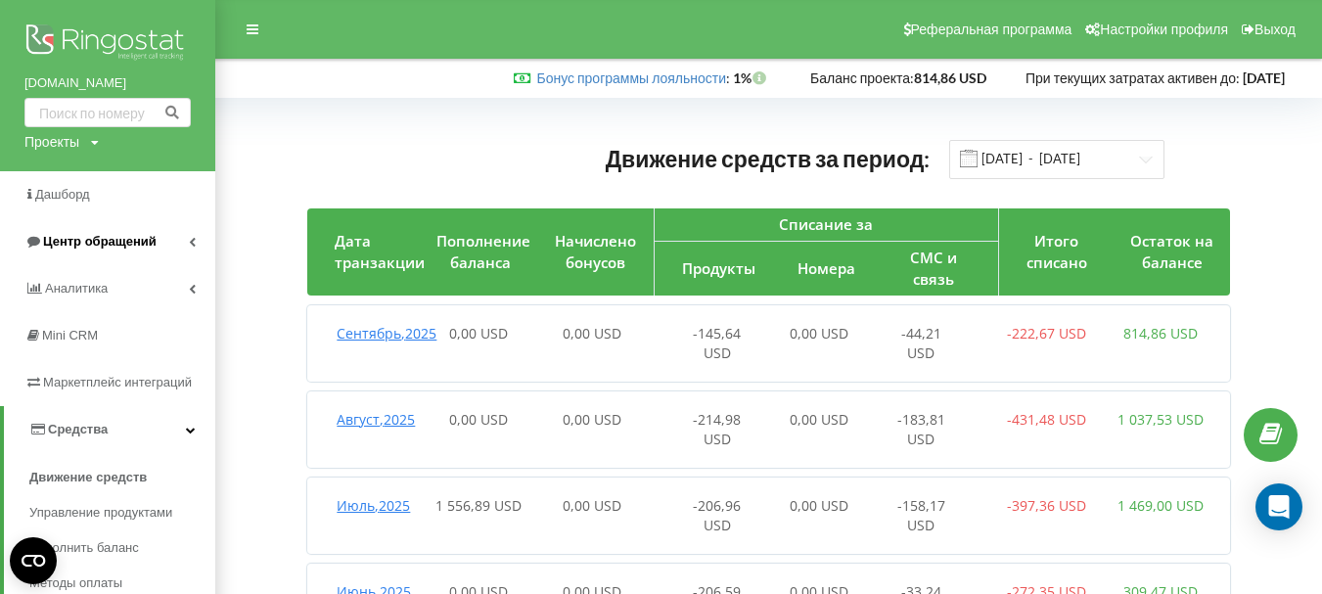
click at [103, 240] on span "Центр обращений" at bounding box center [99, 241] width 113 height 15
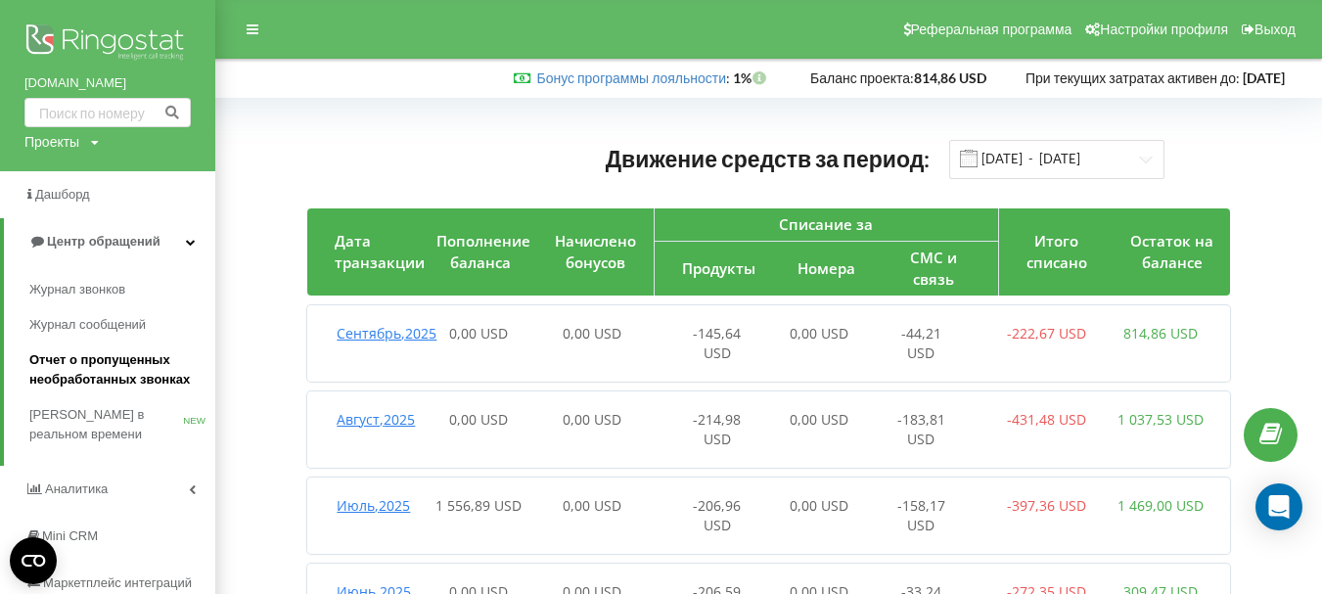
click at [92, 369] on span "Отчет о пропущенных необработанных звонках" at bounding box center [117, 369] width 176 height 39
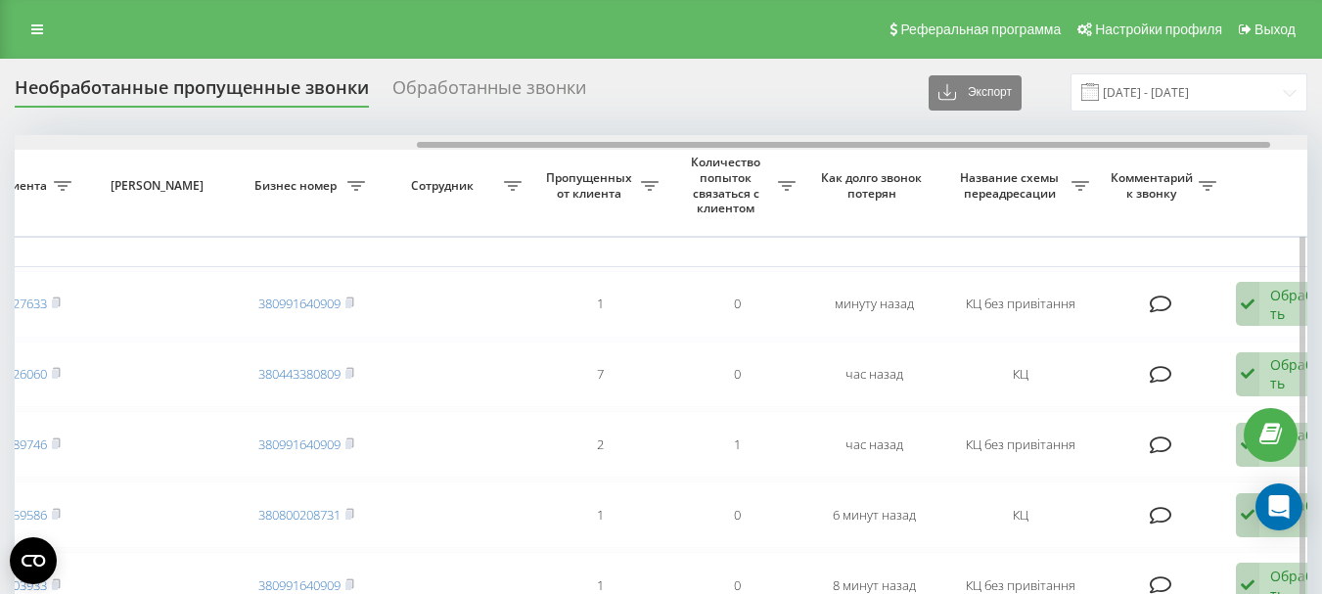
drag, startPoint x: 431, startPoint y: 145, endPoint x: 832, endPoint y: 215, distance: 407.2
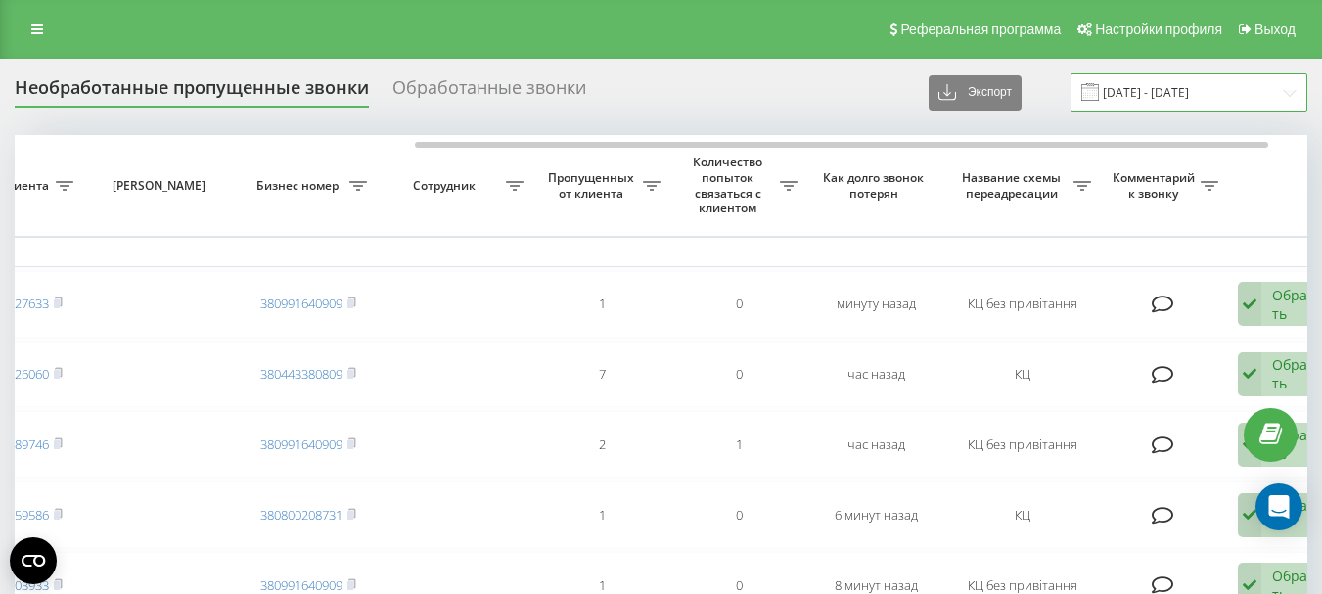
click at [1150, 95] on input "22.08.2025 - 22.09.2025" at bounding box center [1188, 92] width 237 height 38
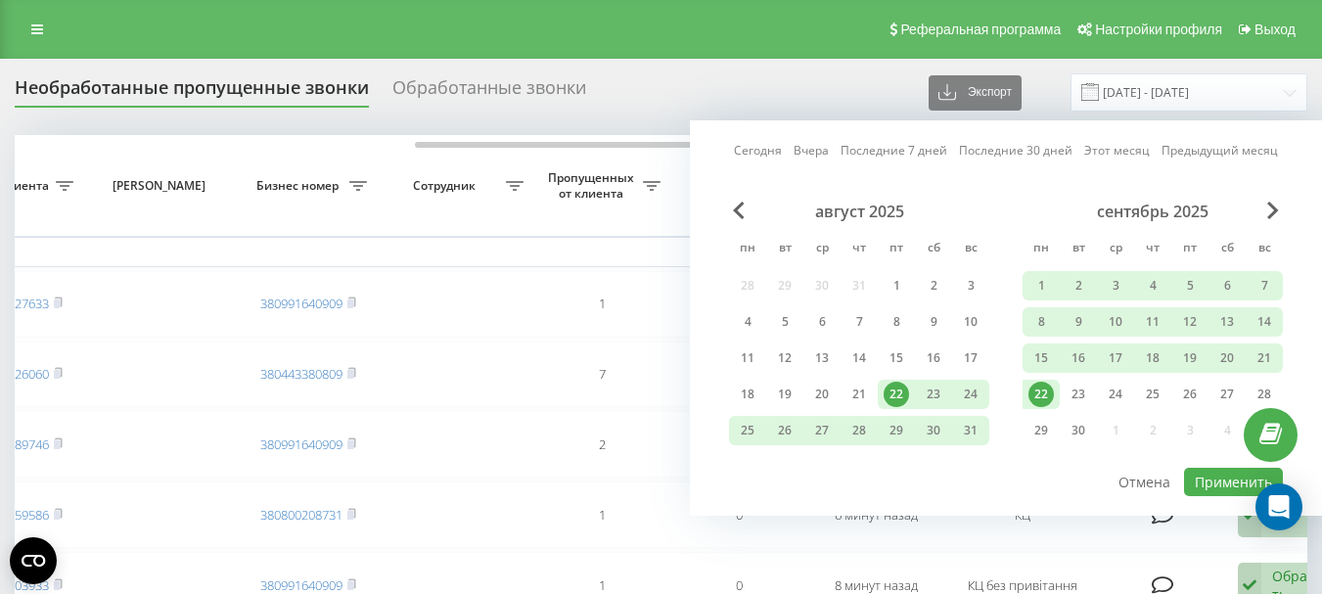
click at [1037, 396] on div "22" at bounding box center [1040, 393] width 25 height 25
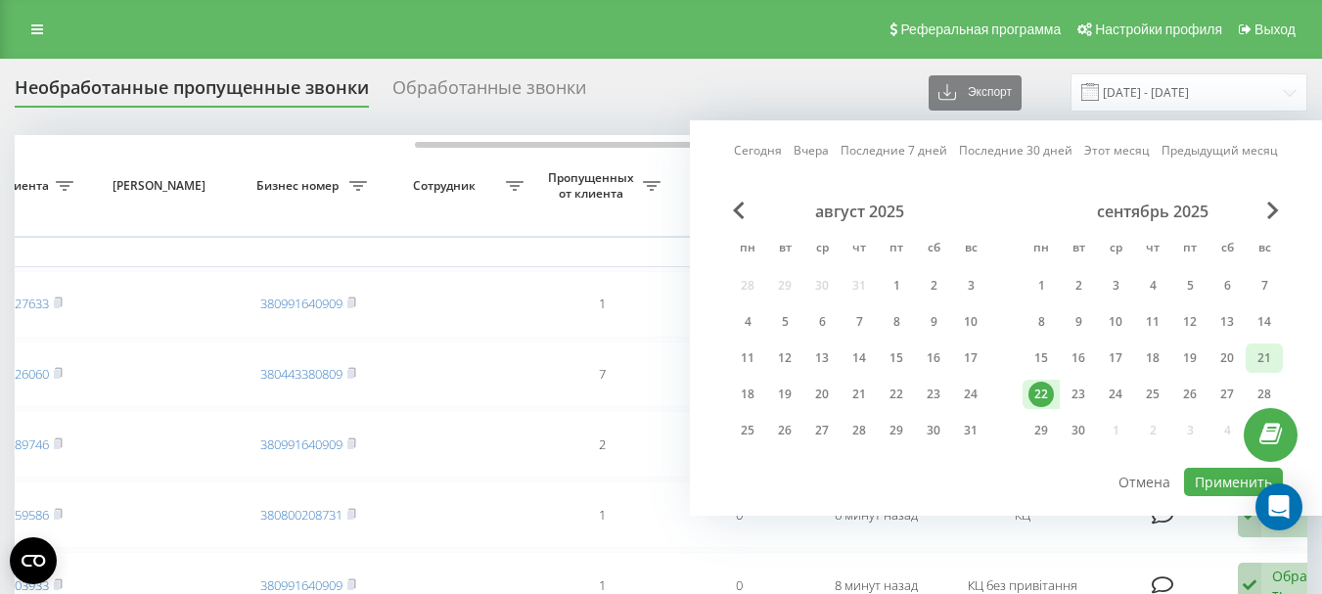
click at [1268, 357] on div "21" at bounding box center [1263, 357] width 25 height 25
click at [1225, 479] on button "Применить" at bounding box center [1233, 482] width 99 height 28
type input "[DATE] - [DATE]"
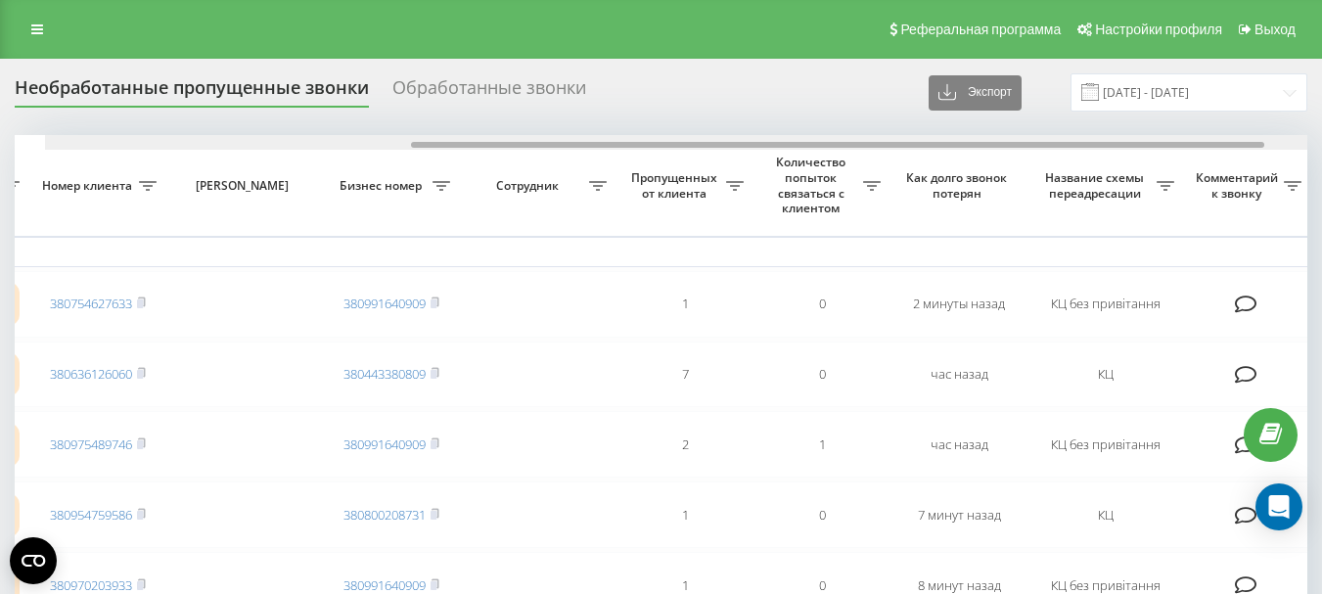
scroll to position [0, 554]
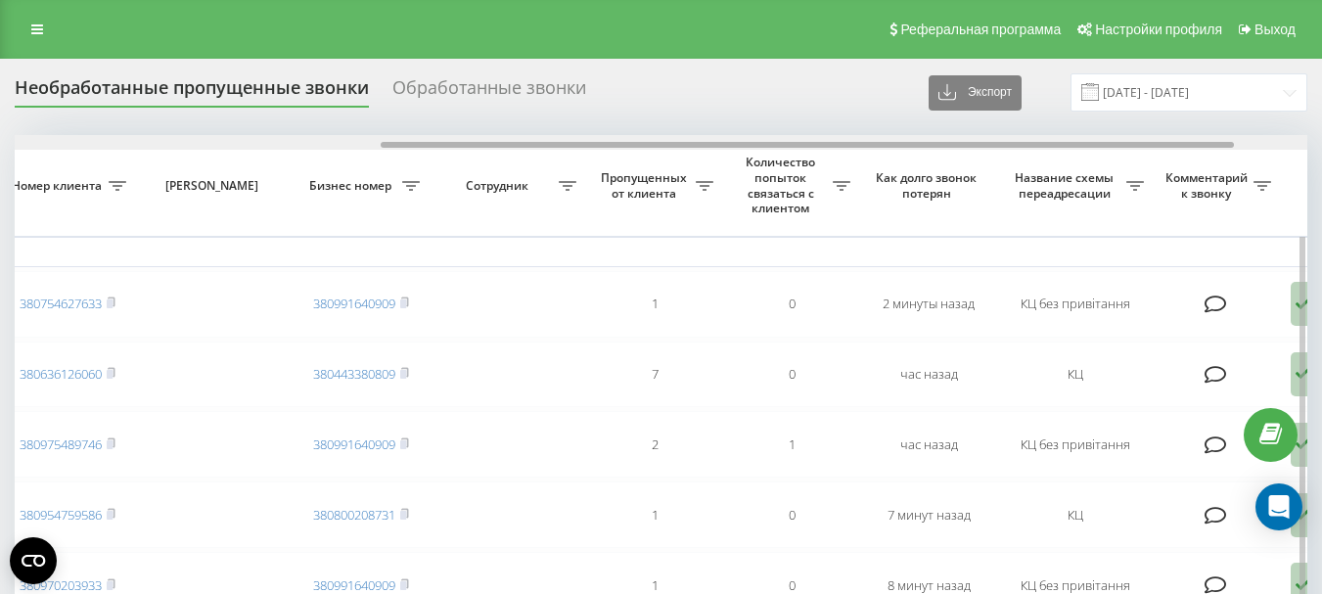
drag, startPoint x: 721, startPoint y: 145, endPoint x: 1087, endPoint y: 135, distance: 366.0
click at [1087, 135] on div at bounding box center [661, 142] width 1292 height 15
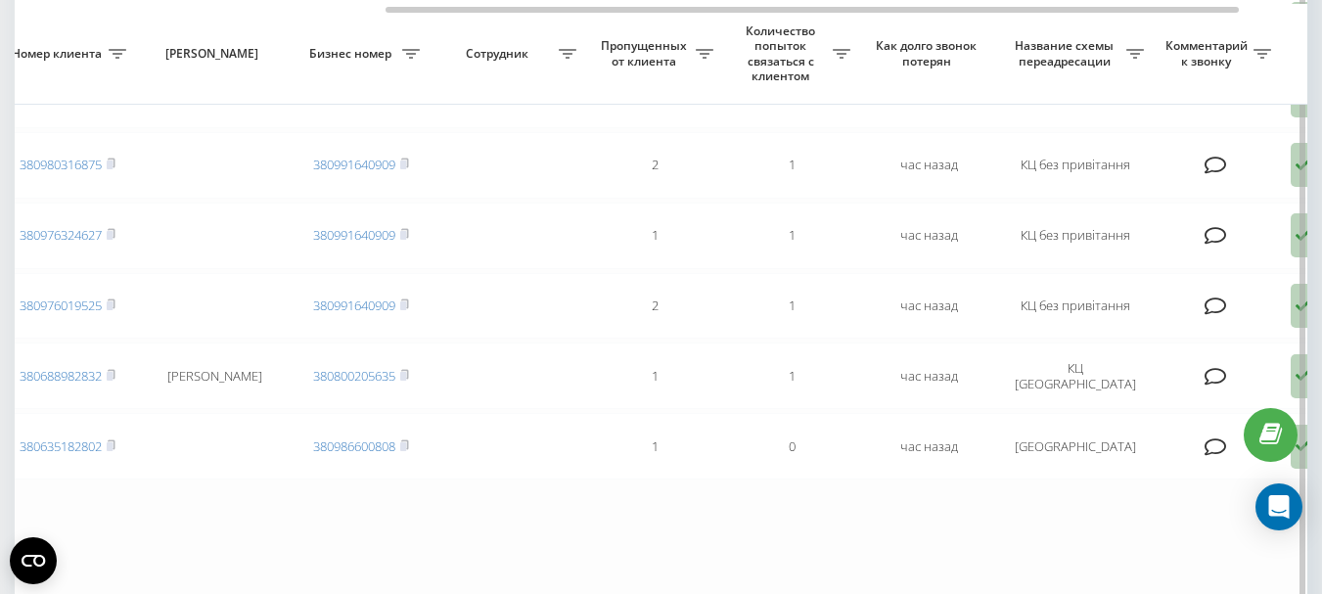
scroll to position [1565, 0]
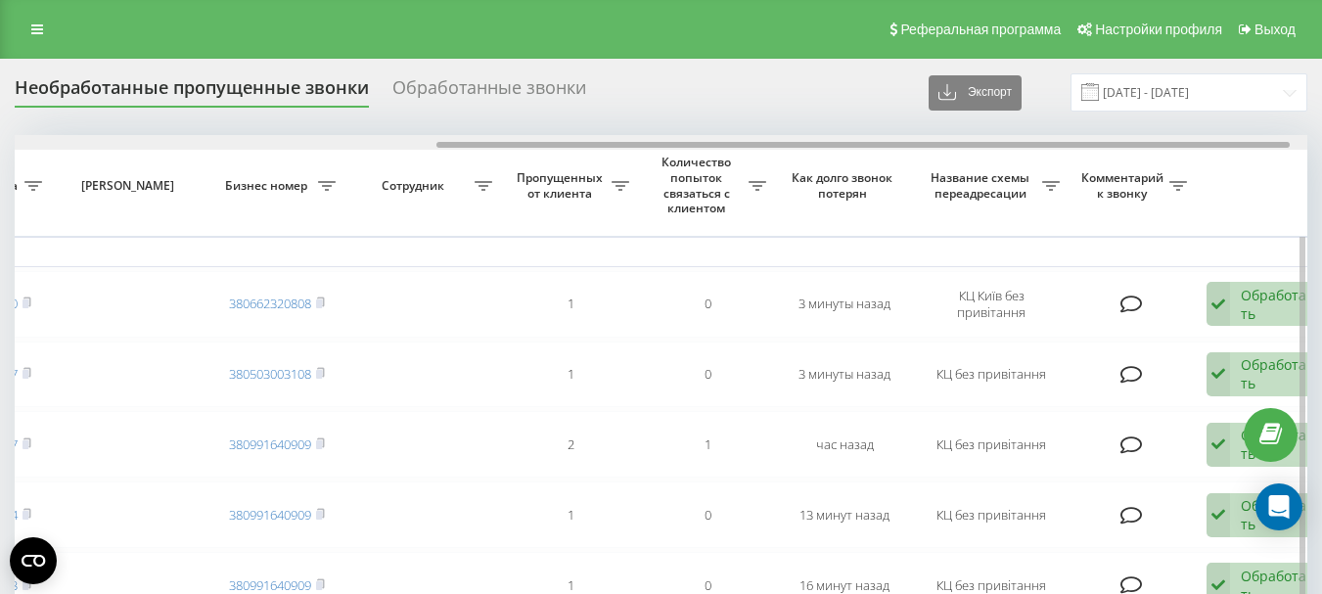
scroll to position [0, 653]
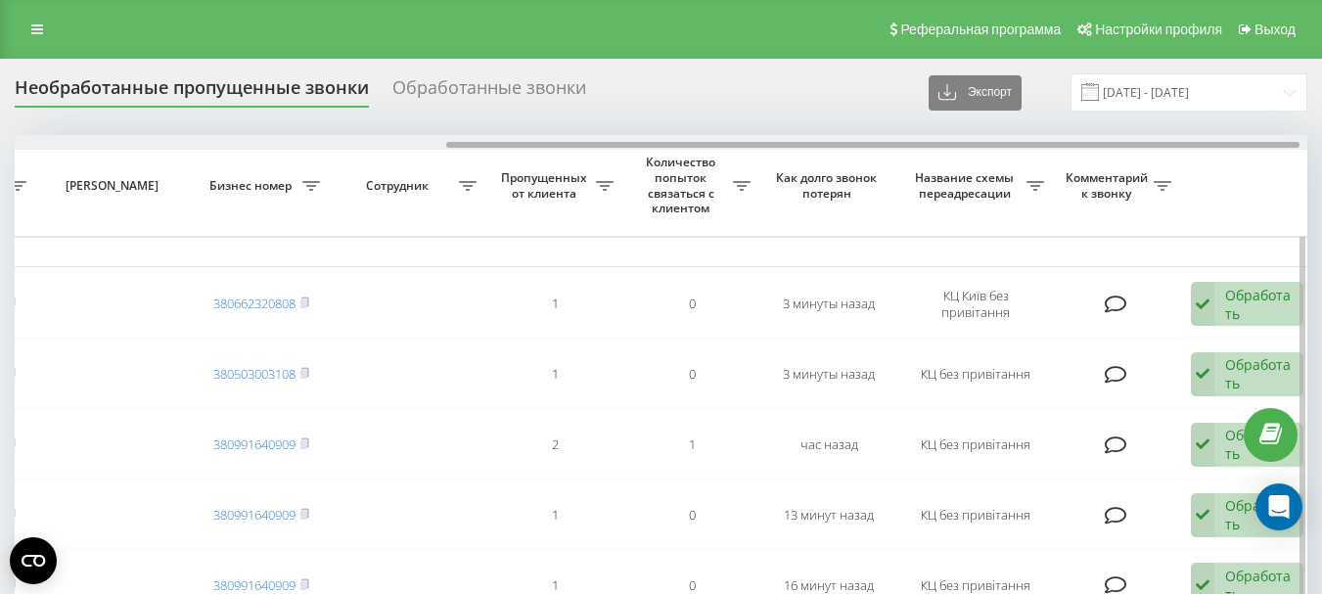
drag, startPoint x: 324, startPoint y: 145, endPoint x: 756, endPoint y: 138, distance: 432.4
click at [756, 138] on div at bounding box center [661, 142] width 1292 height 15
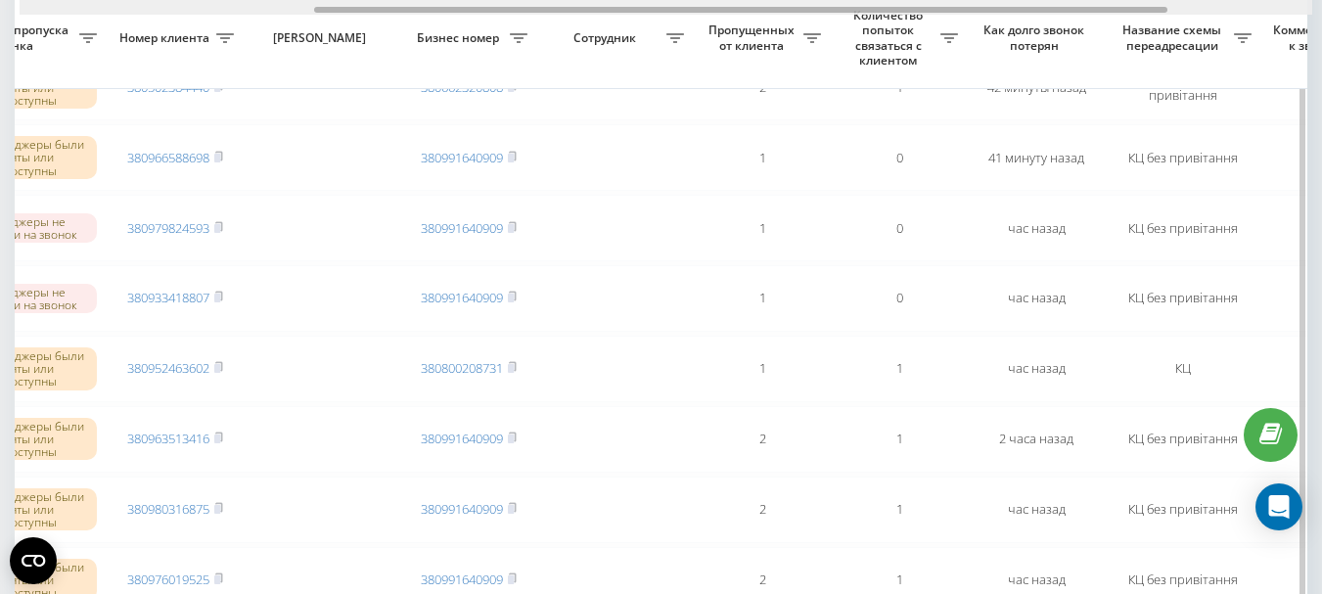
scroll to position [0, 440]
drag, startPoint x: 566, startPoint y: 10, endPoint x: 426, endPoint y: 14, distance: 140.9
click at [426, 14] on div at bounding box center [666, 7] width 1292 height 15
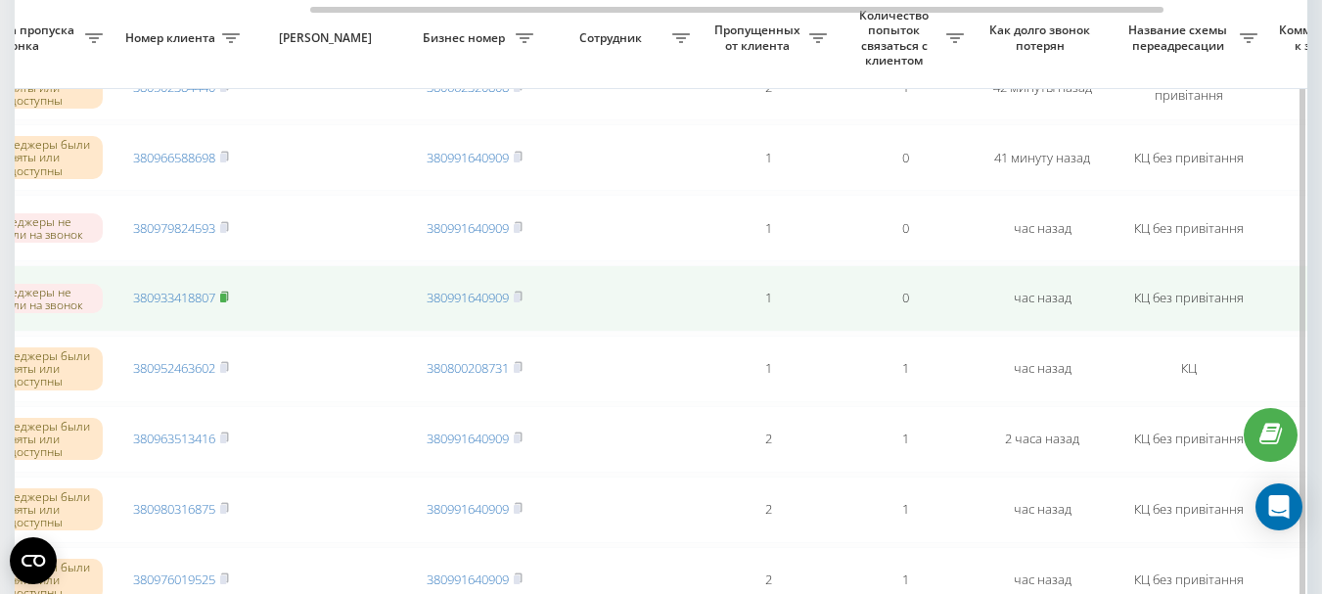
click at [226, 296] on rect at bounding box center [223, 297] width 6 height 9
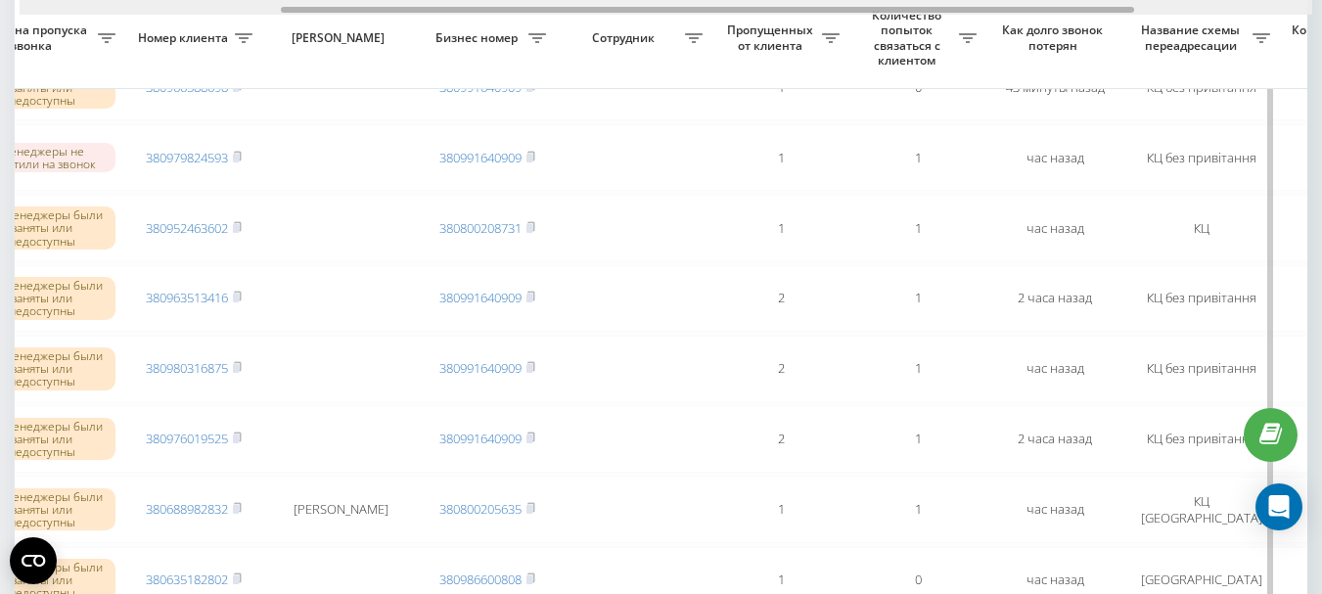
scroll to position [0, 432]
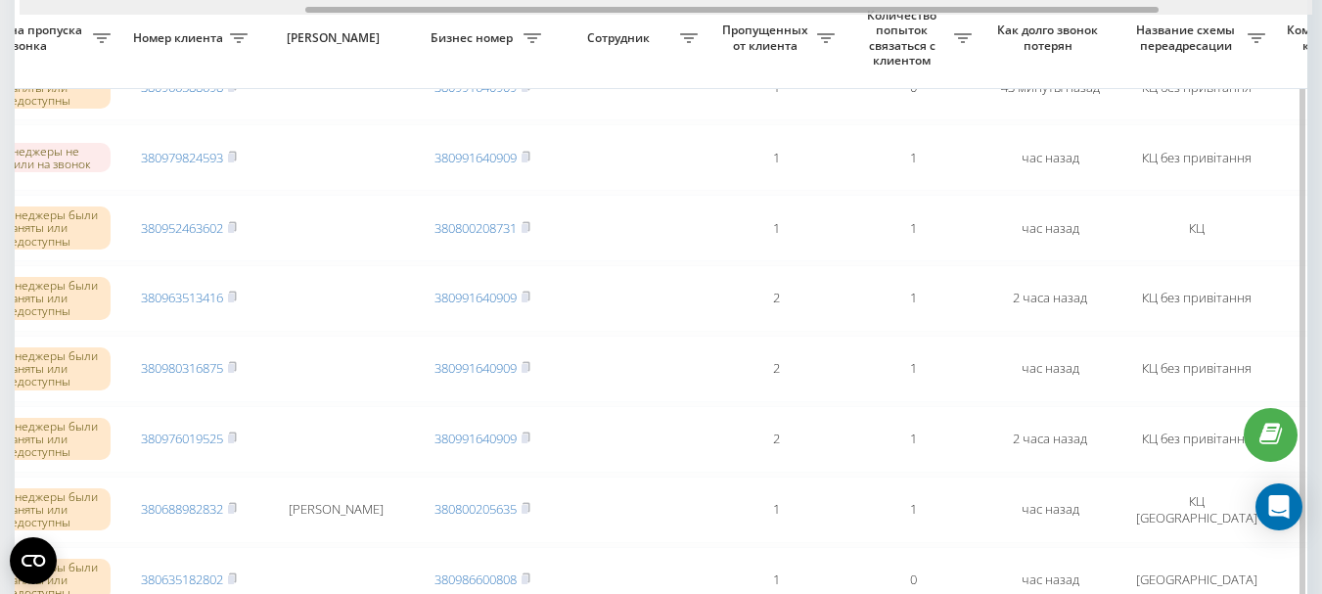
drag, startPoint x: 609, startPoint y: 10, endPoint x: 895, endPoint y: 19, distance: 285.8
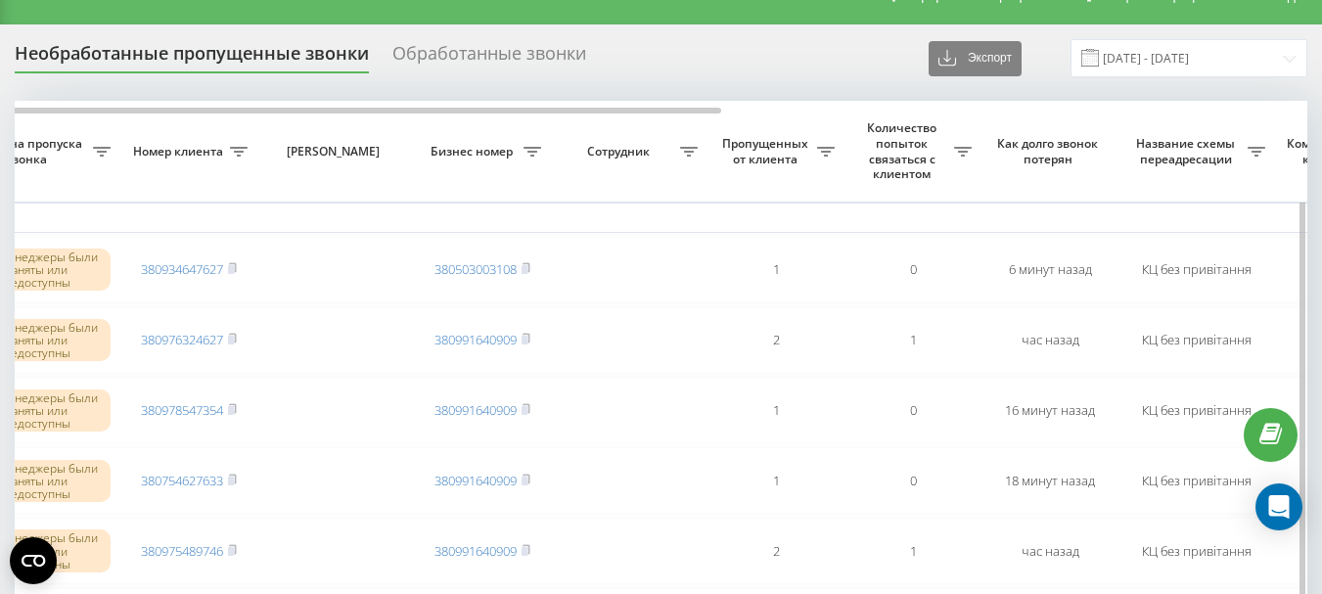
scroll to position [0, 0]
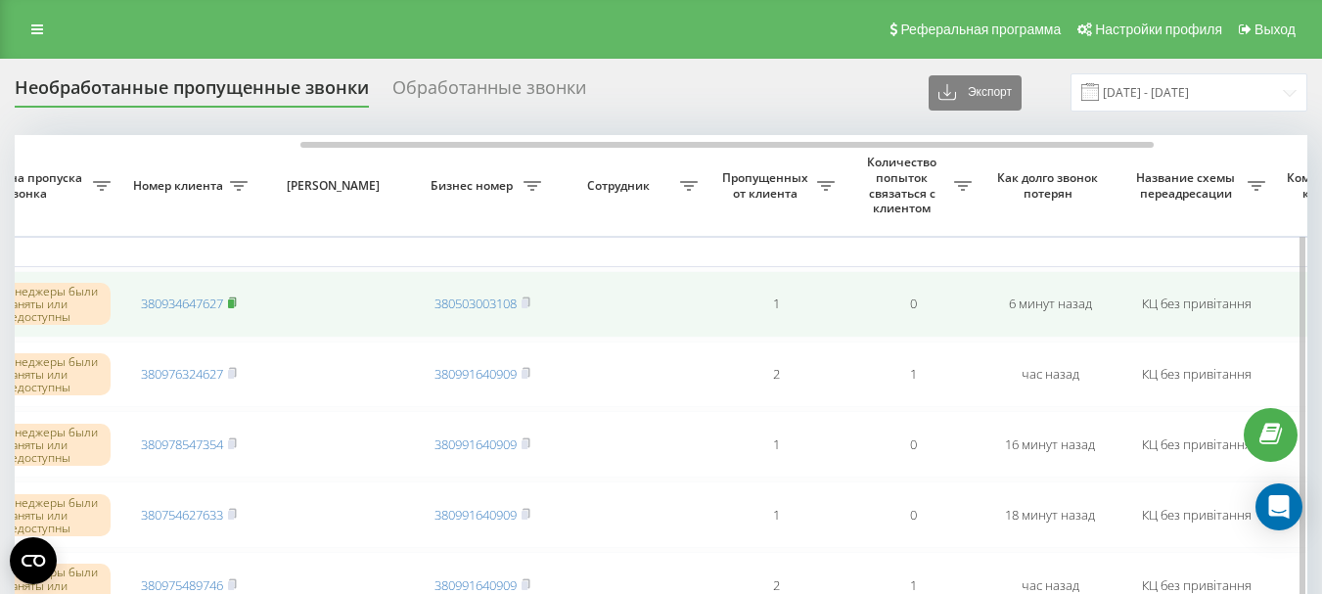
click at [234, 302] on rect at bounding box center [231, 303] width 6 height 9
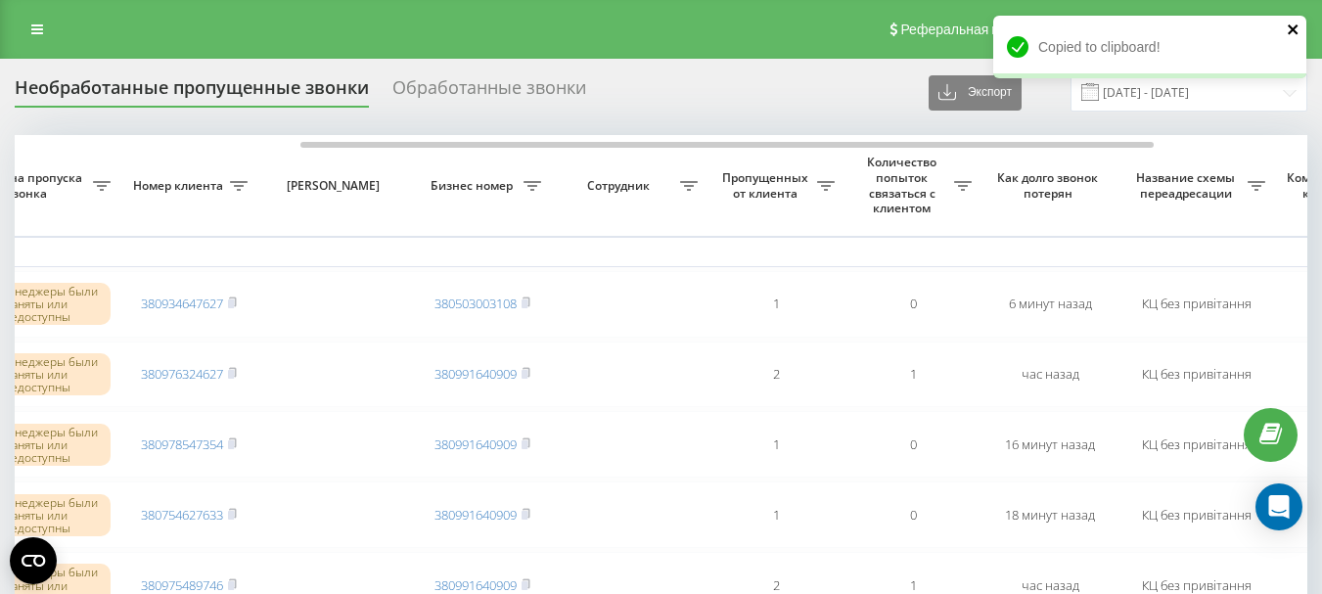
click at [1297, 30] on icon "close" at bounding box center [1293, 30] width 14 height 16
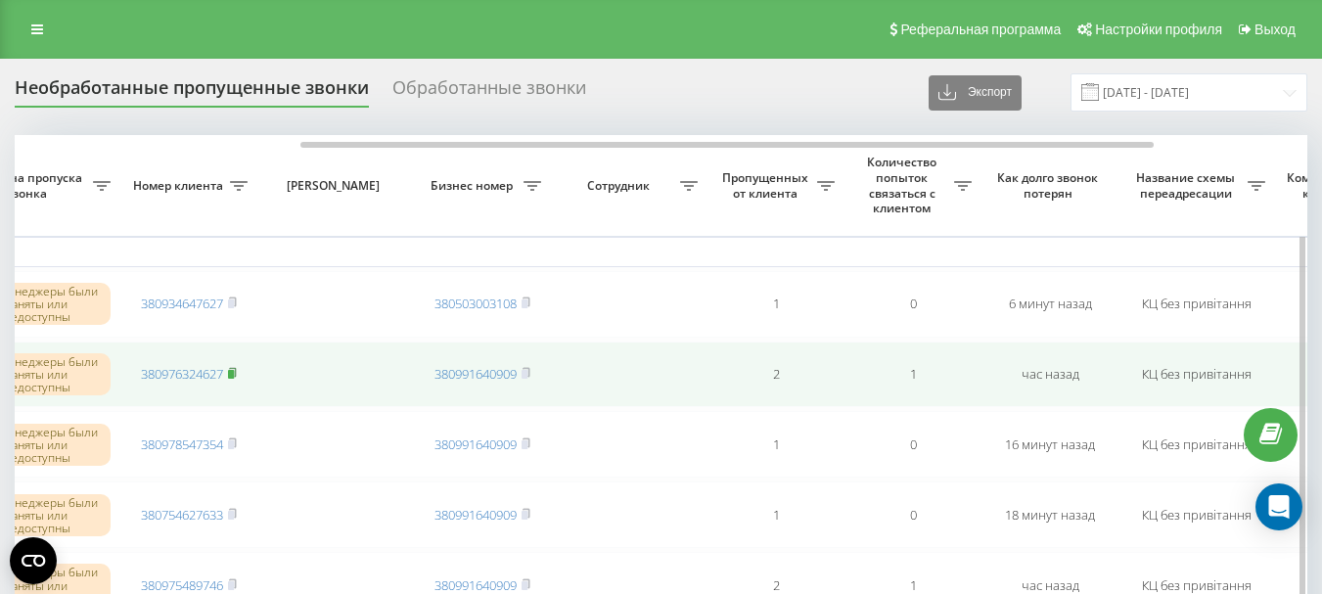
click at [234, 372] on rect at bounding box center [231, 374] width 6 height 9
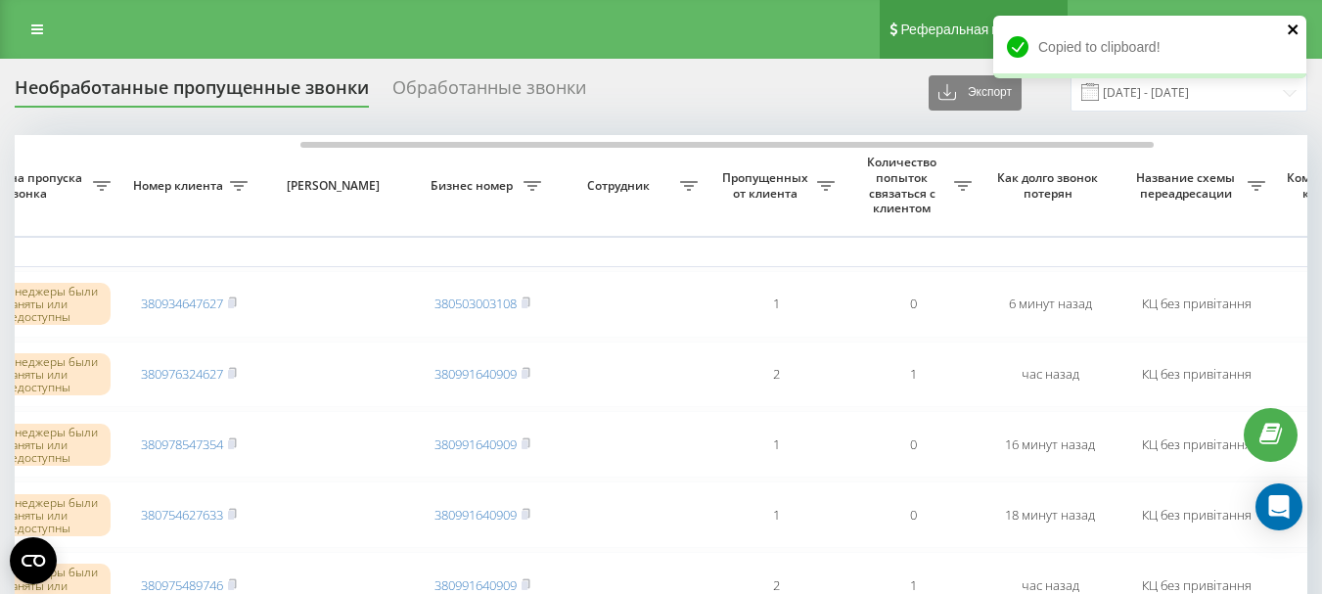
drag, startPoint x: 1291, startPoint y: 25, endPoint x: 1042, endPoint y: 5, distance: 250.3
click at [1289, 26] on icon "close" at bounding box center [1293, 30] width 14 height 16
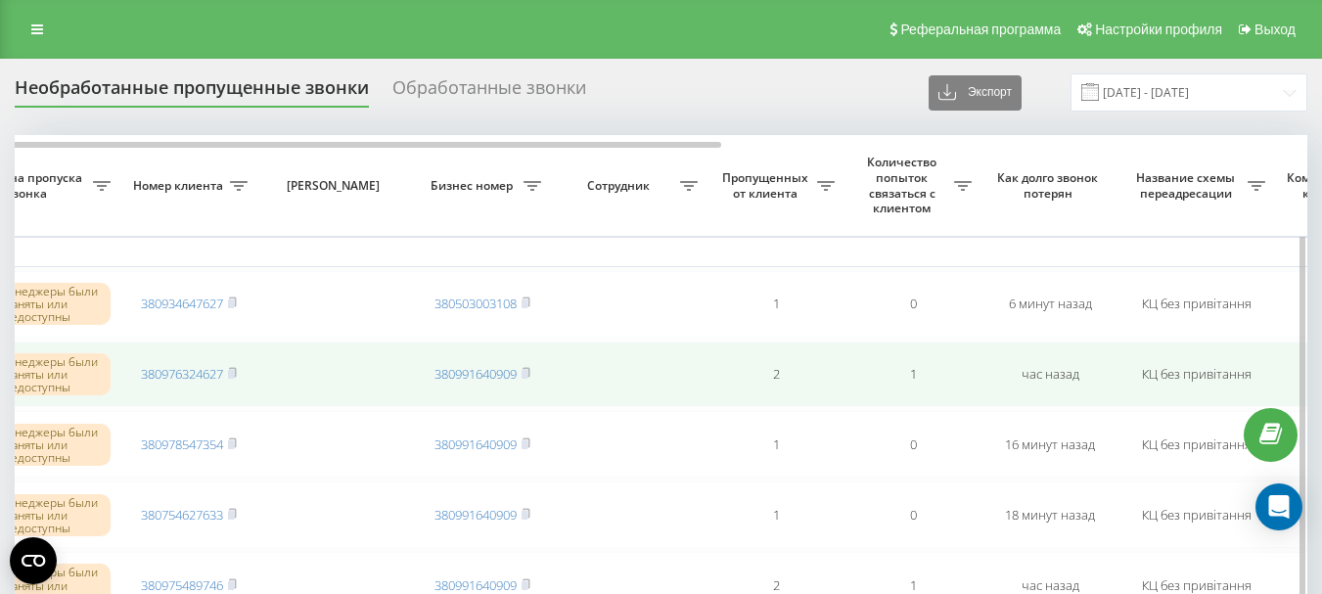
scroll to position [98, 0]
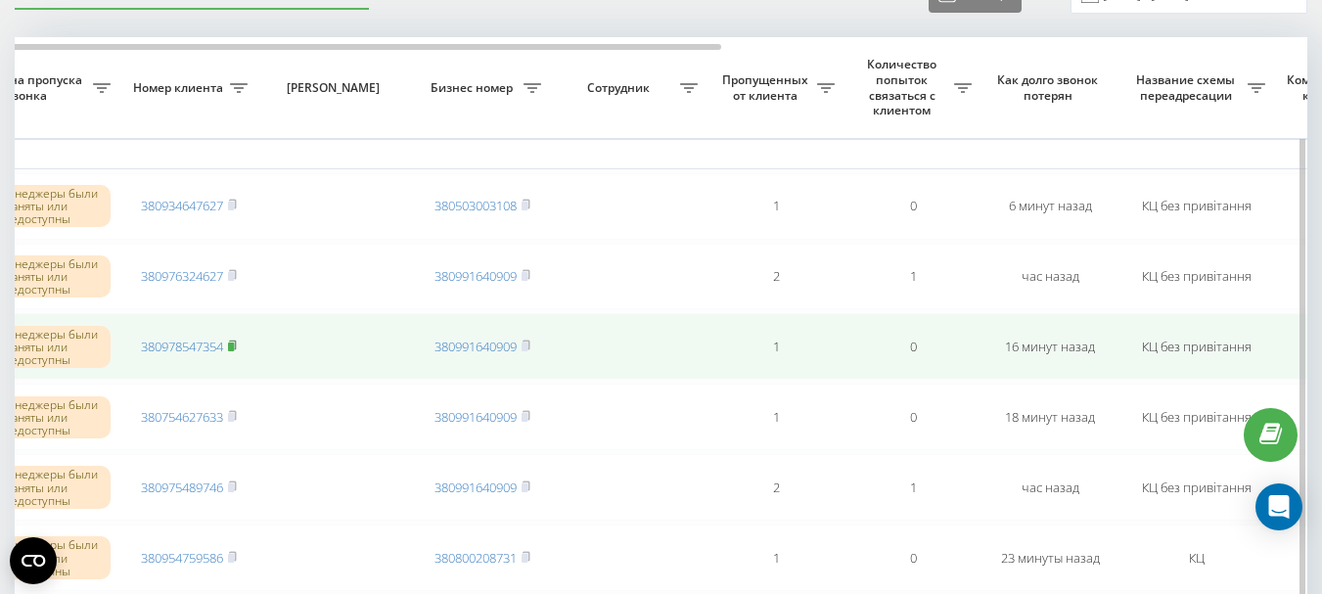
click at [234, 345] on rect at bounding box center [231, 346] width 6 height 9
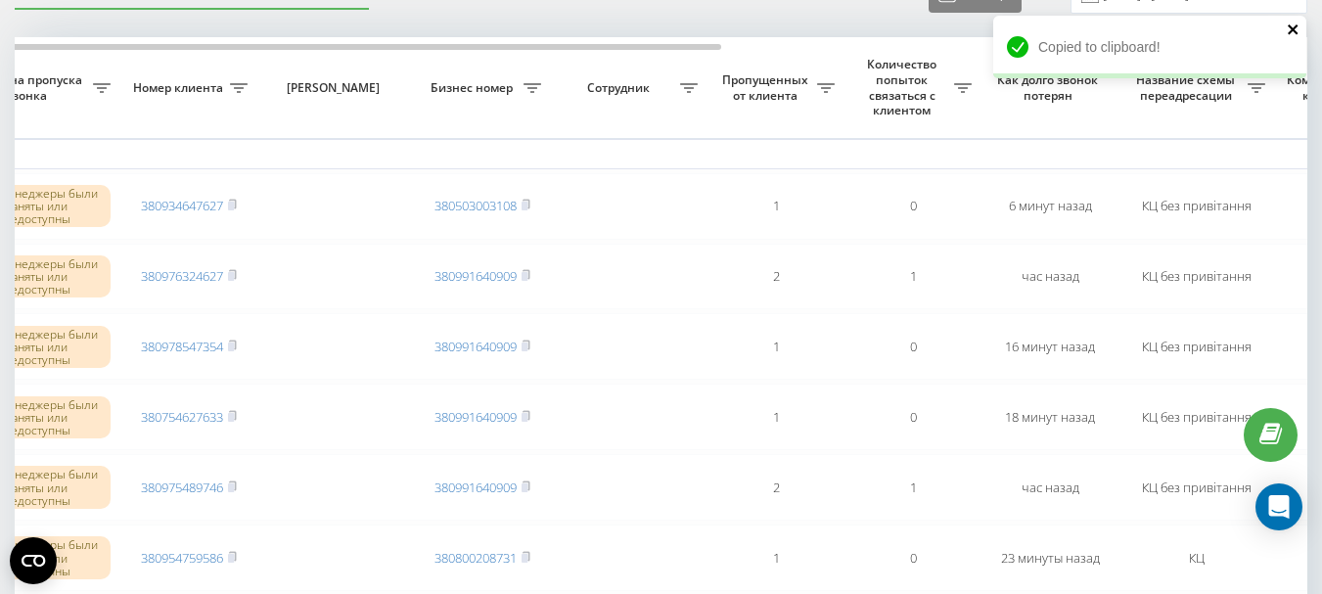
click at [1289, 31] on icon "close" at bounding box center [1292, 29] width 10 height 10
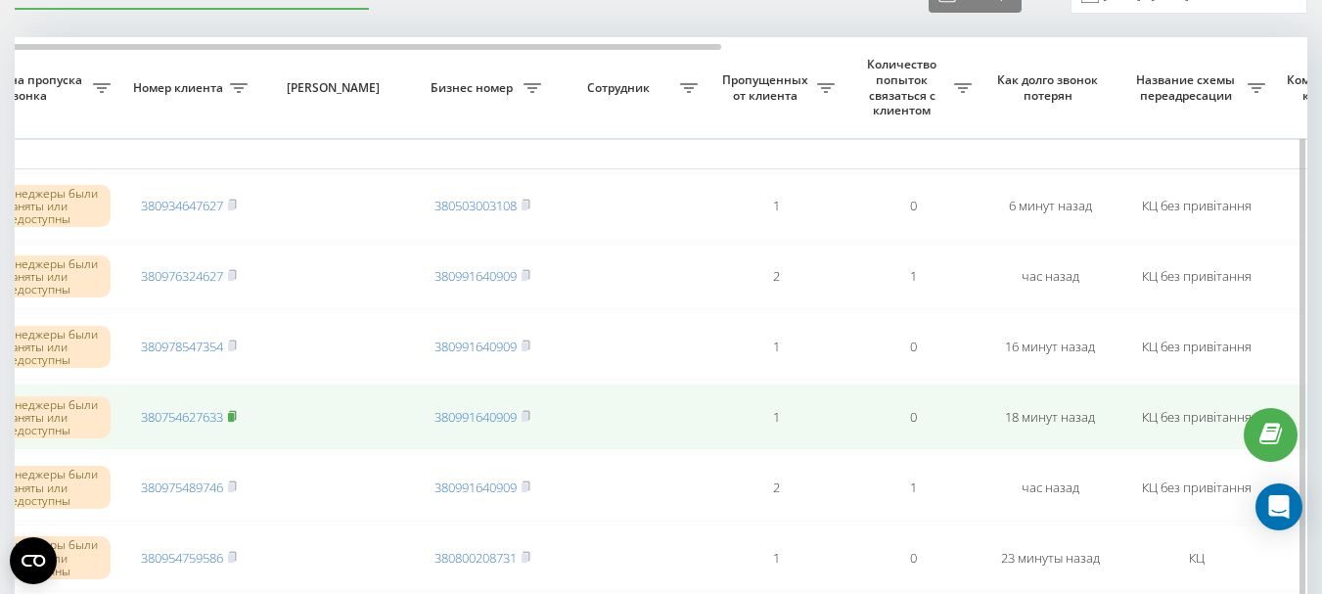
click at [234, 416] on rect at bounding box center [231, 417] width 6 height 9
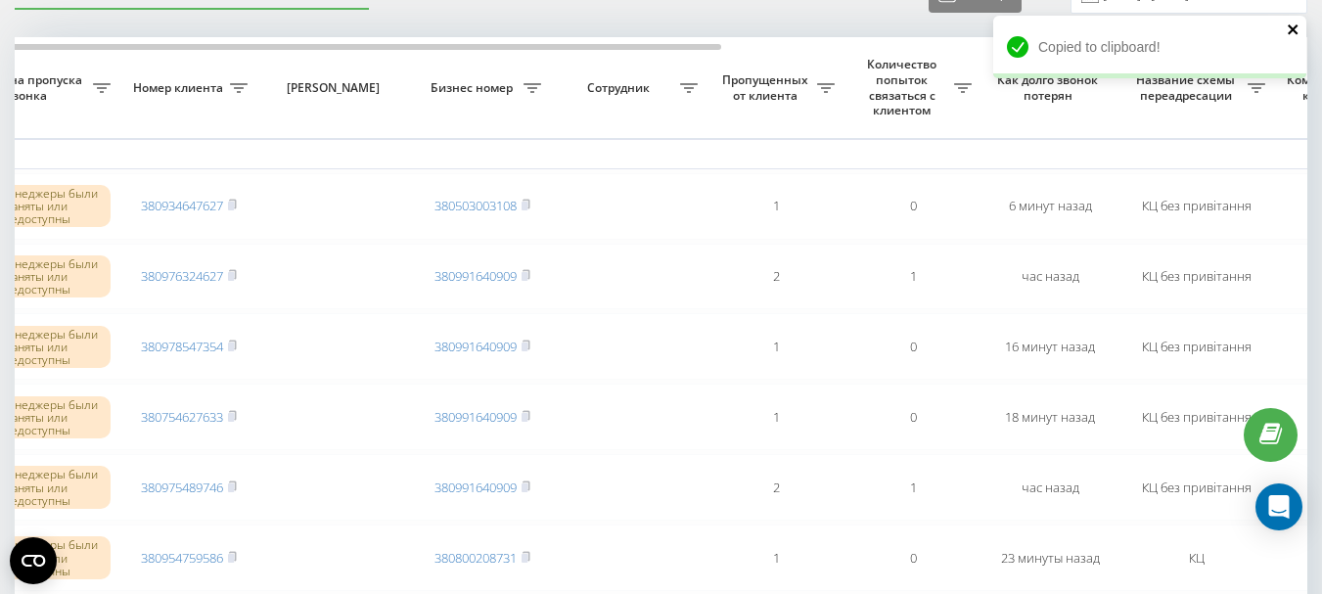
click at [1291, 27] on icon "close" at bounding box center [1292, 29] width 10 height 10
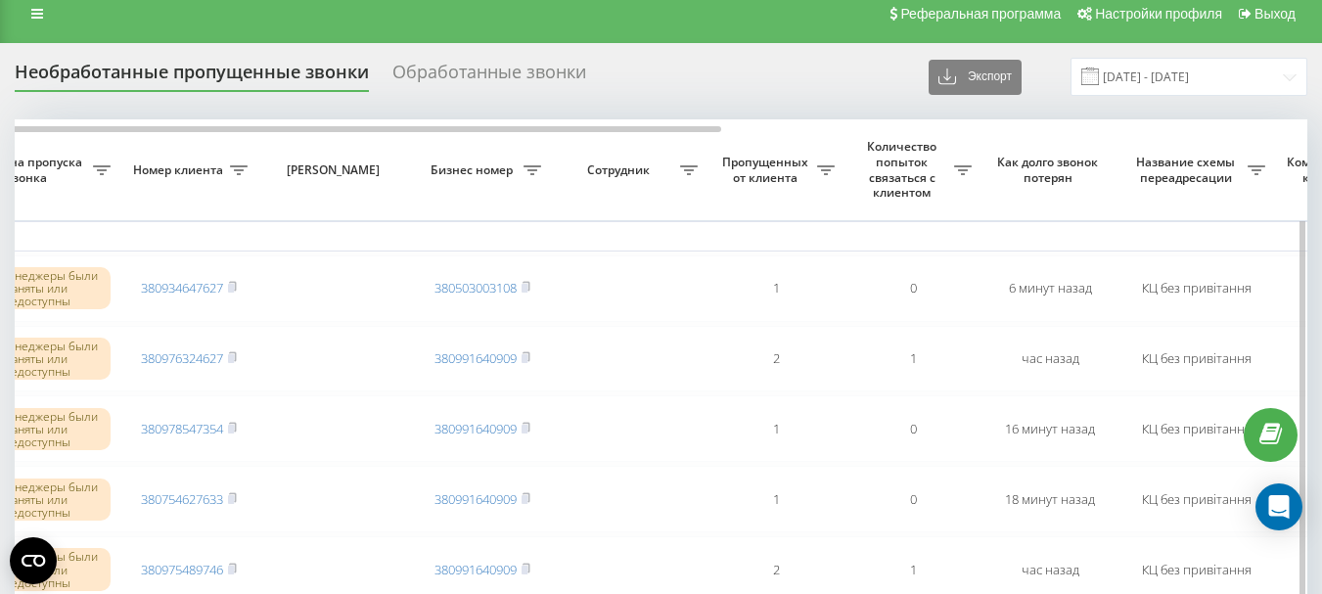
scroll to position [0, 0]
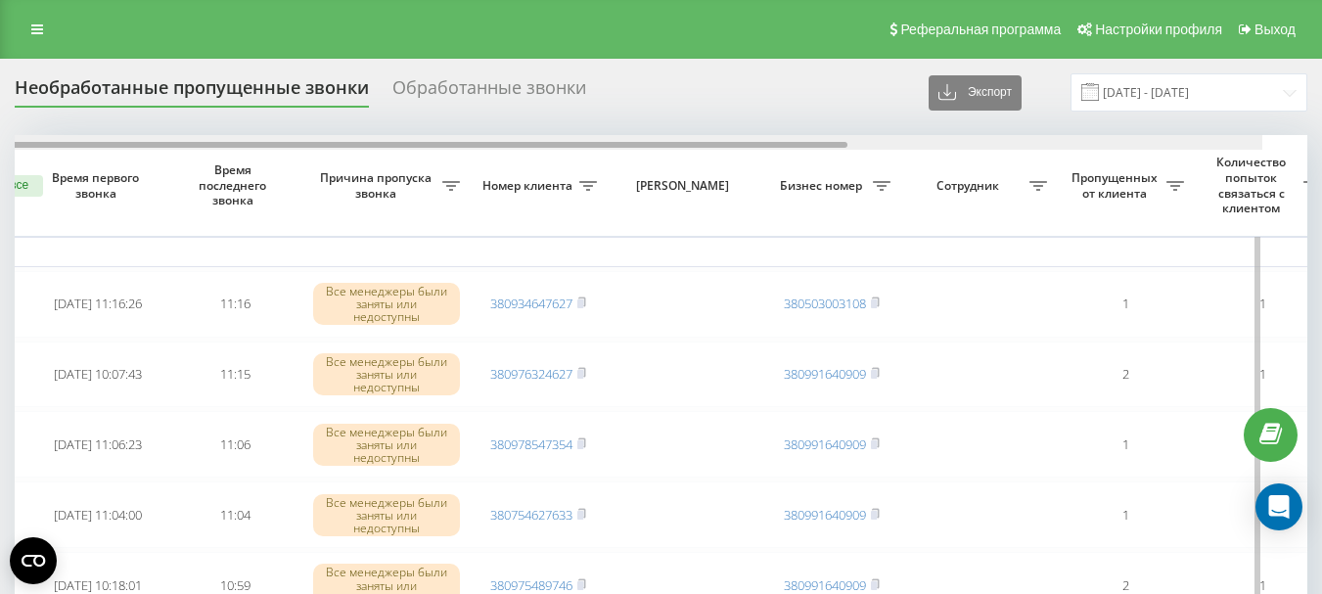
scroll to position [0, 102]
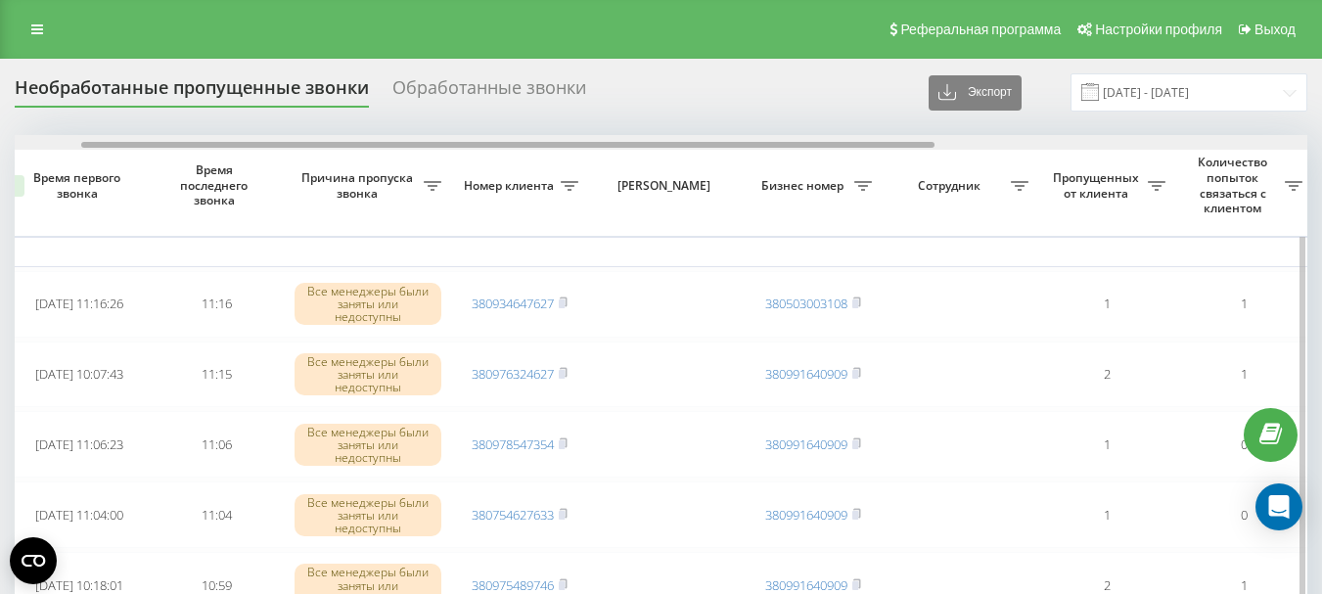
drag, startPoint x: 442, startPoint y: 143, endPoint x: 510, endPoint y: 148, distance: 67.7
click at [510, 148] on div at bounding box center [507, 145] width 853 height 6
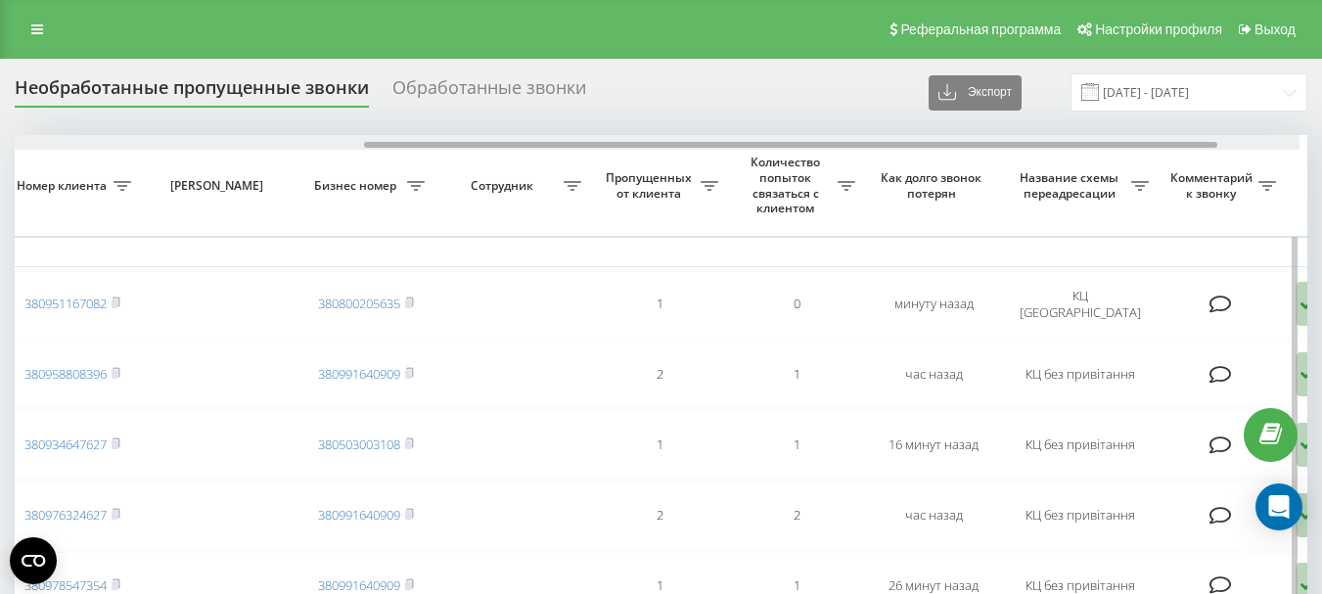
scroll to position [0, 554]
drag, startPoint x: 0, startPoint y: 0, endPoint x: 991, endPoint y: 137, distance: 1000.3
click at [991, 137] on div at bounding box center [648, 142] width 1292 height 15
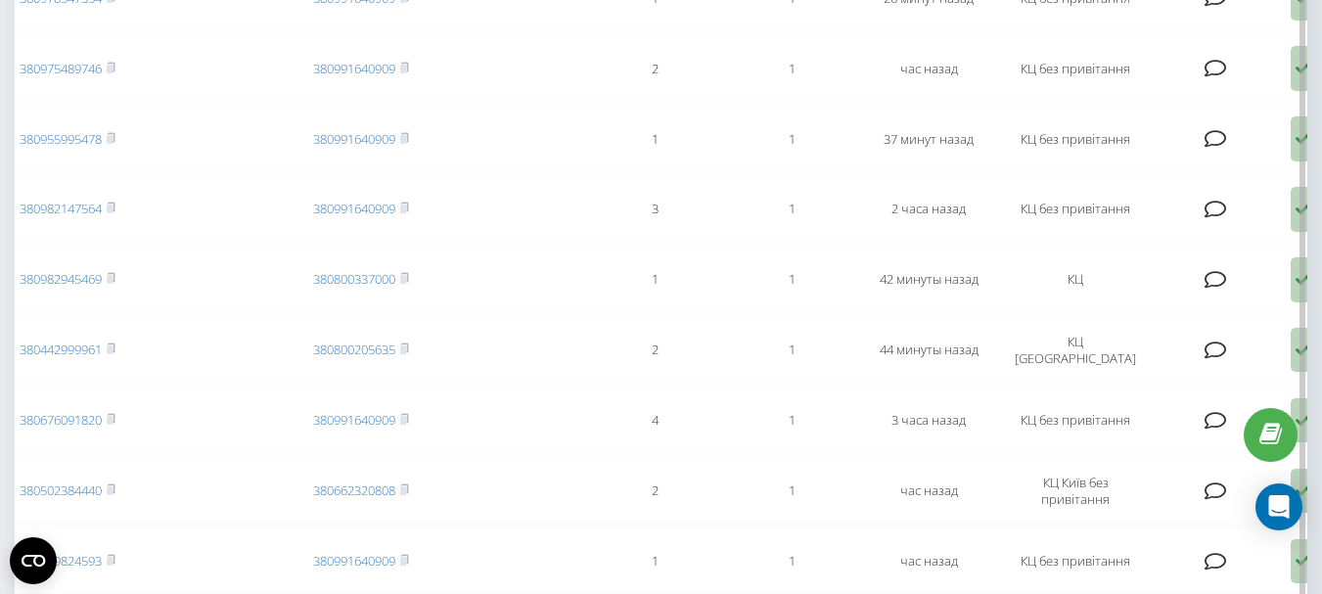
scroll to position [0, 0]
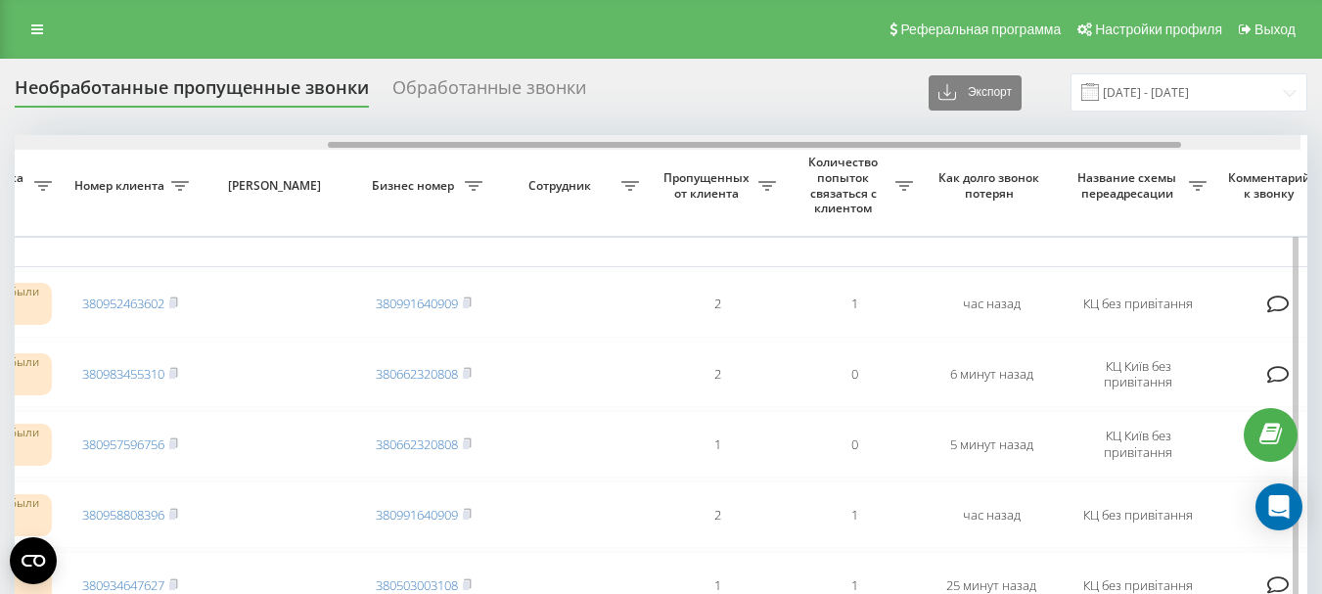
scroll to position [0, 493]
drag, startPoint x: 654, startPoint y: 146, endPoint x: 980, endPoint y: 137, distance: 325.9
click at [980, 137] on div at bounding box center [661, 142] width 1292 height 15
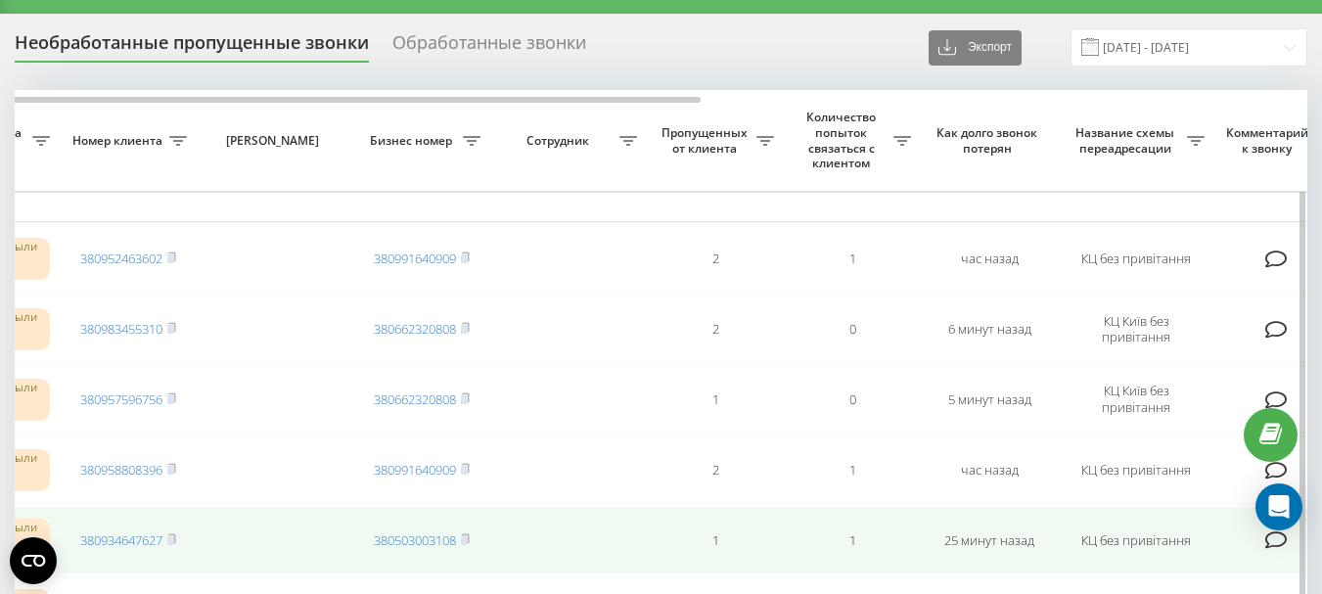
scroll to position [0, 0]
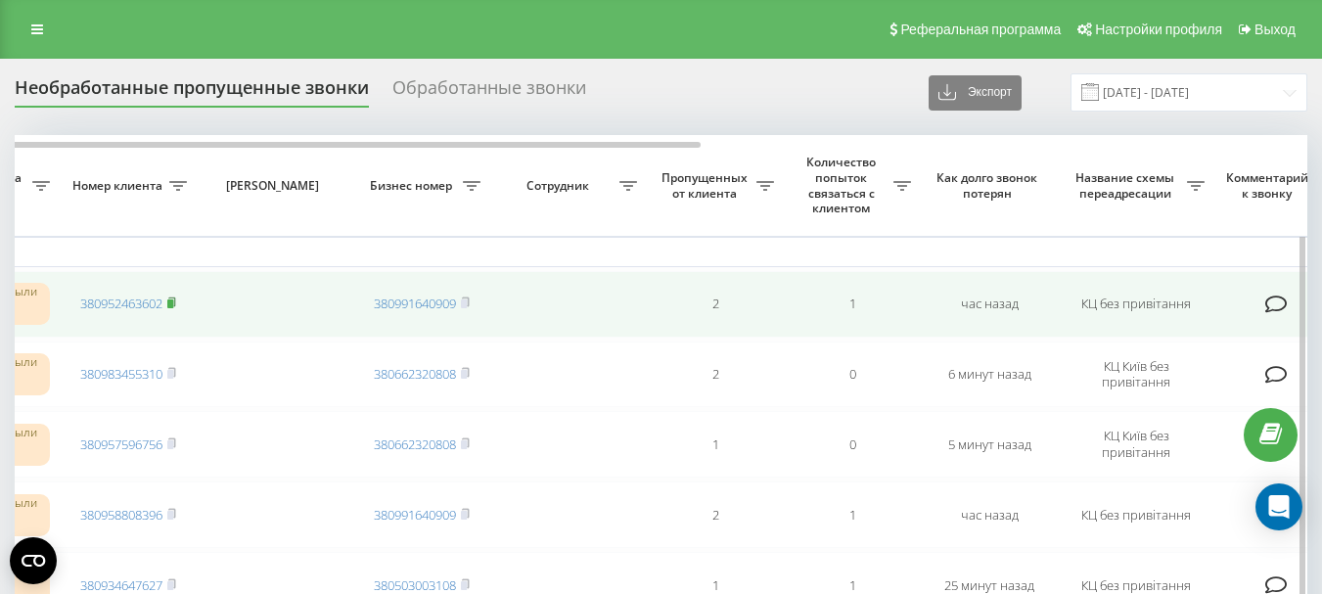
click at [173, 299] on icon at bounding box center [171, 302] width 9 height 12
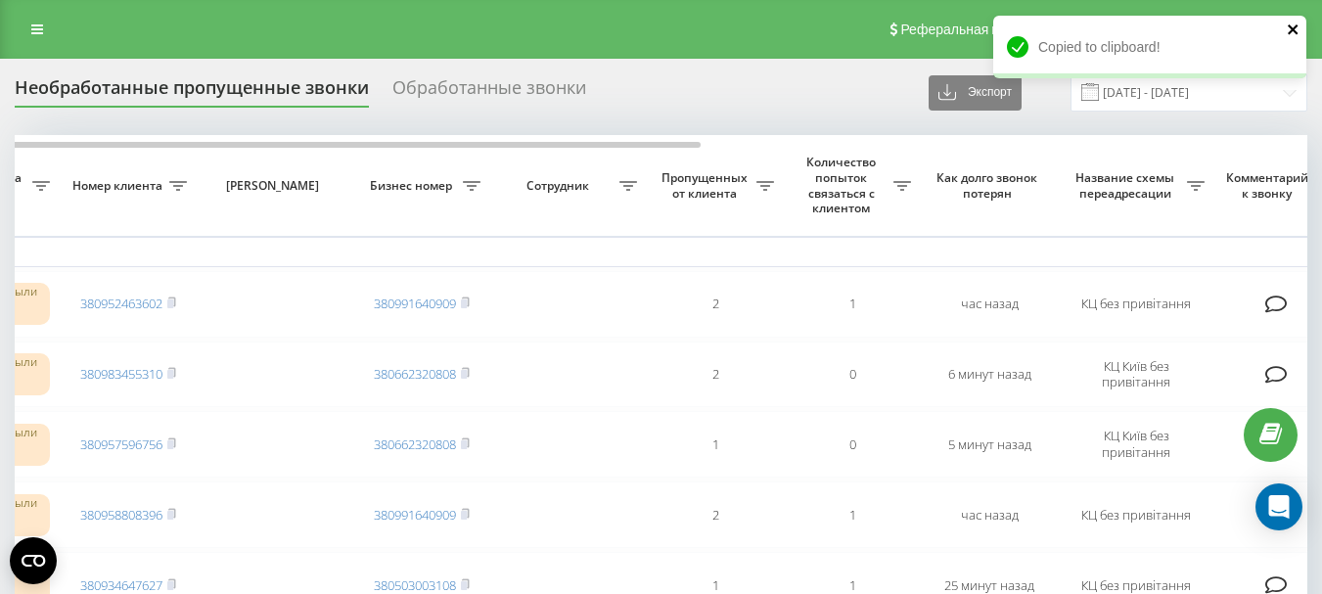
click at [1288, 25] on icon "close" at bounding box center [1292, 29] width 10 height 10
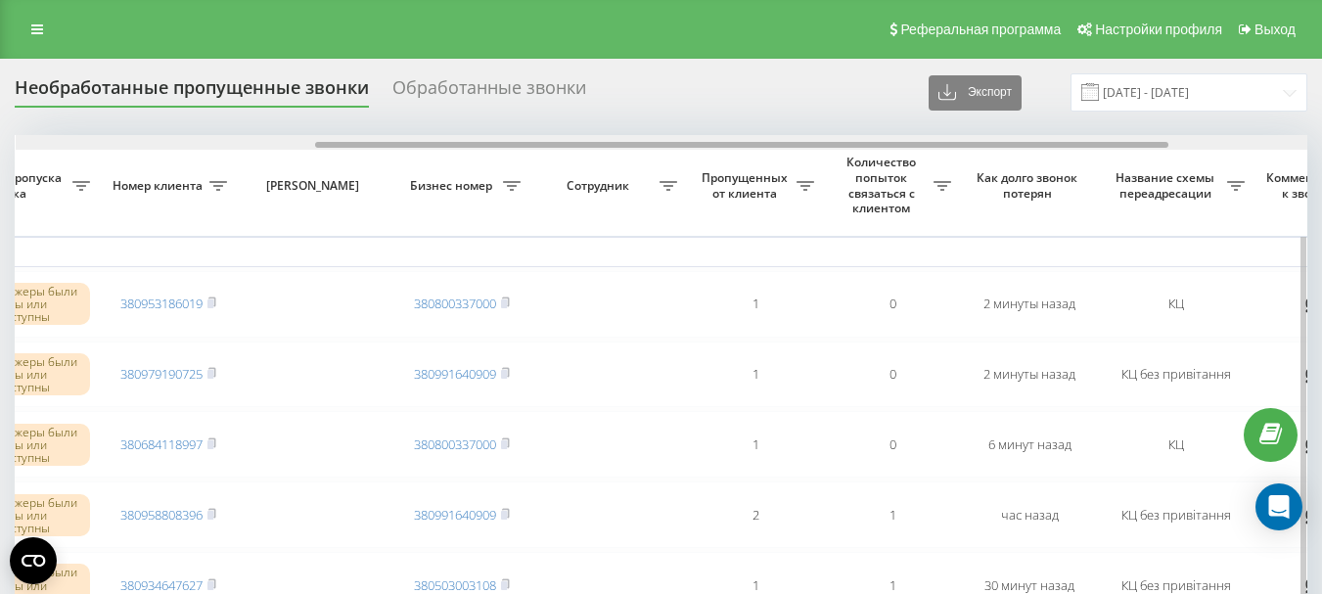
click at [916, 145] on div at bounding box center [741, 145] width 853 height 6
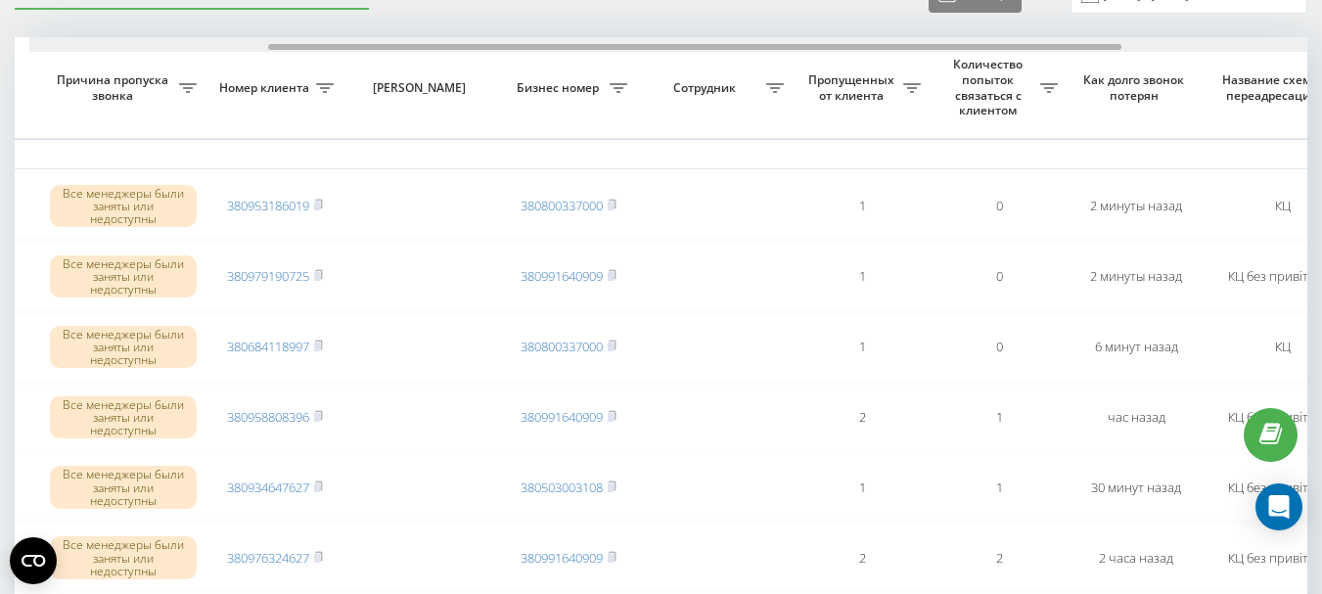
scroll to position [0, 361]
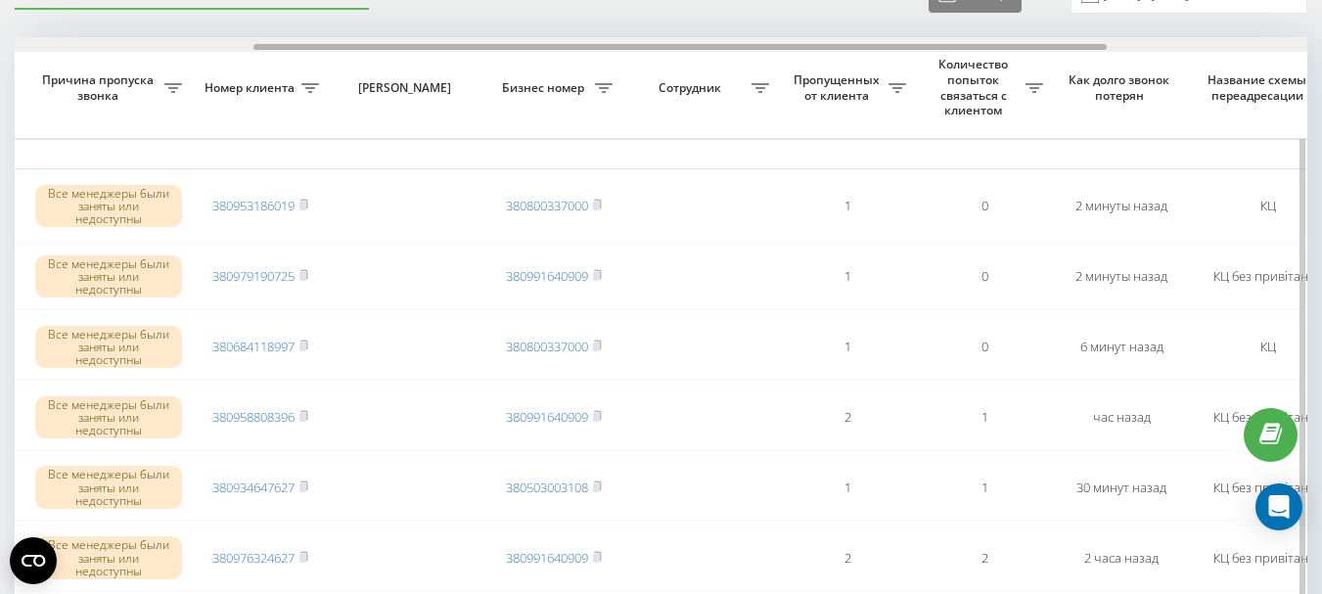
drag, startPoint x: 396, startPoint y: 44, endPoint x: 335, endPoint y: 70, distance: 67.0
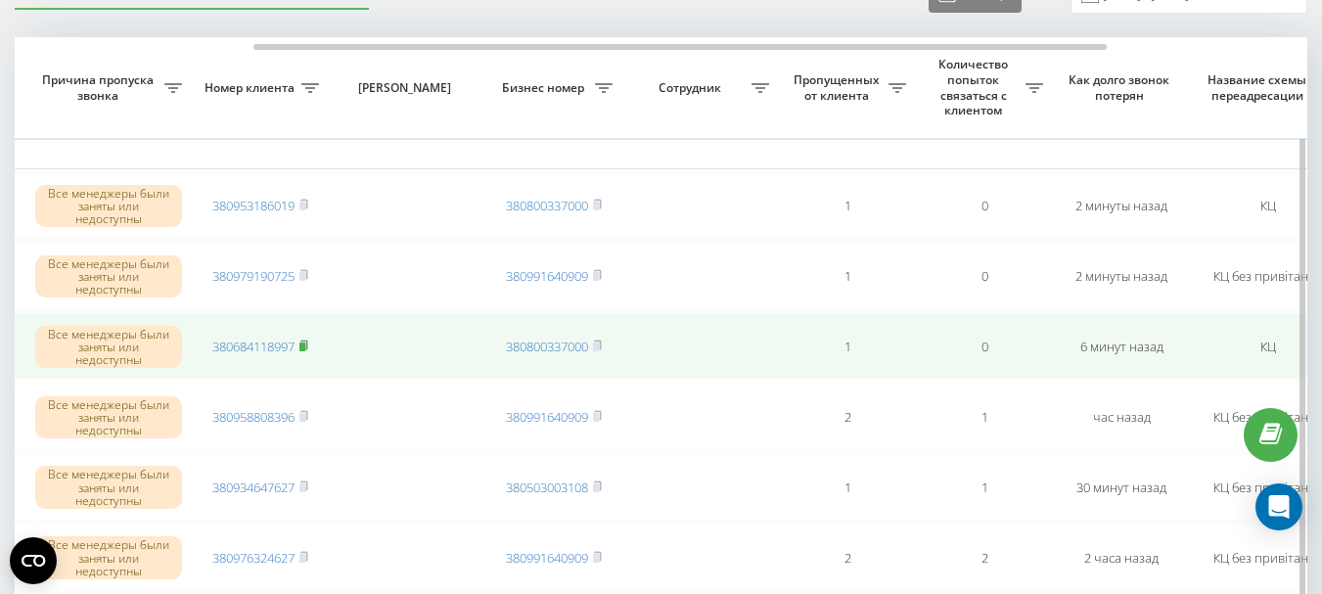
click at [304, 344] on rect at bounding box center [302, 346] width 6 height 9
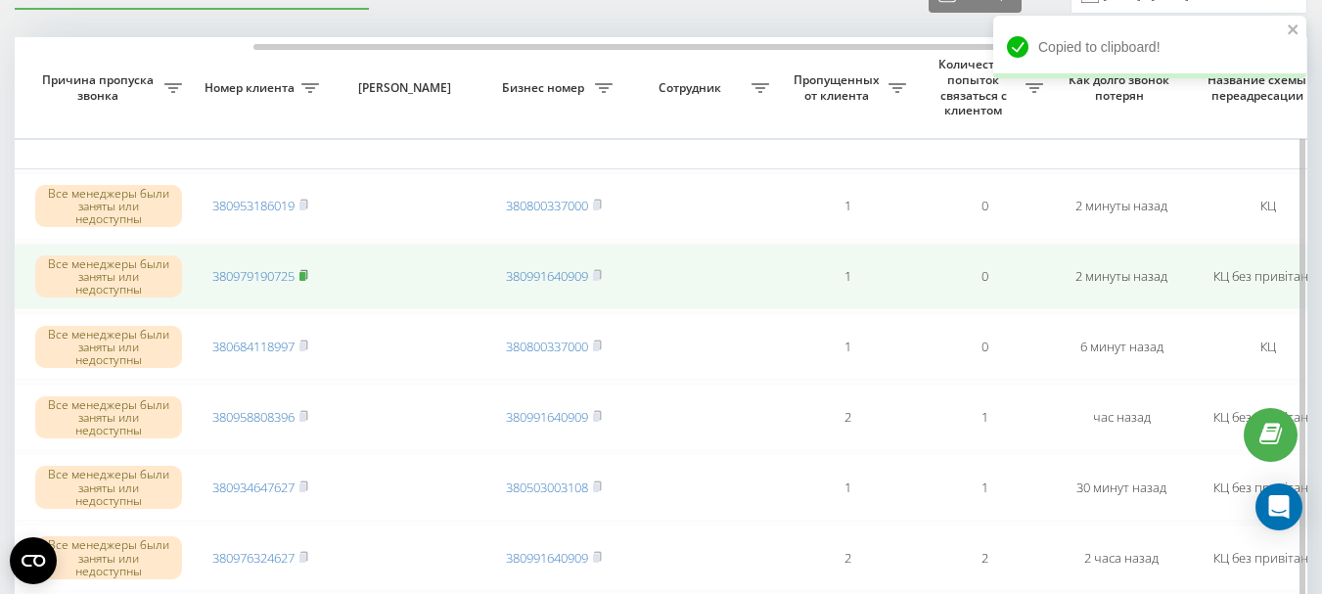
click at [308, 278] on icon at bounding box center [303, 275] width 9 height 12
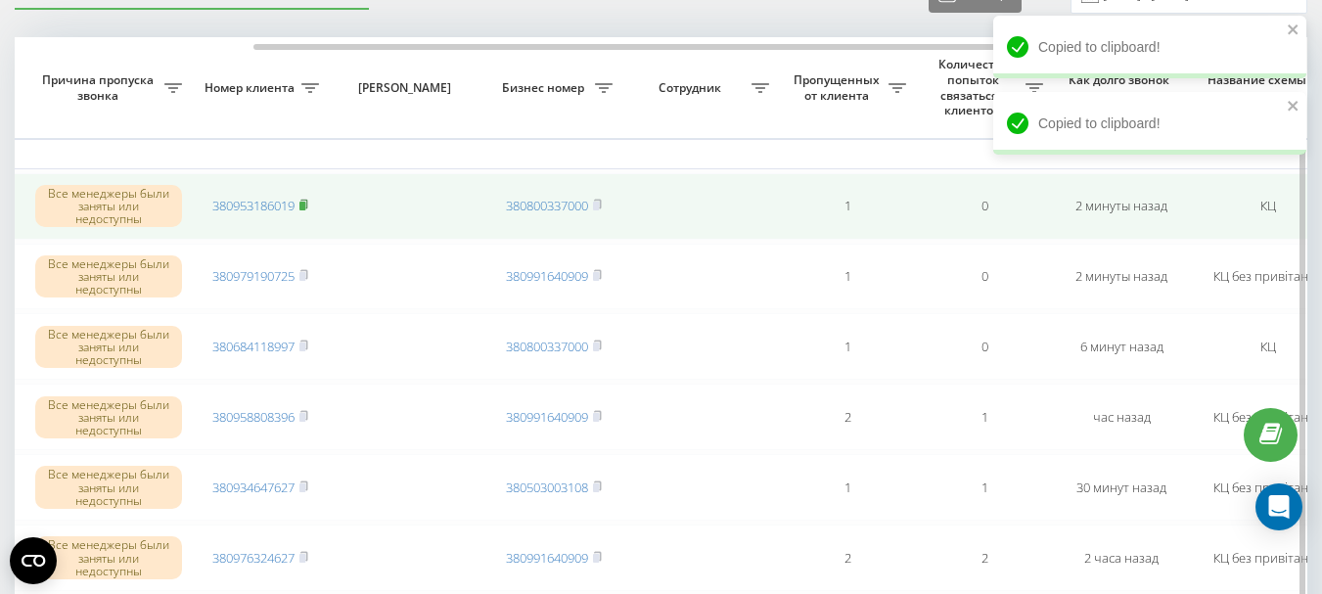
click at [305, 202] on icon at bounding box center [303, 205] width 9 height 12
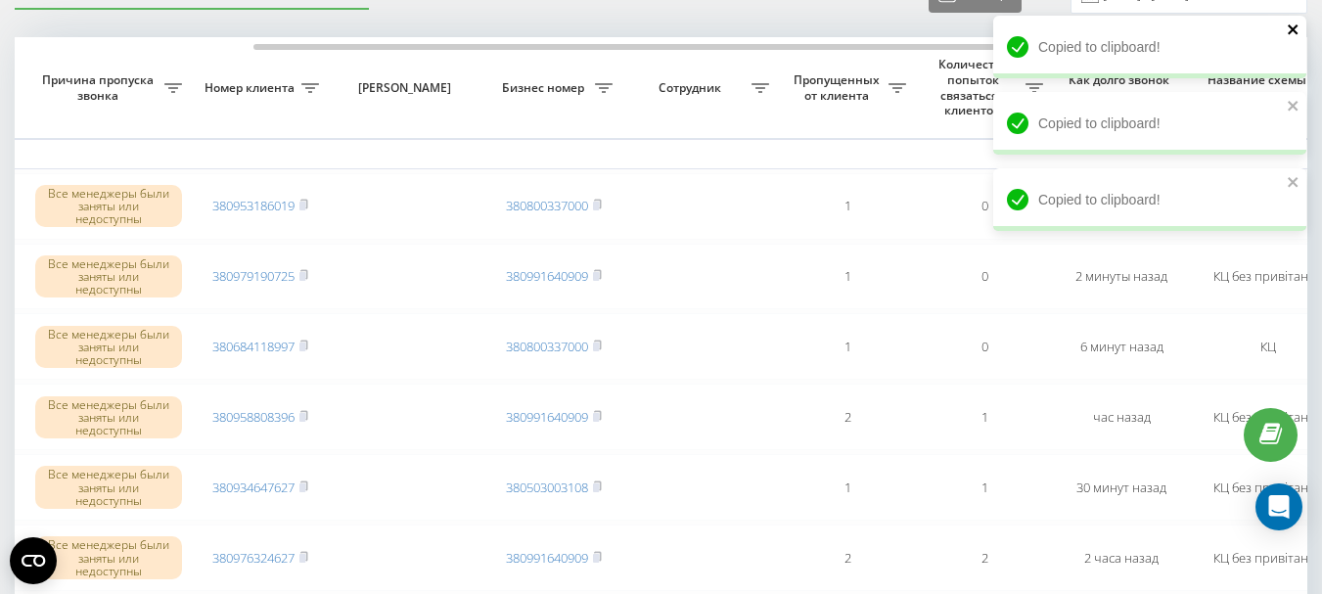
click at [1289, 25] on icon "close" at bounding box center [1292, 29] width 10 height 10
drag, startPoint x: 1298, startPoint y: 100, endPoint x: 1291, endPoint y: 112, distance: 13.6
click at [1297, 100] on div "Copied to clipboard! Copied to clipboard! Copied to clipboard!" at bounding box center [1149, 92] width 313 height 153
click at [1293, 108] on icon "close" at bounding box center [1292, 106] width 10 height 10
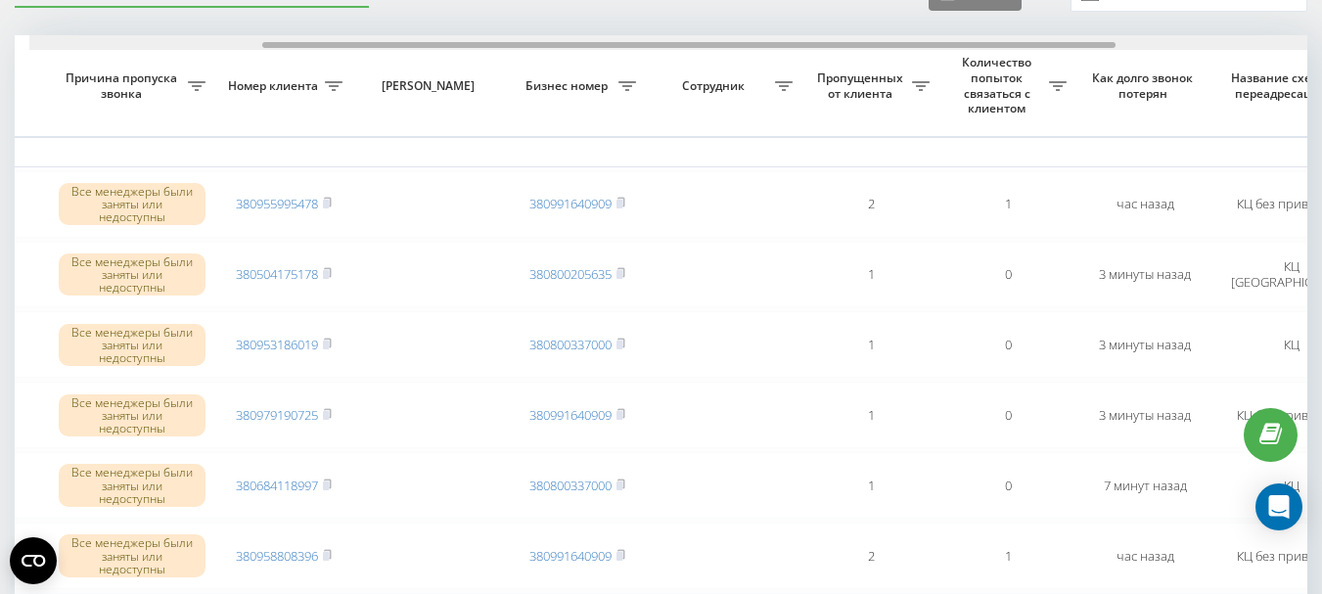
scroll to position [0, 352]
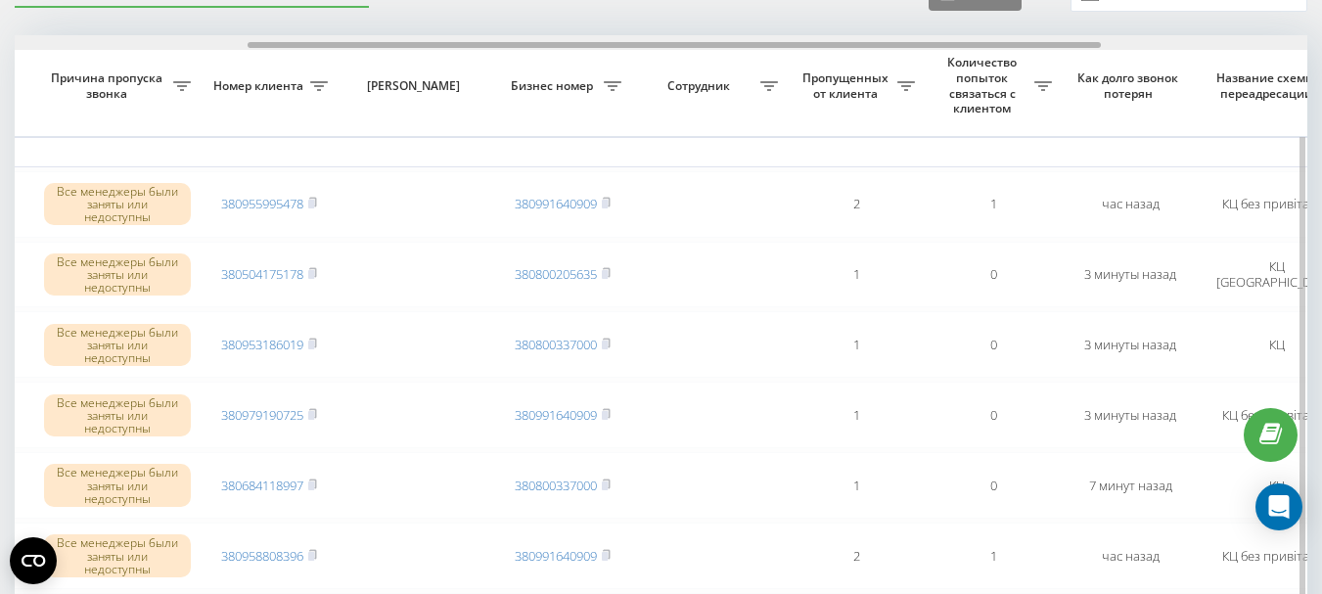
drag, startPoint x: 474, startPoint y: 43, endPoint x: 707, endPoint y: 44, distance: 232.8
click at [707, 44] on div at bounding box center [673, 45] width 853 height 6
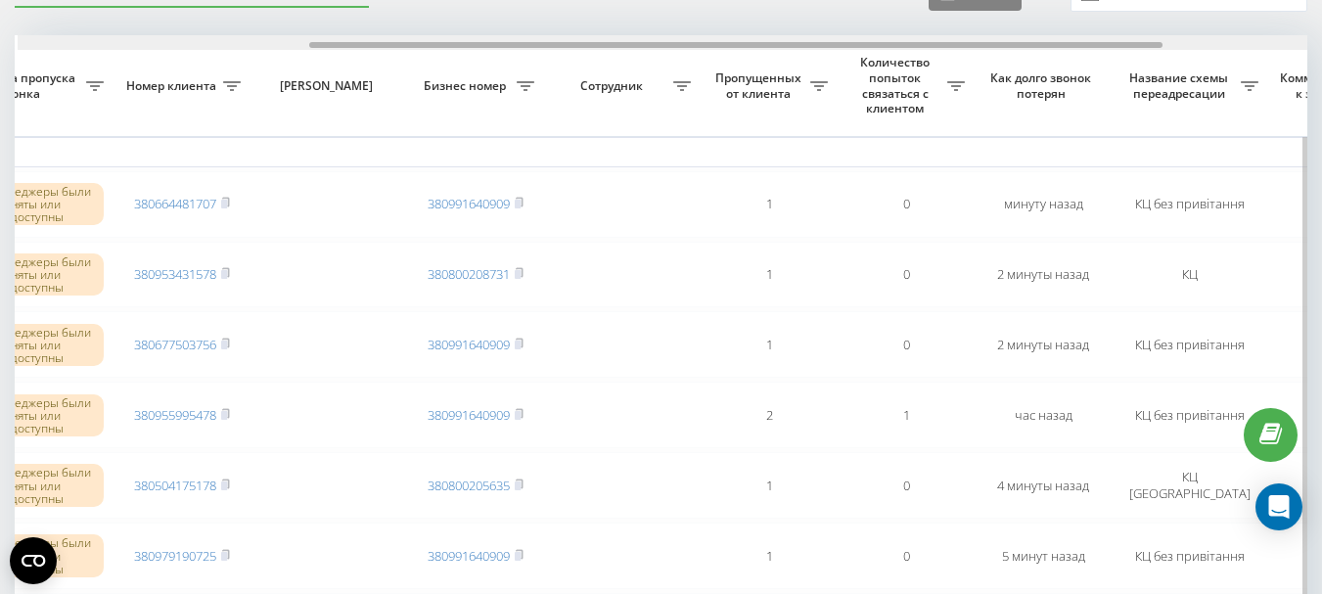
scroll to position [0, 442]
drag, startPoint x: 570, startPoint y: 45, endPoint x: 863, endPoint y: 58, distance: 292.8
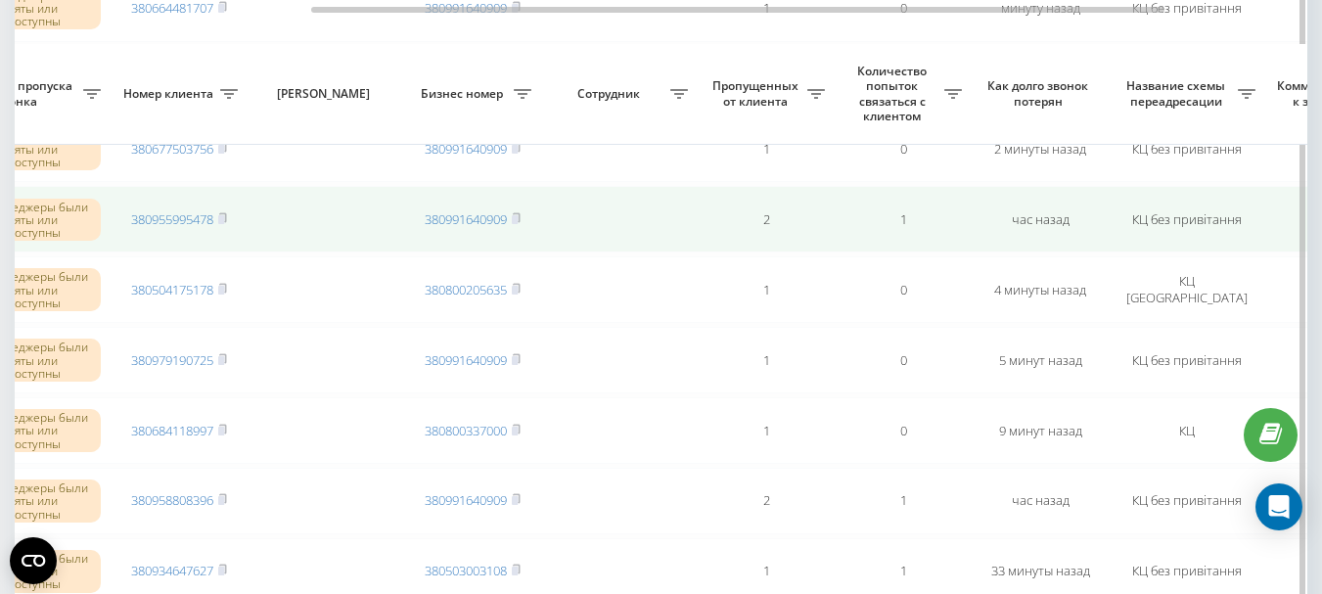
scroll to position [393, 0]
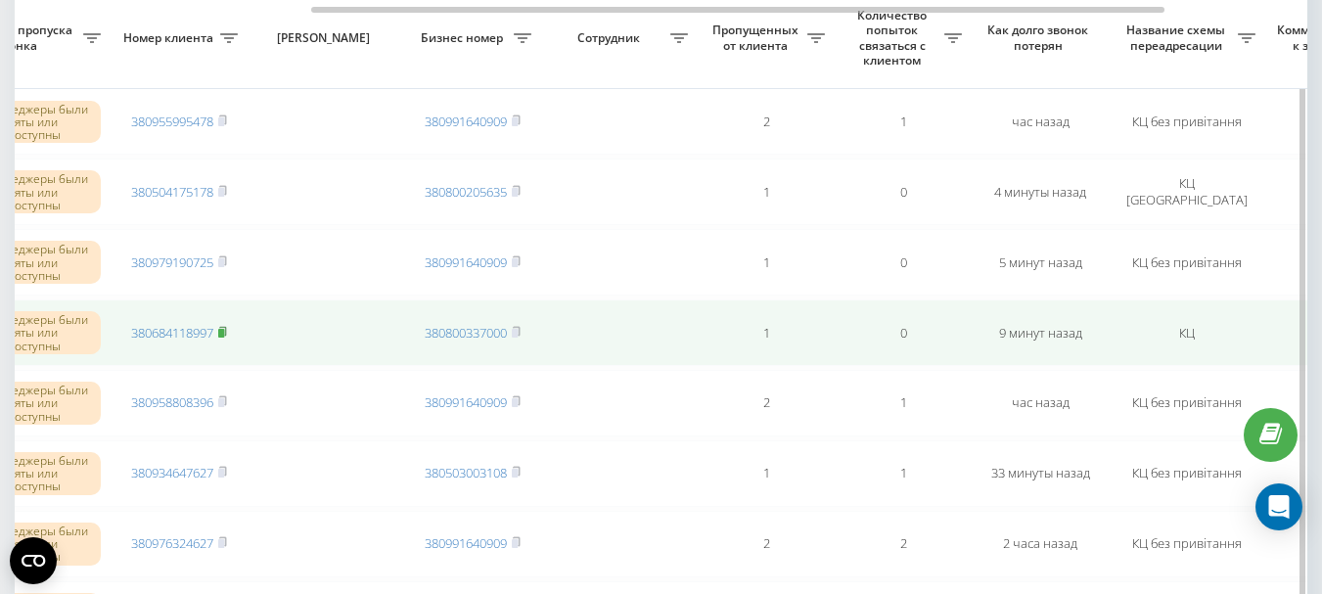
click at [224, 333] on rect at bounding box center [221, 333] width 6 height 9
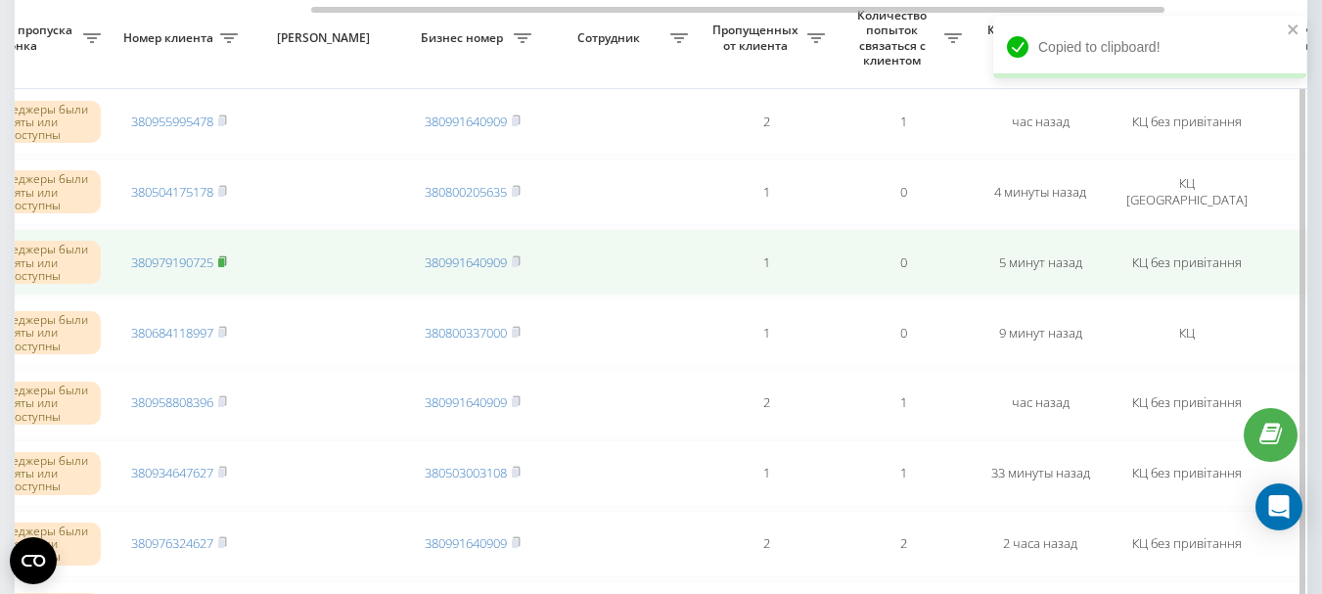
click at [224, 263] on rect at bounding box center [221, 262] width 6 height 9
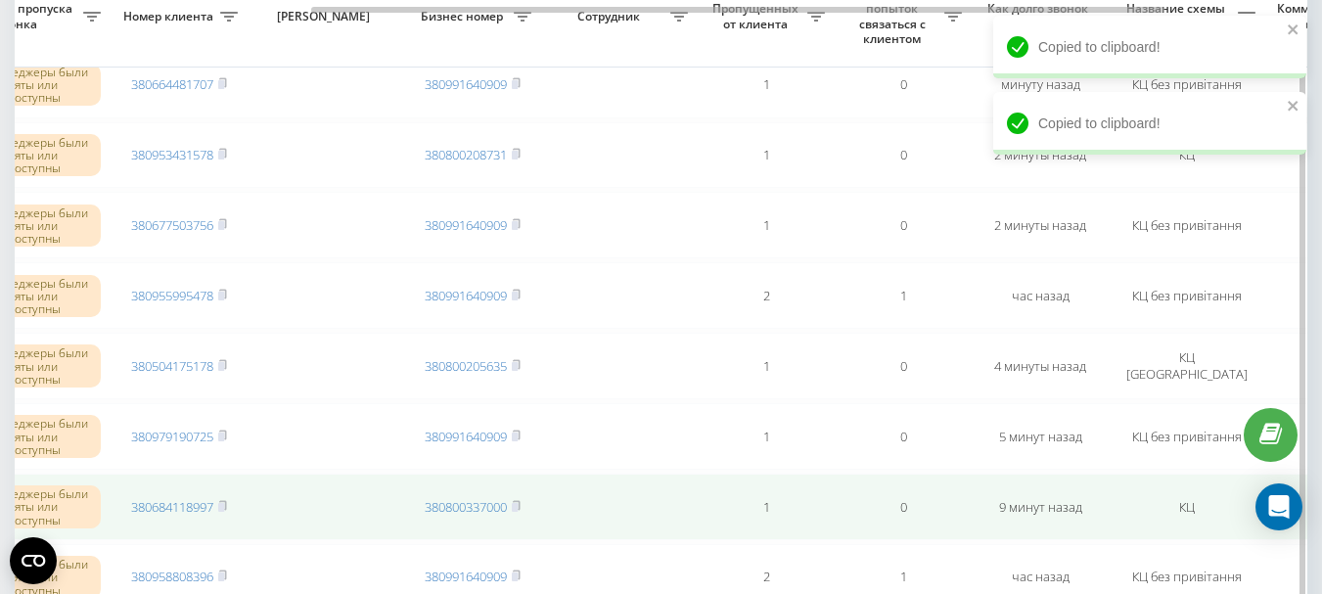
scroll to position [198, 0]
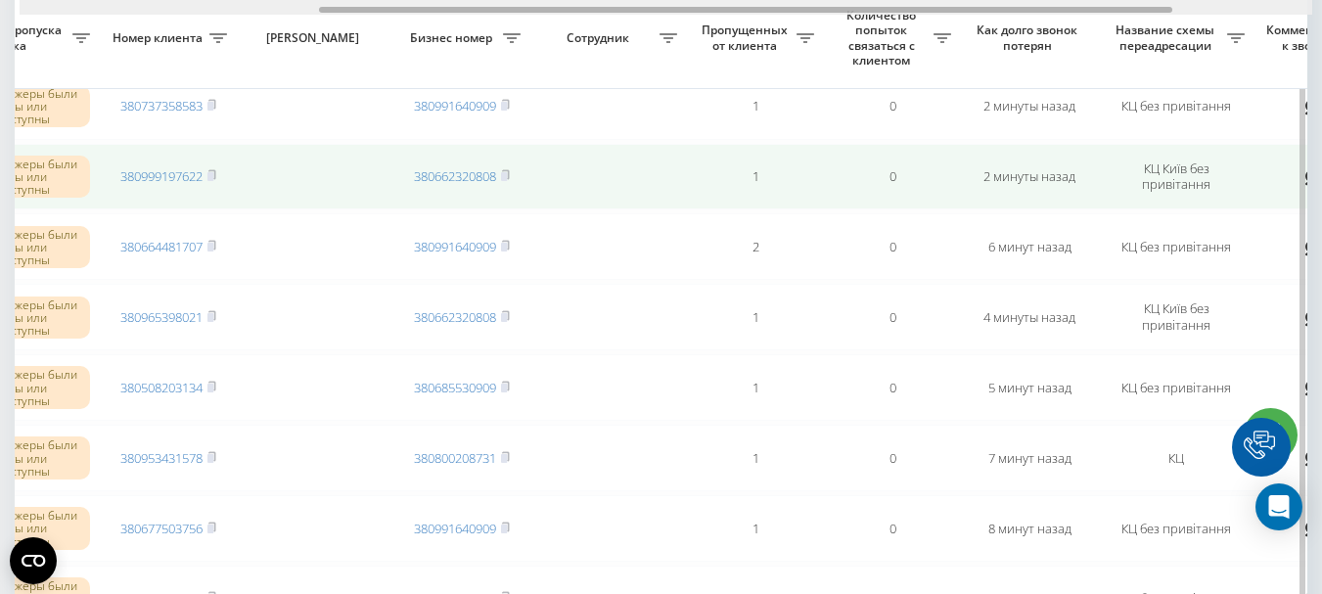
drag, startPoint x: 506, startPoint y: 10, endPoint x: 665, endPoint y: 193, distance: 242.7
click at [807, 2] on div at bounding box center [666, 7] width 1292 height 15
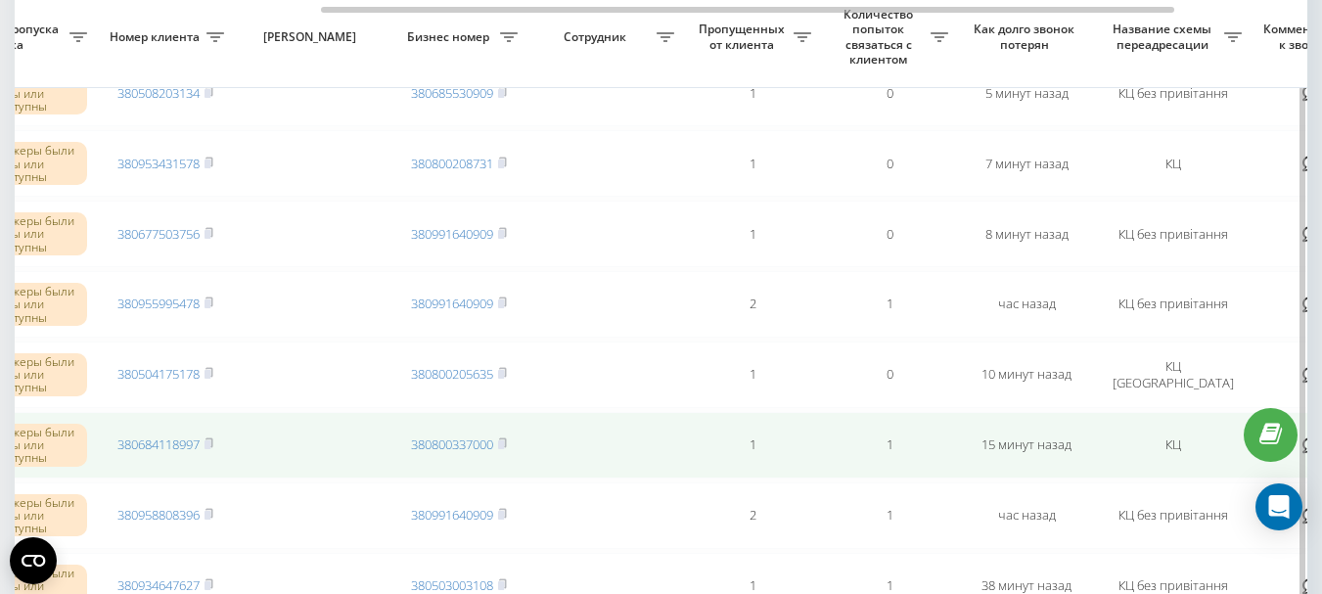
scroll to position [491, 0]
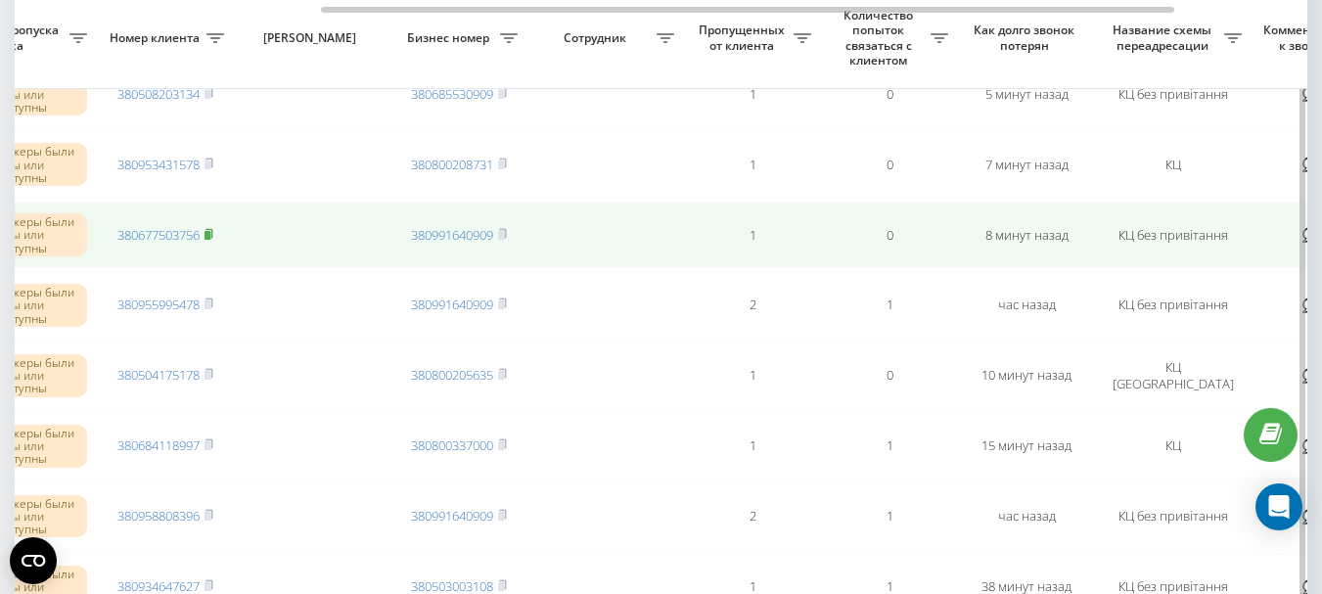
click at [210, 232] on rect at bounding box center [207, 235] width 6 height 9
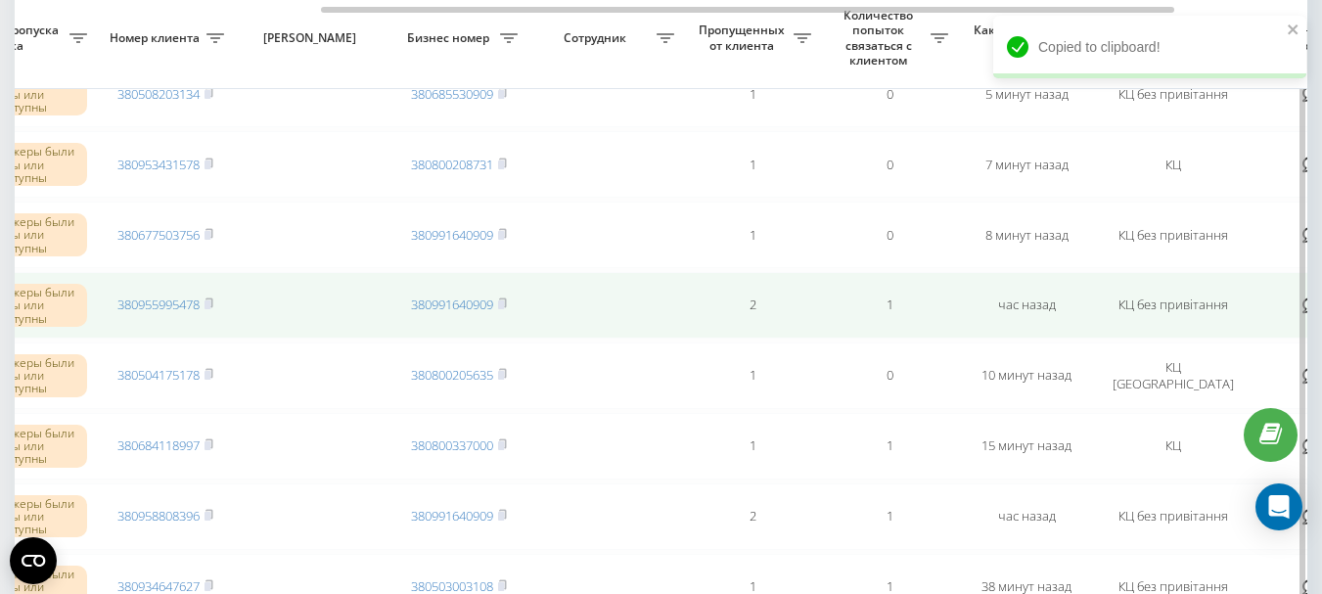
scroll to position [393, 0]
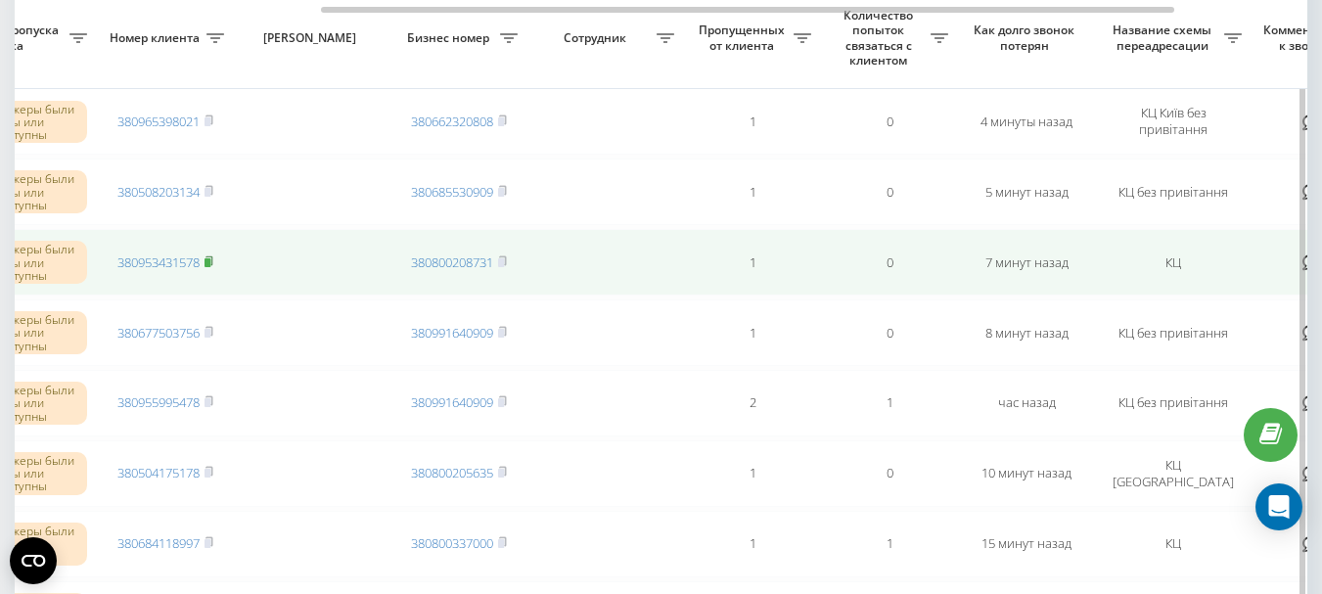
click at [211, 257] on icon at bounding box center [208, 261] width 9 height 12
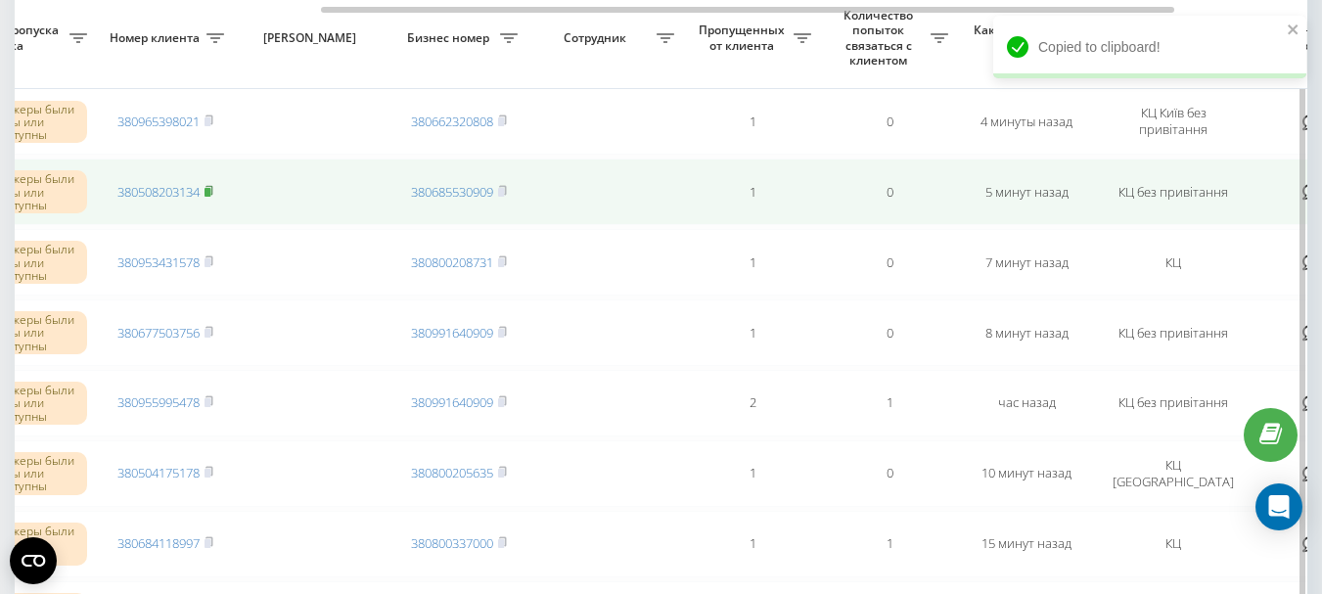
click at [210, 191] on rect at bounding box center [207, 192] width 6 height 9
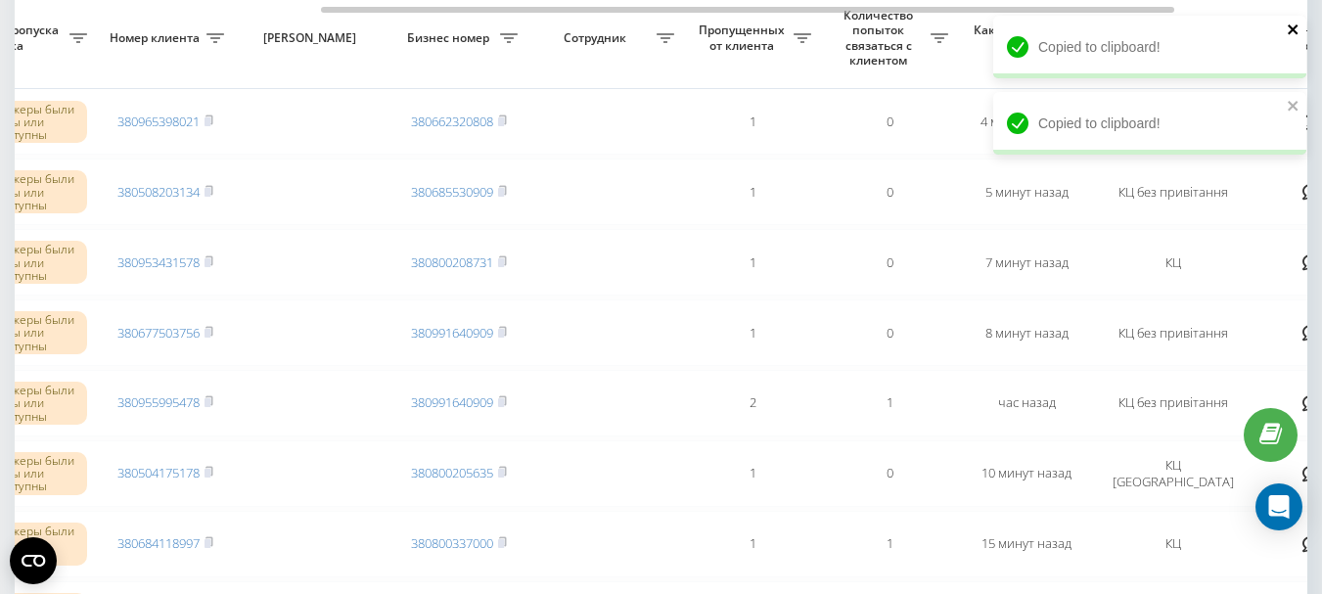
click at [1293, 27] on icon "close" at bounding box center [1292, 29] width 10 height 10
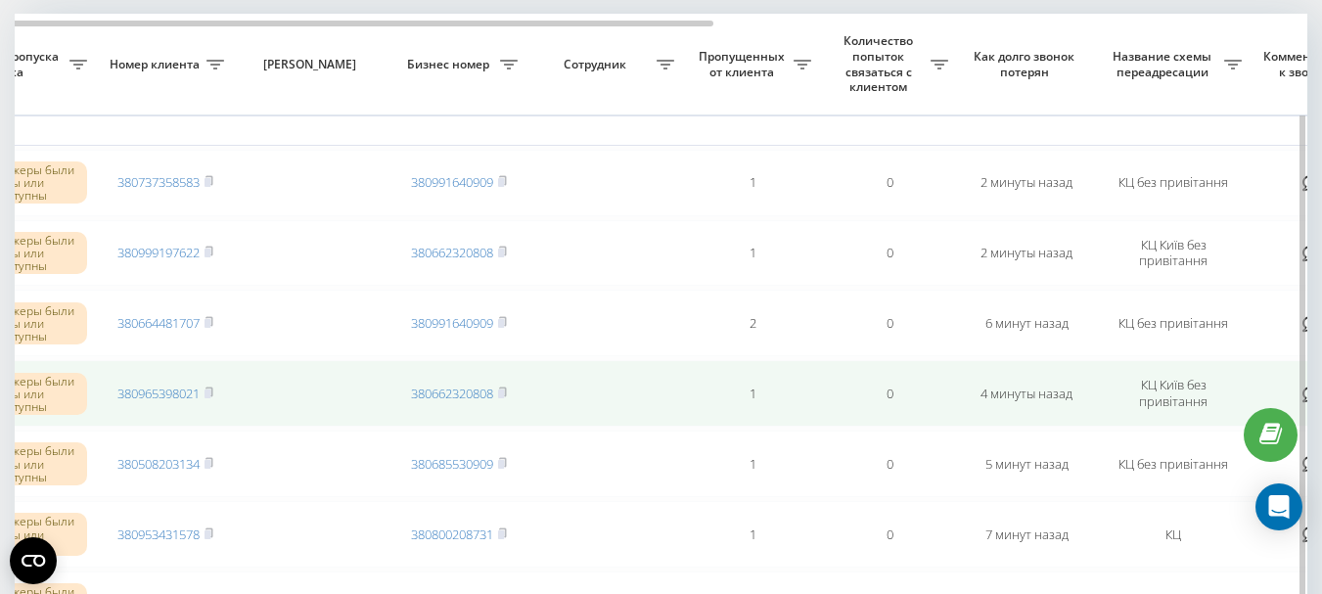
scroll to position [100, 0]
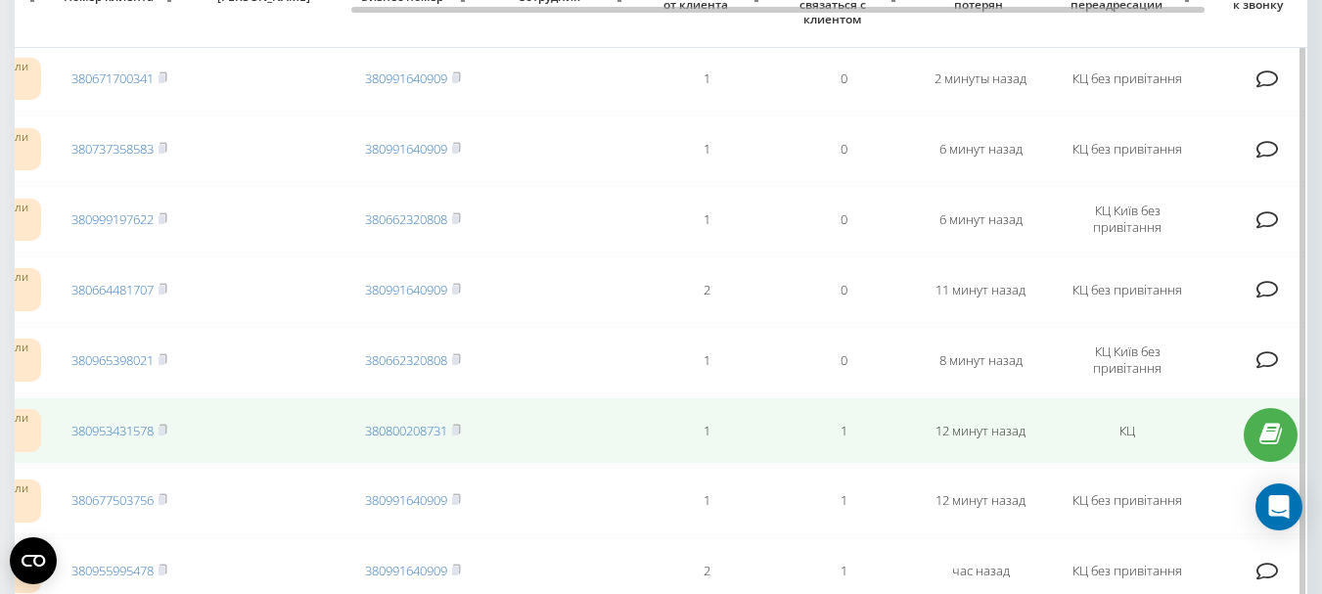
scroll to position [198, 0]
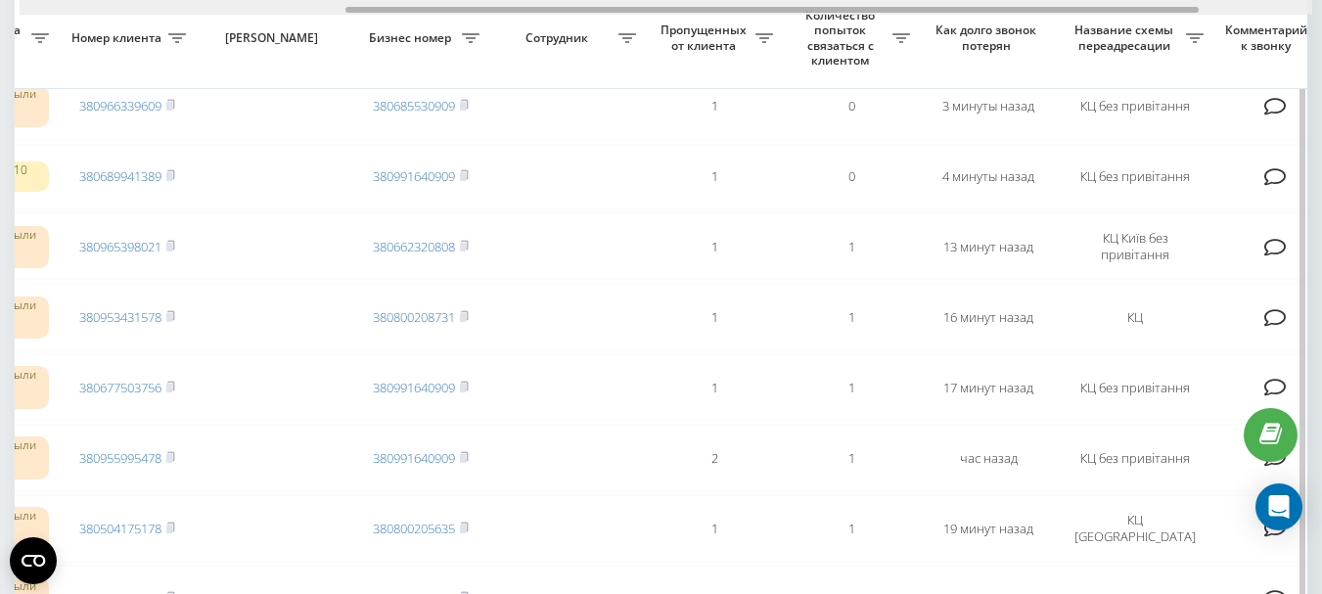
scroll to position [0, 563]
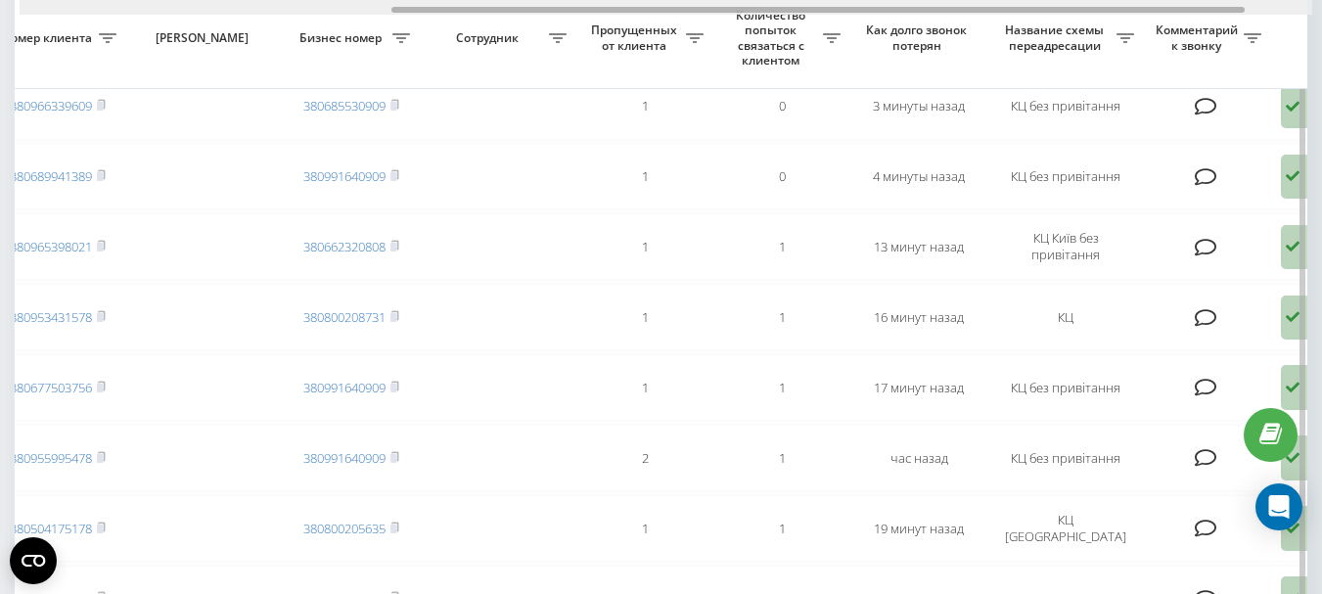
drag, startPoint x: 494, startPoint y: 8, endPoint x: 867, endPoint y: 4, distance: 372.7
click at [867, 4] on div at bounding box center [666, 7] width 1292 height 15
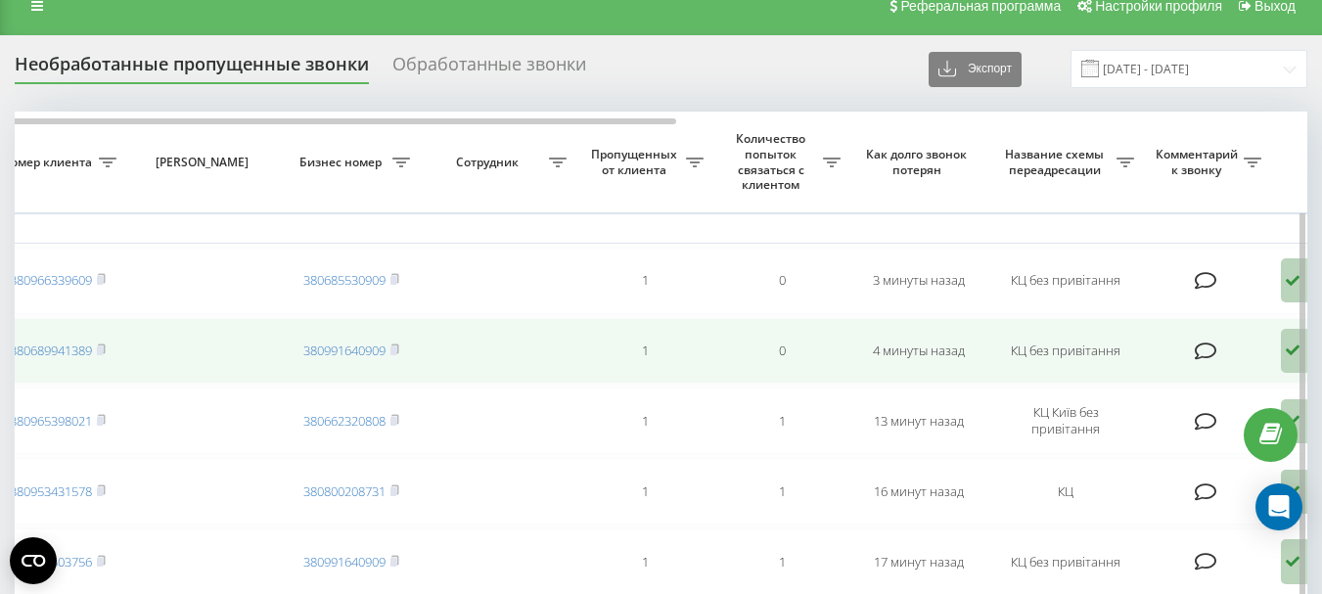
scroll to position [2, 0]
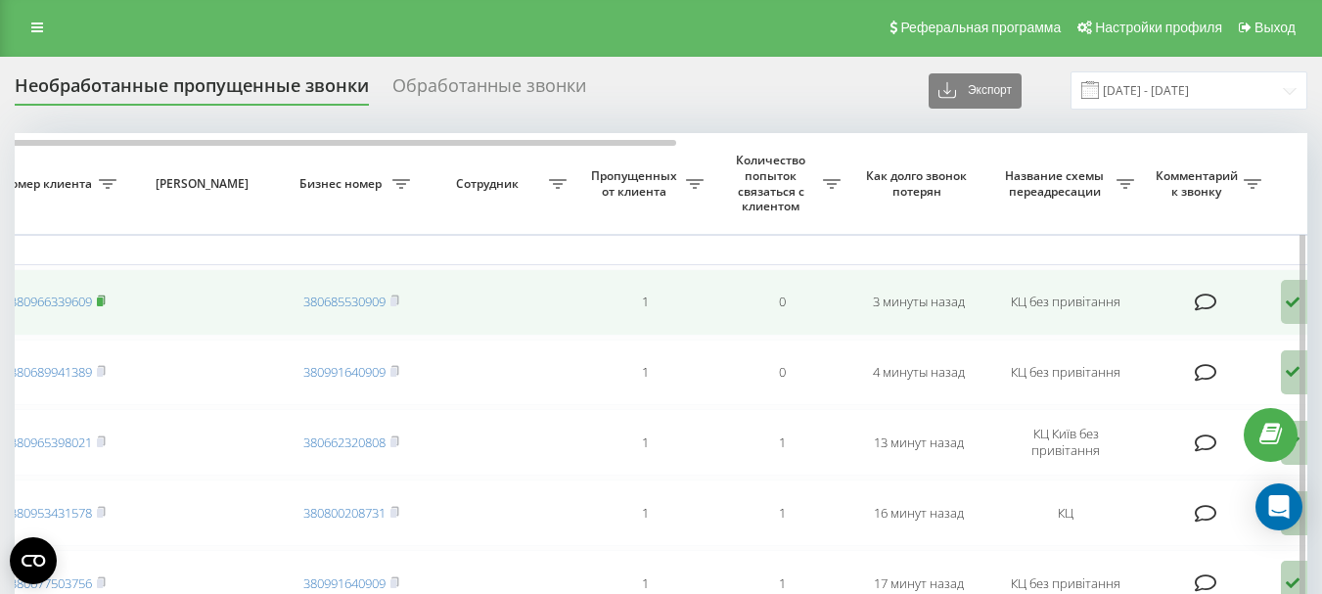
click at [103, 298] on rect at bounding box center [100, 301] width 6 height 9
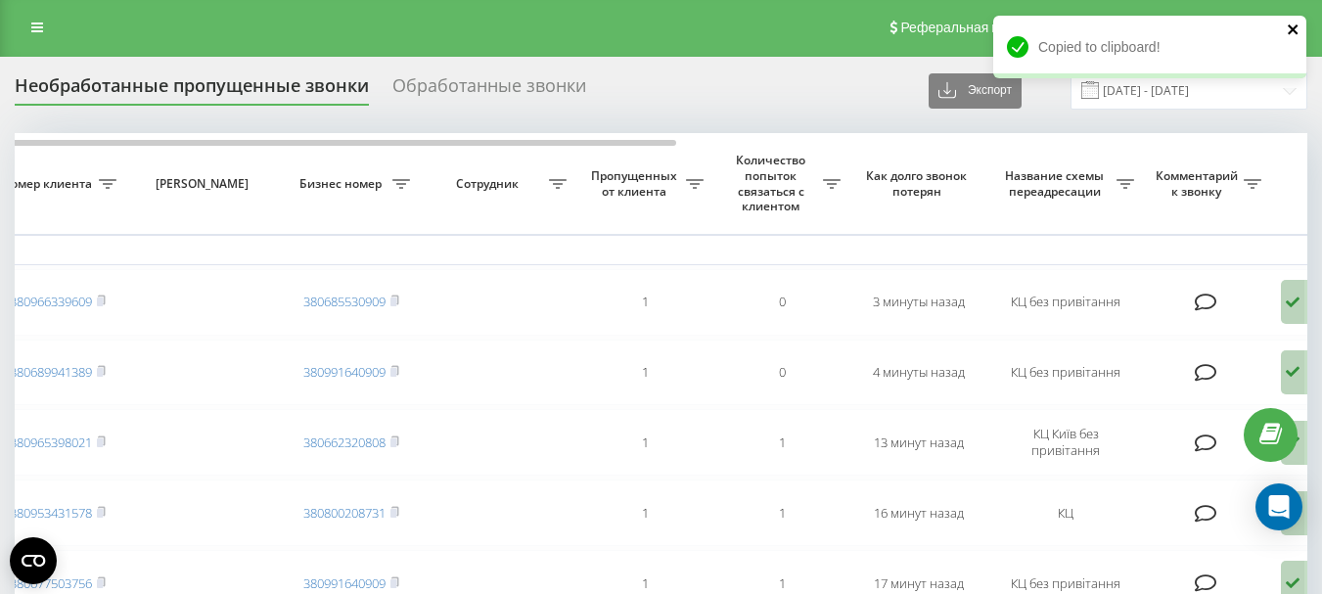
click at [1296, 27] on icon "close" at bounding box center [1293, 30] width 14 height 16
